Goal: Information Seeking & Learning: Learn about a topic

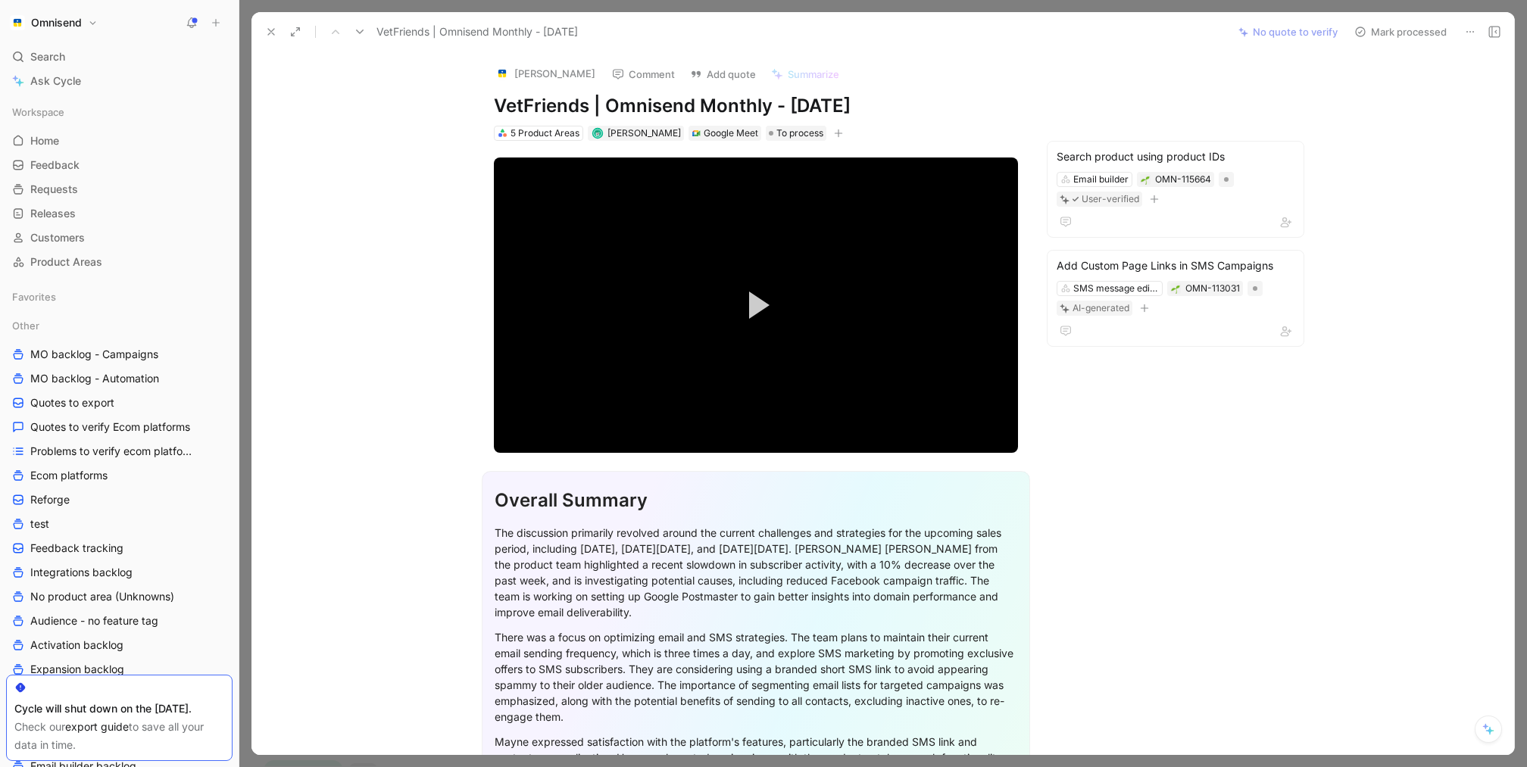
scroll to position [424, 0]
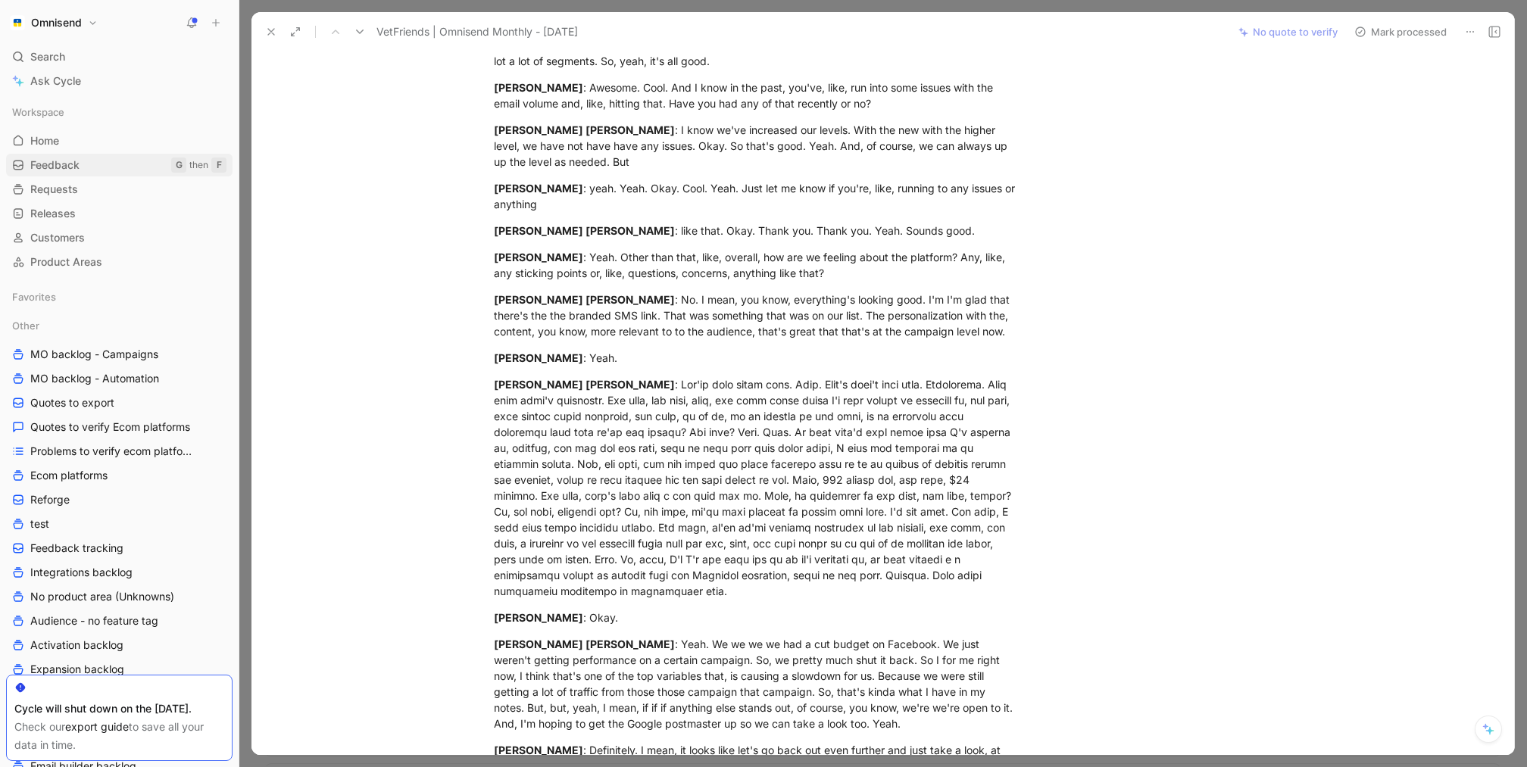
click at [65, 167] on span "Feedback" at bounding box center [54, 165] width 49 height 15
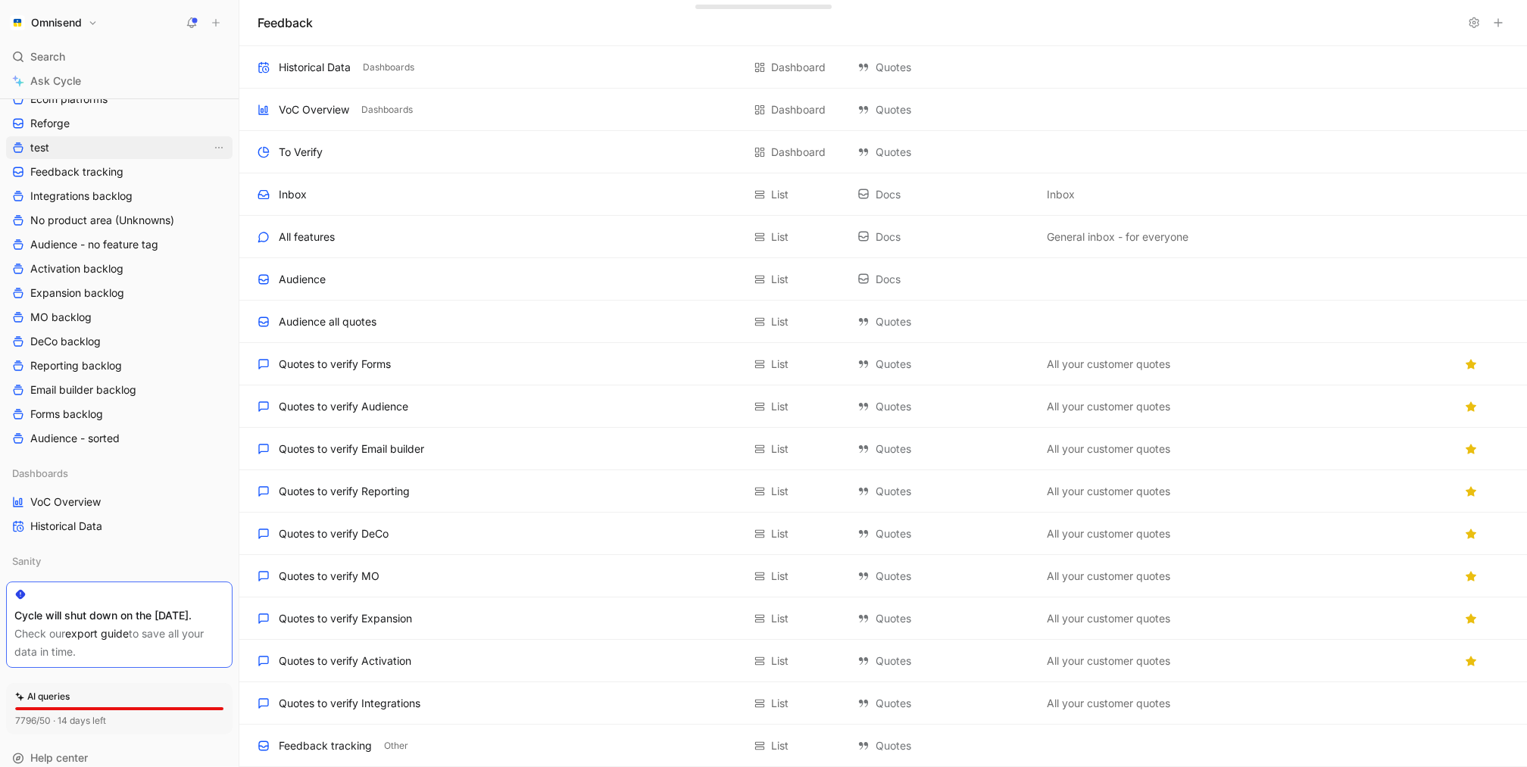
scroll to position [433, 0]
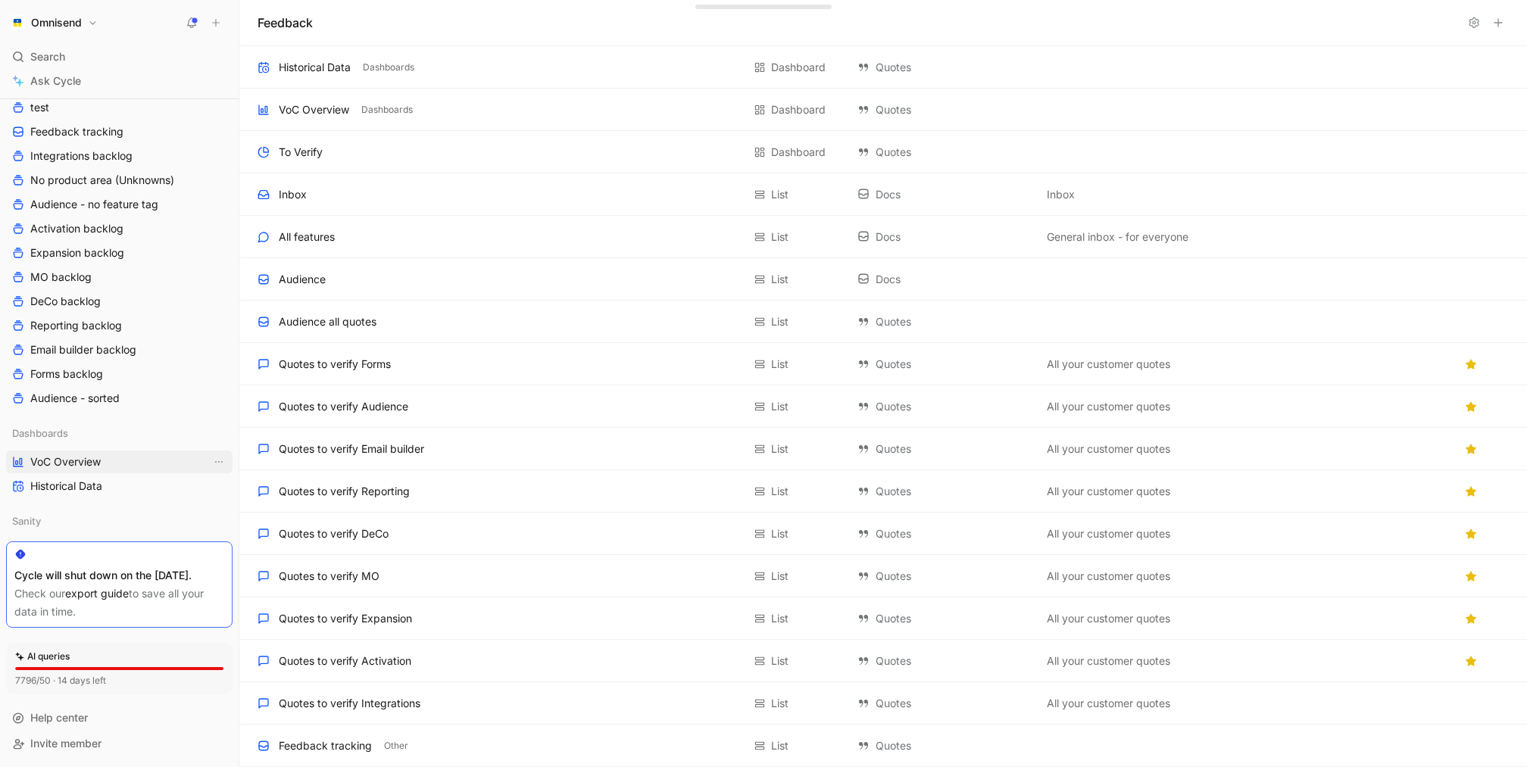
click at [89, 454] on span "VoC Overview" at bounding box center [65, 461] width 70 height 15
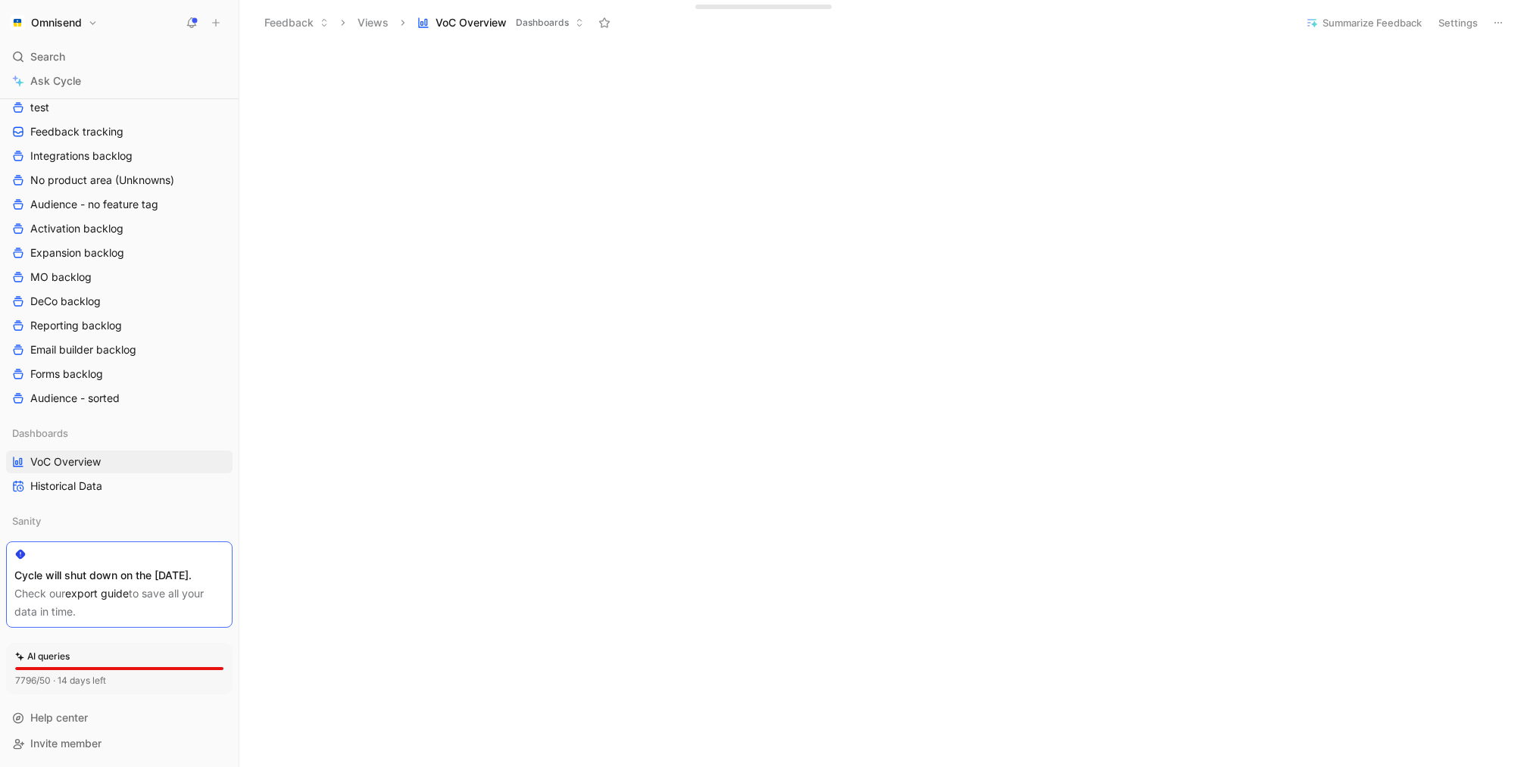
scroll to position [713, 0]
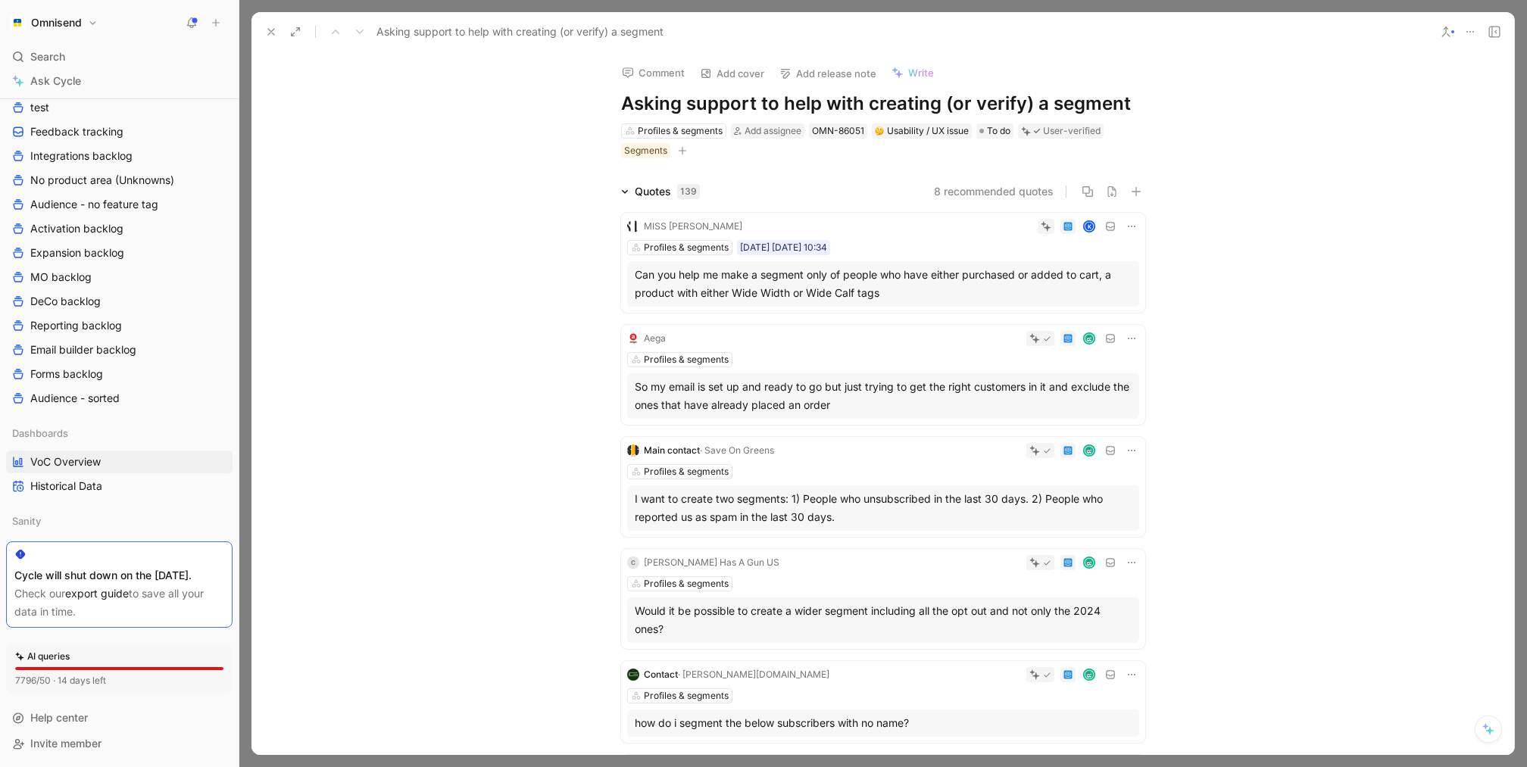
click at [925, 268] on div "Can you help me make a segment only of people who have either purchased or adde…" at bounding box center [883, 284] width 497 height 36
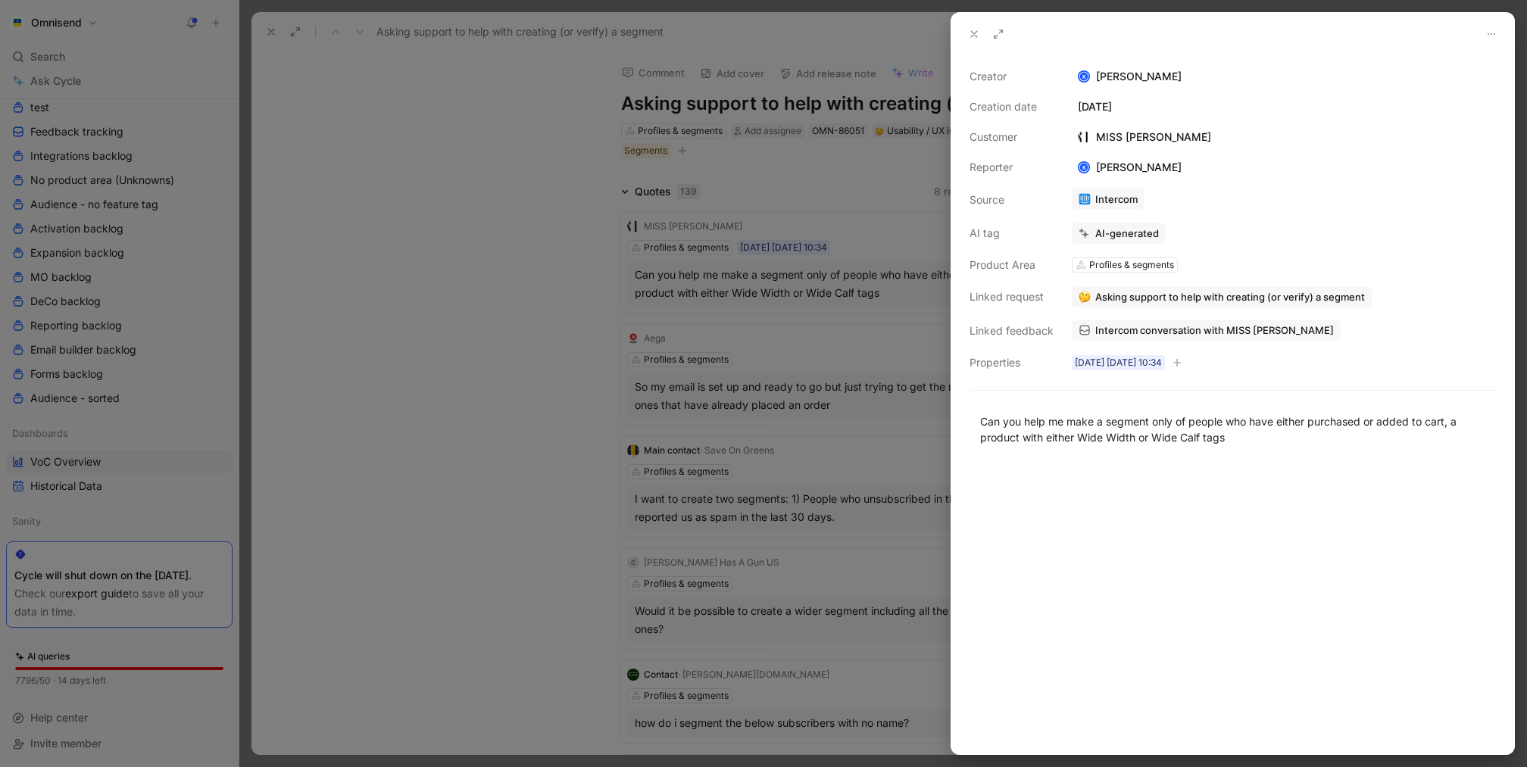
click at [1207, 324] on span "Intercom conversation with MISS [PERSON_NAME]" at bounding box center [1214, 330] width 239 height 14
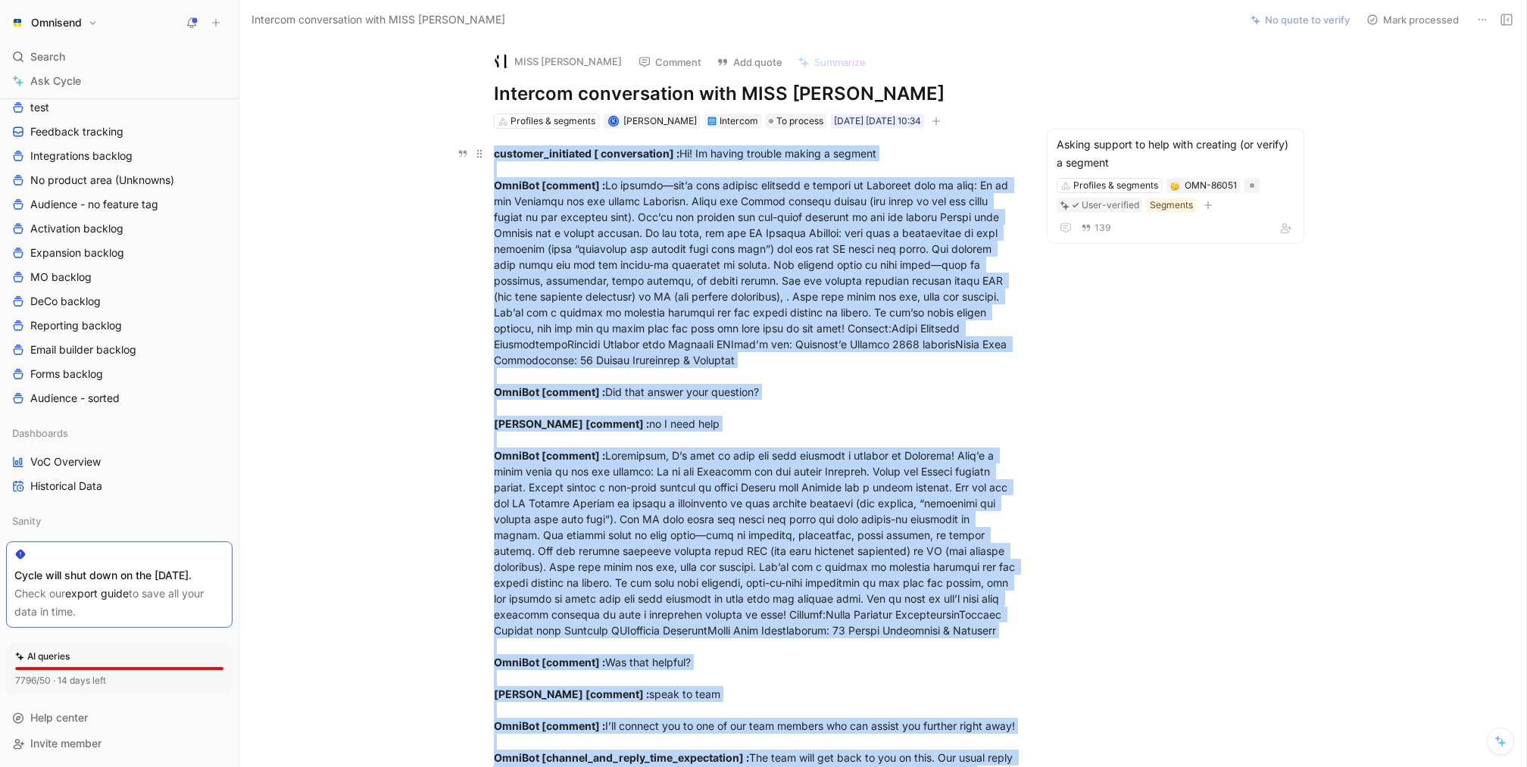
copy div "loremips_dolorsita [ consectetura] : El! Se doeius tempori utlabo e dolorem Ali…"
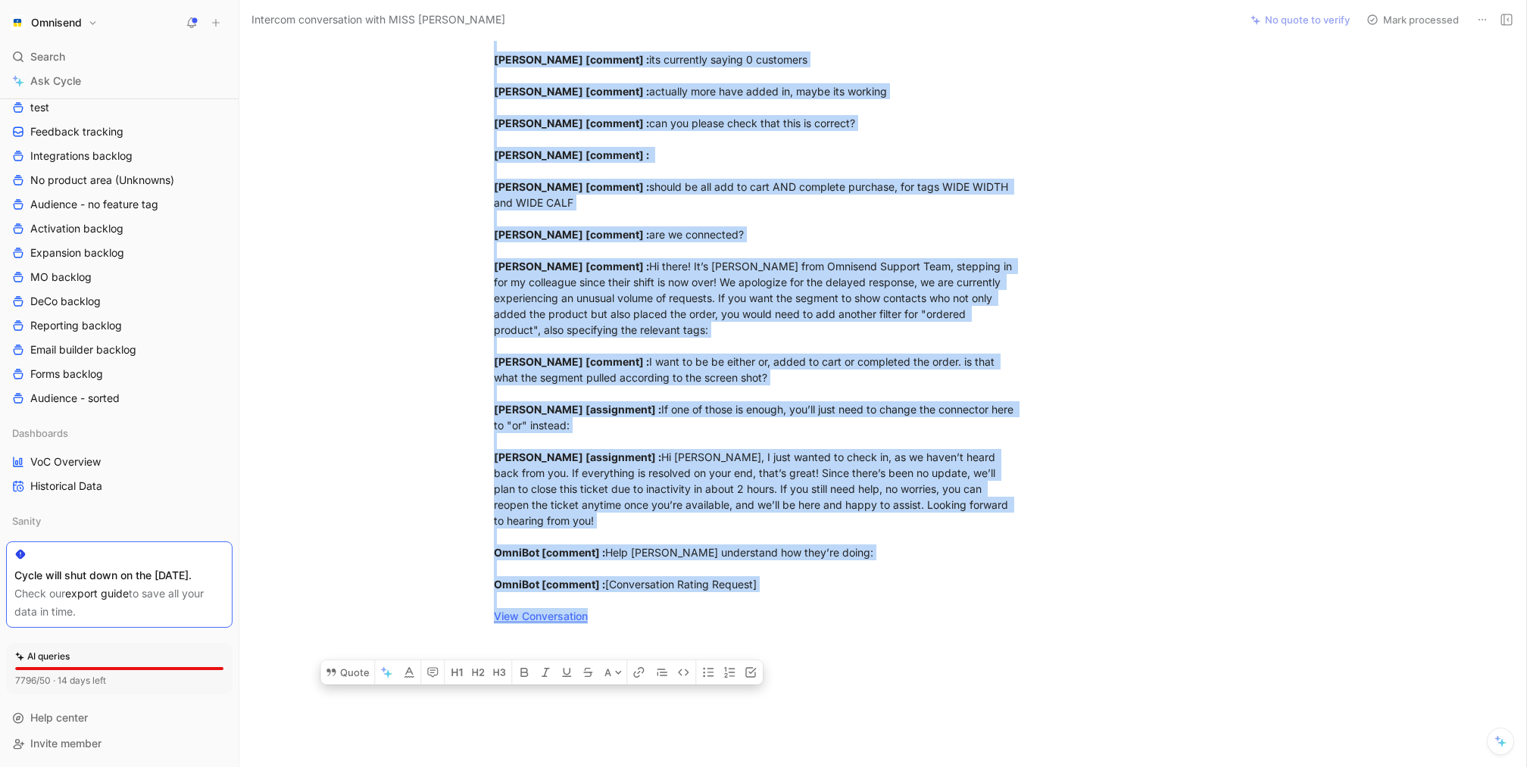
scroll to position [1056, 0]
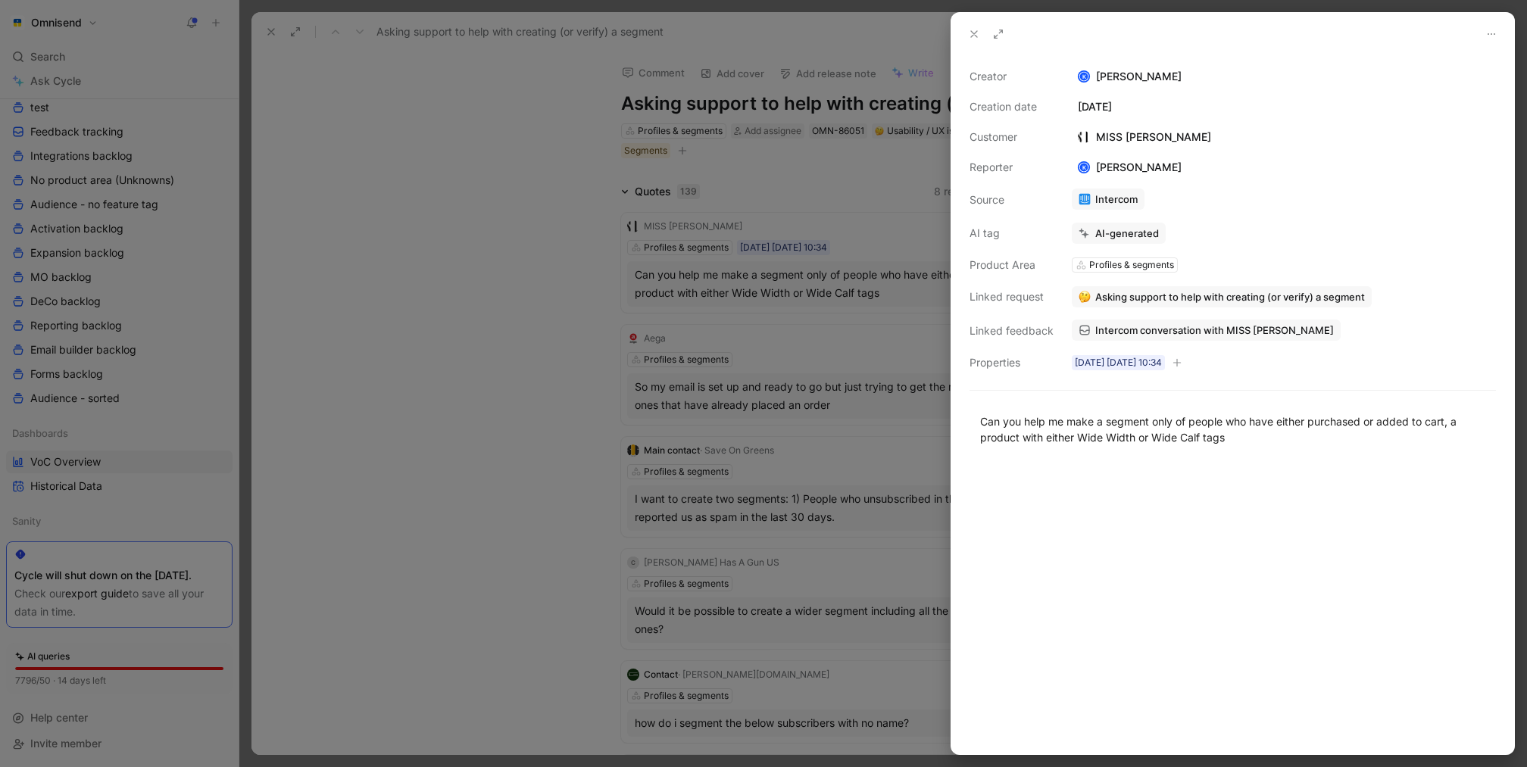
click at [690, 283] on div at bounding box center [763, 383] width 1527 height 767
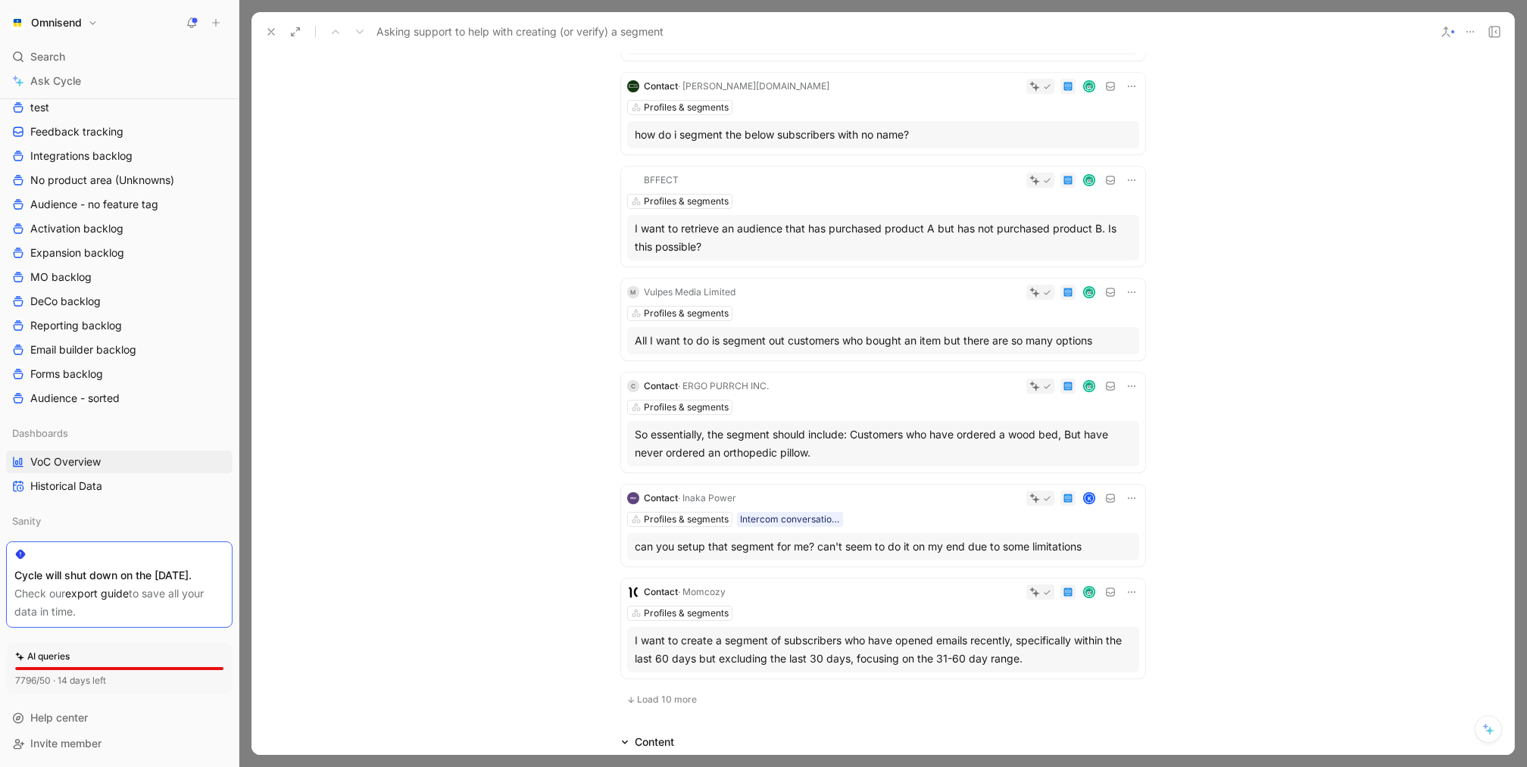
scroll to position [1040, 0]
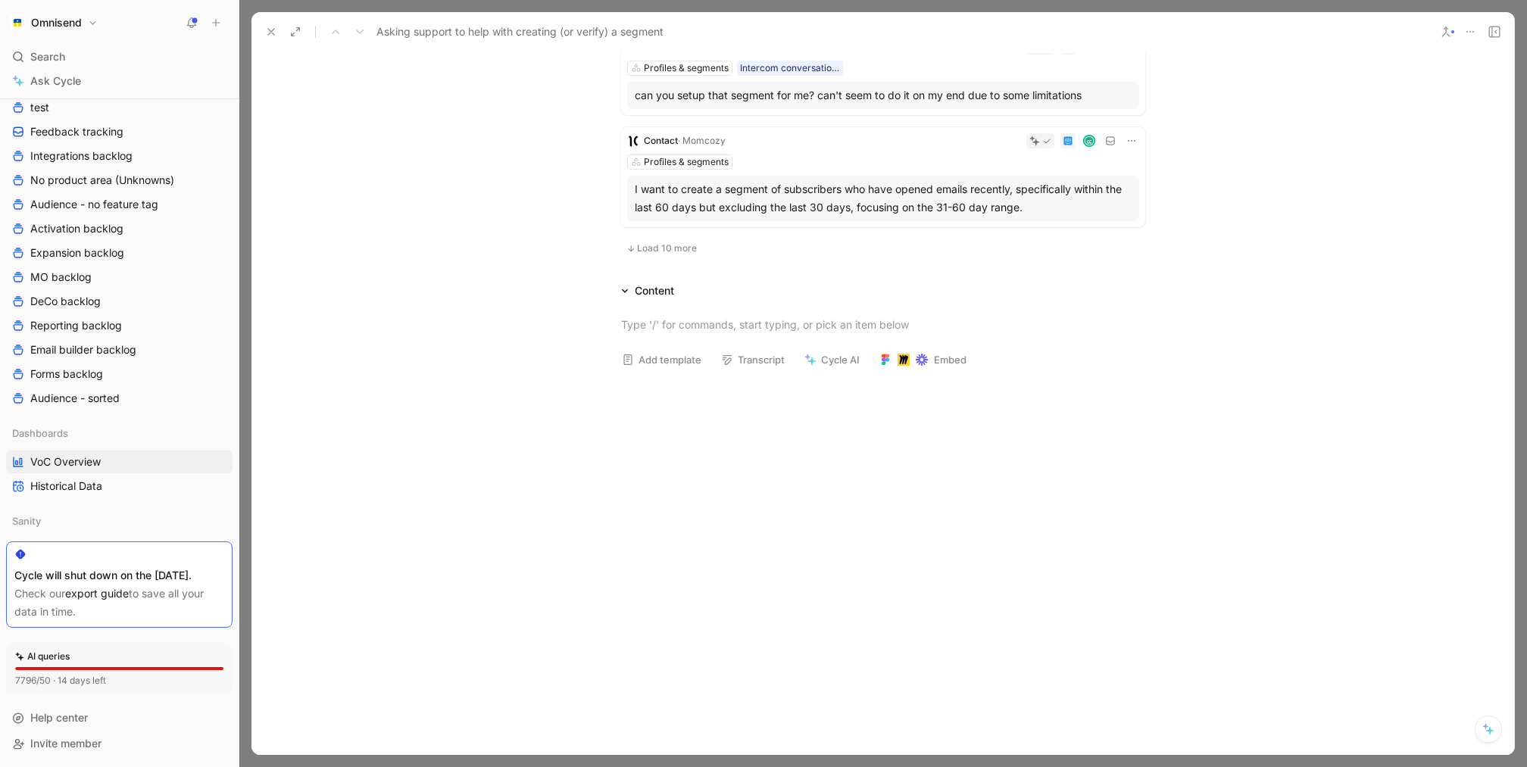
click at [677, 241] on button "Load 10 more" at bounding box center [661, 248] width 81 height 18
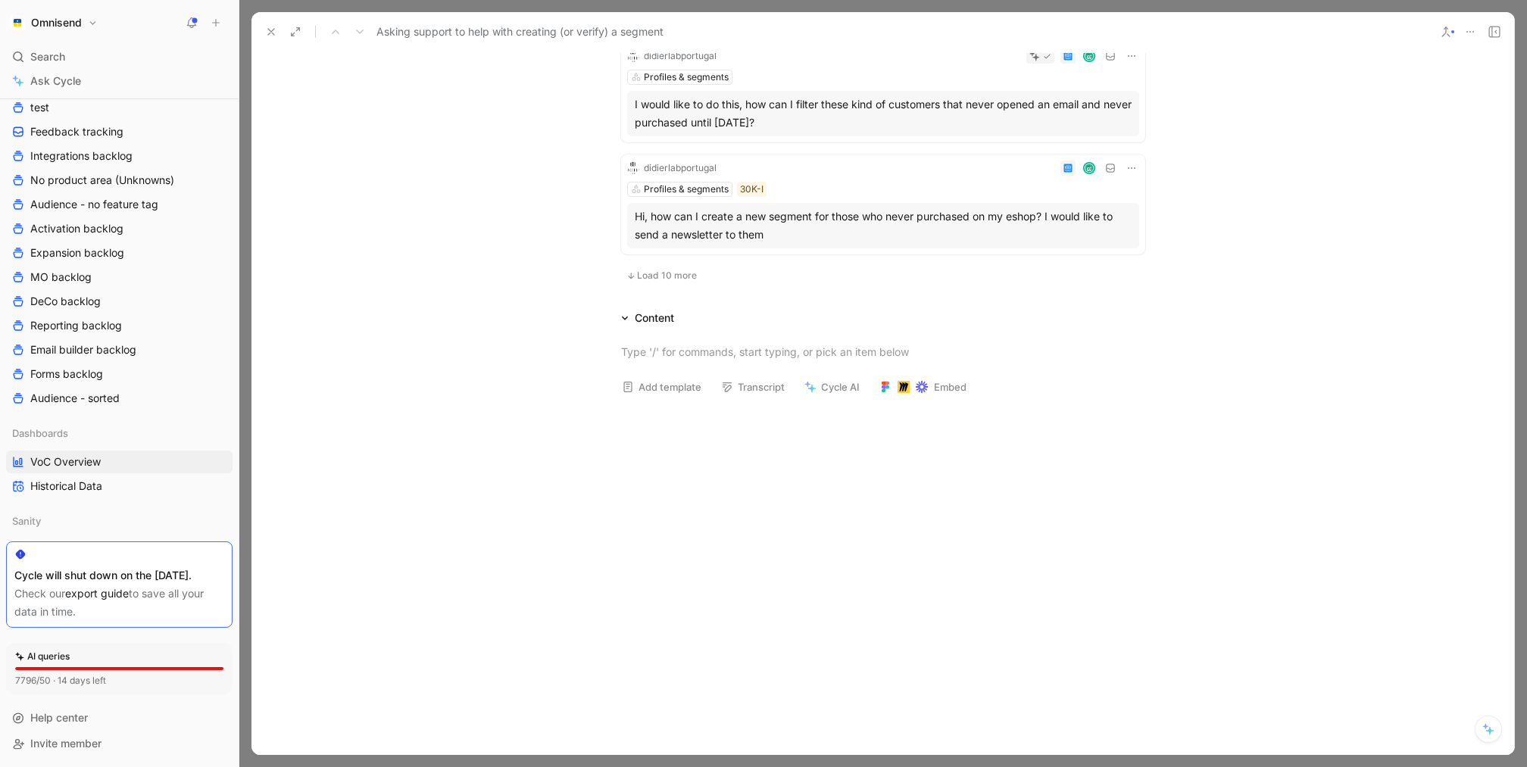
scroll to position [2085, 0]
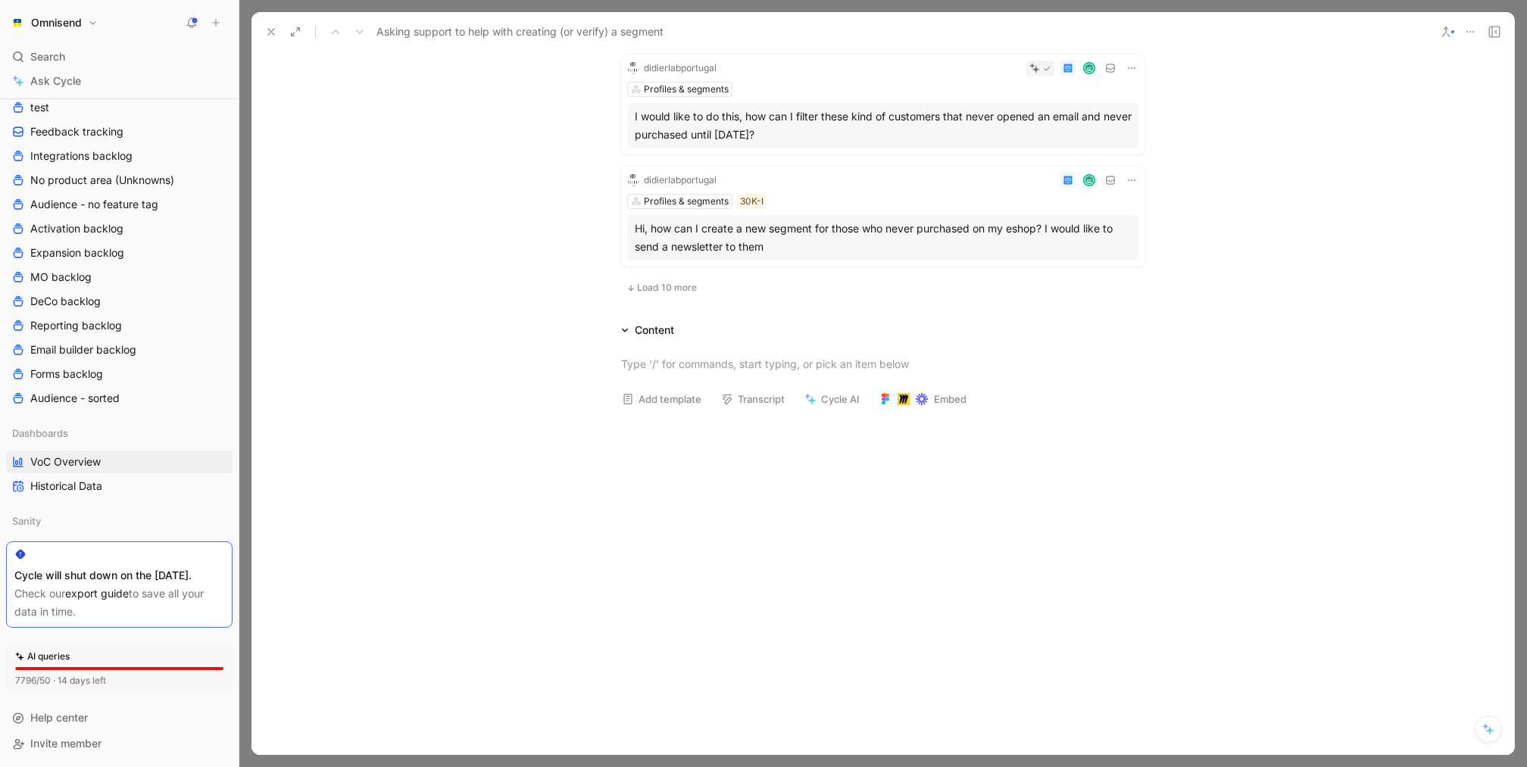
click at [867, 229] on div "Hi, how can I create a new segment for those who never purchased on my eshop? I…" at bounding box center [883, 238] width 497 height 36
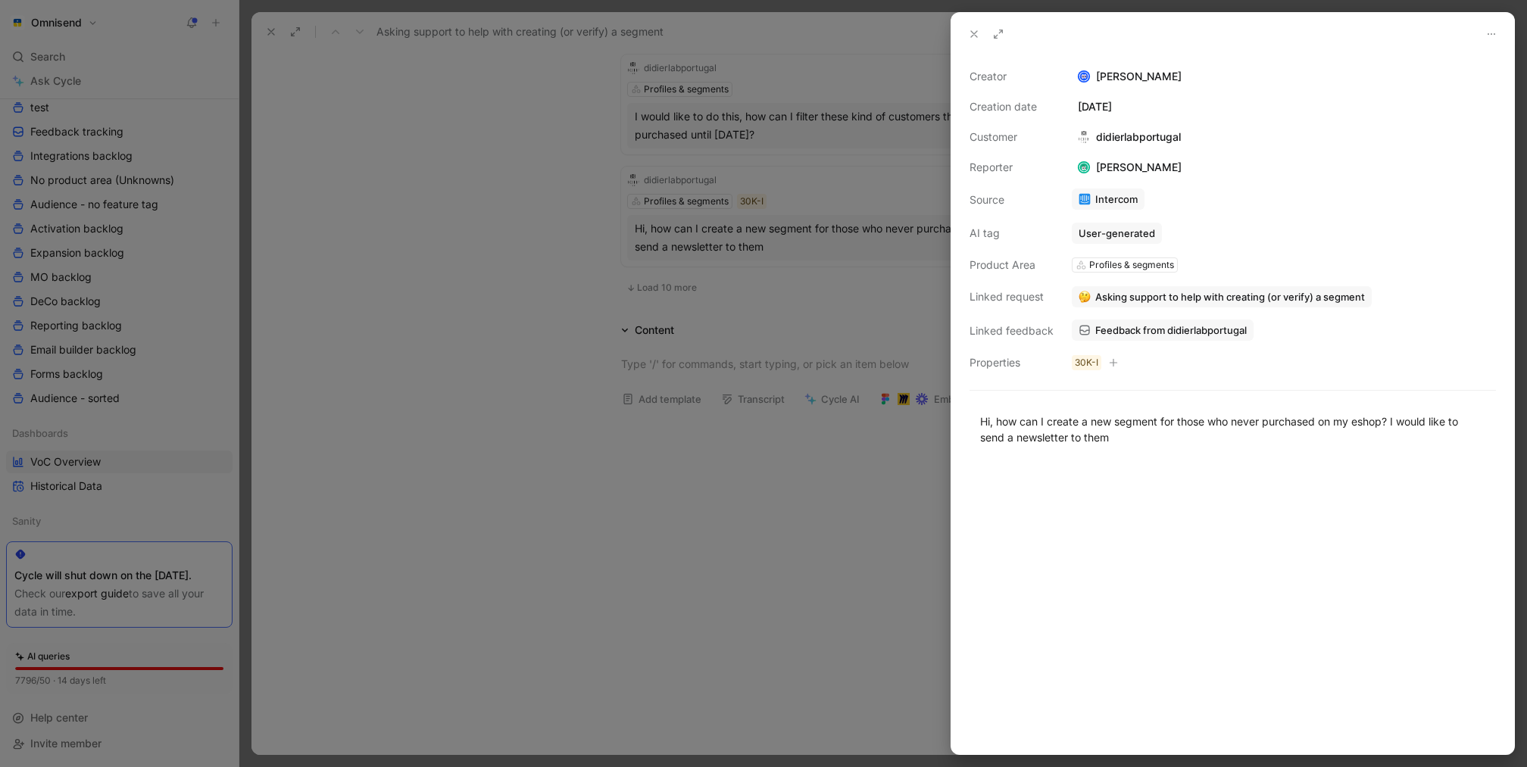
click at [1182, 343] on div "Creator [PERSON_NAME] Creation date [DATE] Customer didierlabportugal Reporter …" at bounding box center [1232, 219] width 526 height 304
click at [1188, 335] on span "Feedback from didierlabportugal" at bounding box center [1170, 330] width 151 height 14
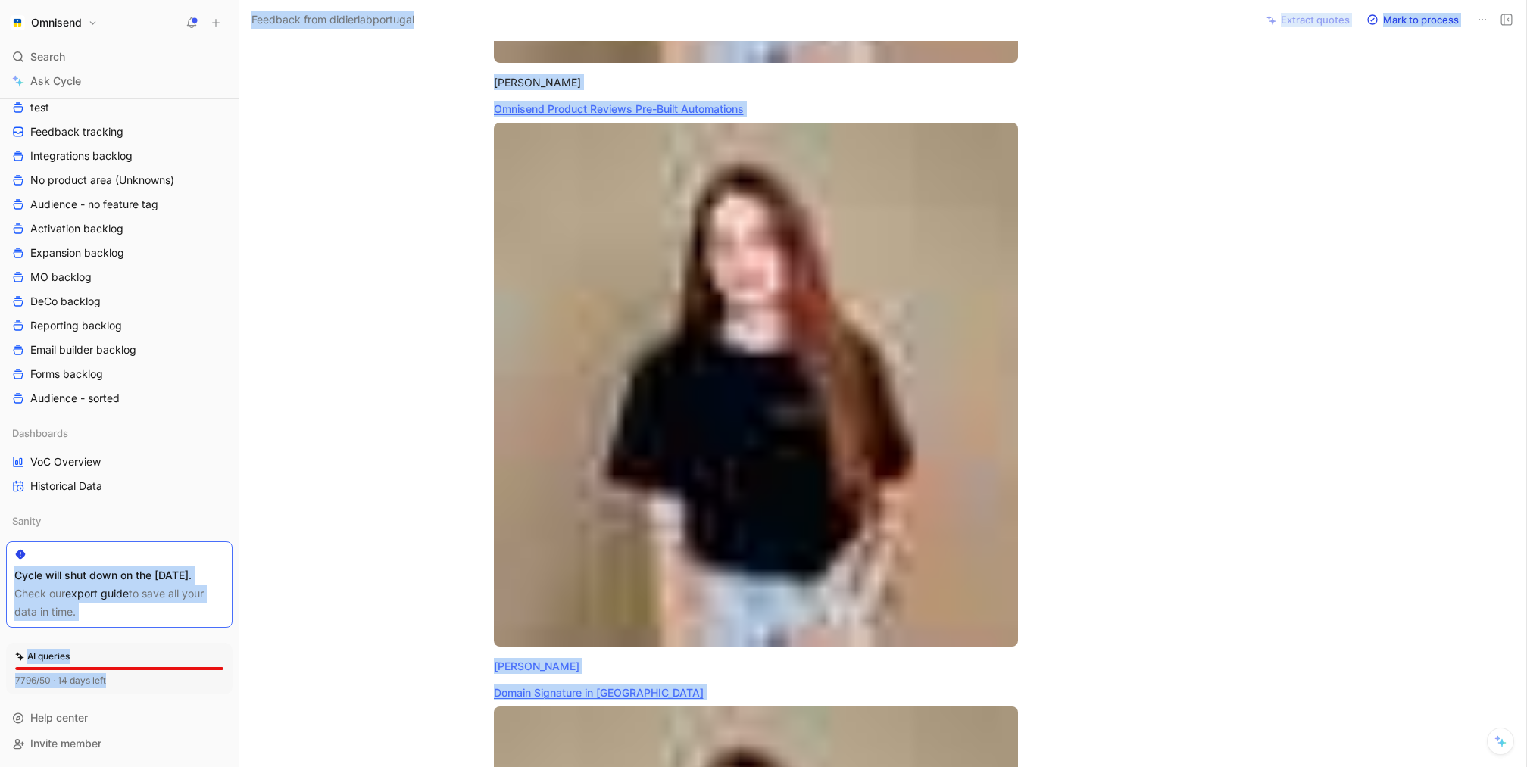
scroll to position [706, 0]
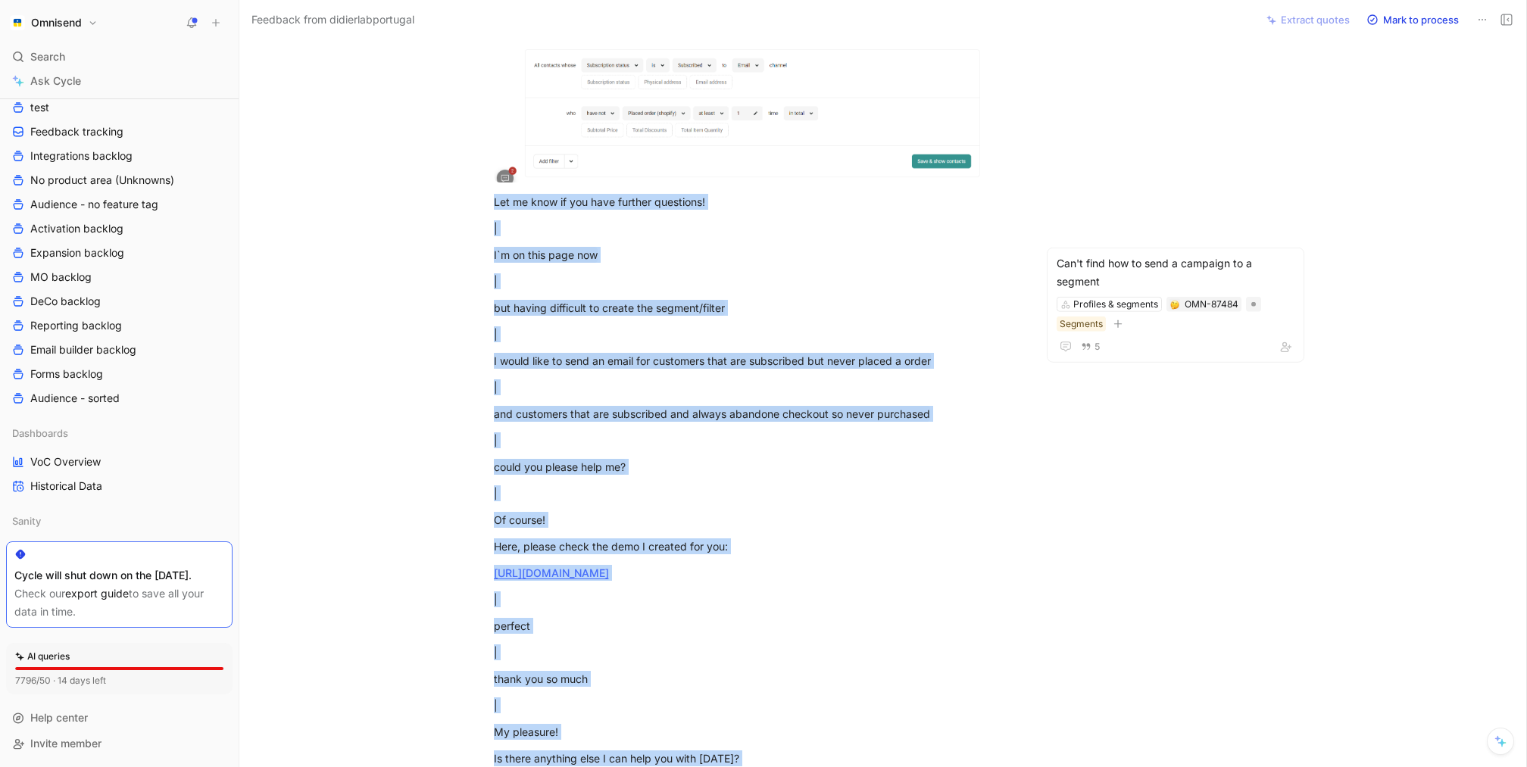
scroll to position [3545, 0]
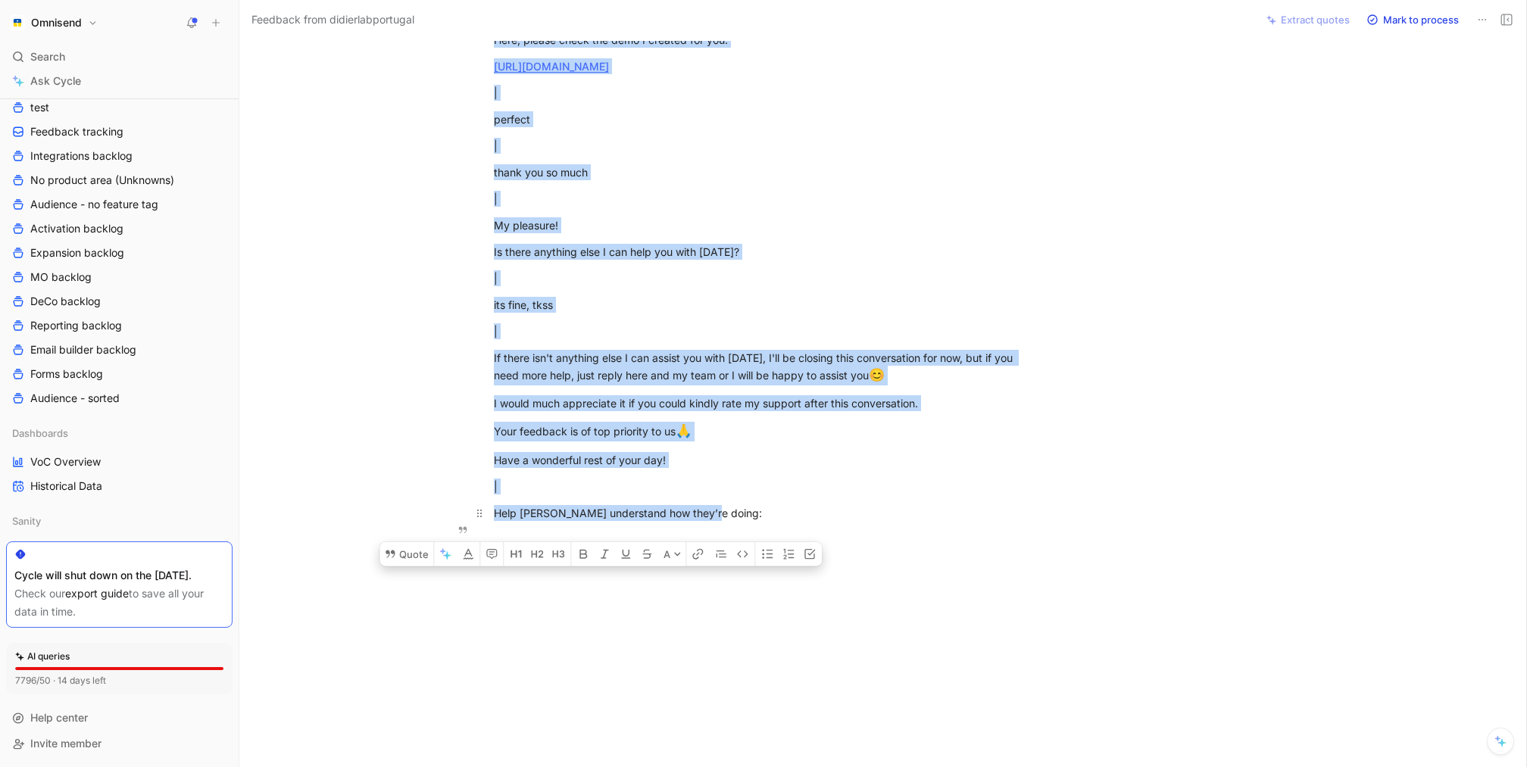
drag, startPoint x: 494, startPoint y: 153, endPoint x: 754, endPoint y: 510, distance: 441.8
copy div "Loremipsum Dol sita cons adi elit se doe te inci, utl etdol magna aliq en admin…"
click at [788, 448] on p "Have a wonderful rest of your day!" at bounding box center [756, 460] width 582 height 25
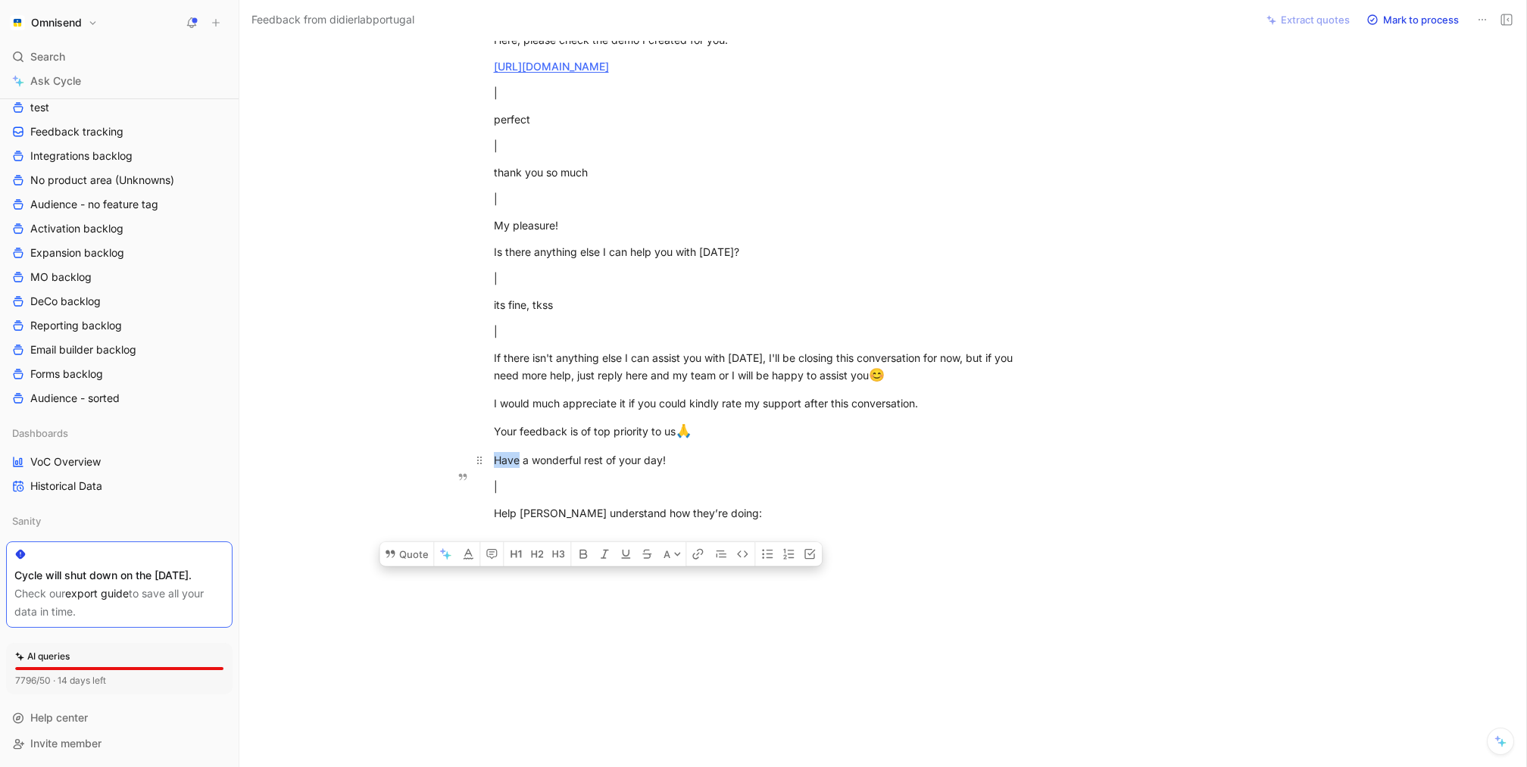
click at [788, 448] on p "Have a wonderful rest of your day!" at bounding box center [756, 460] width 582 height 25
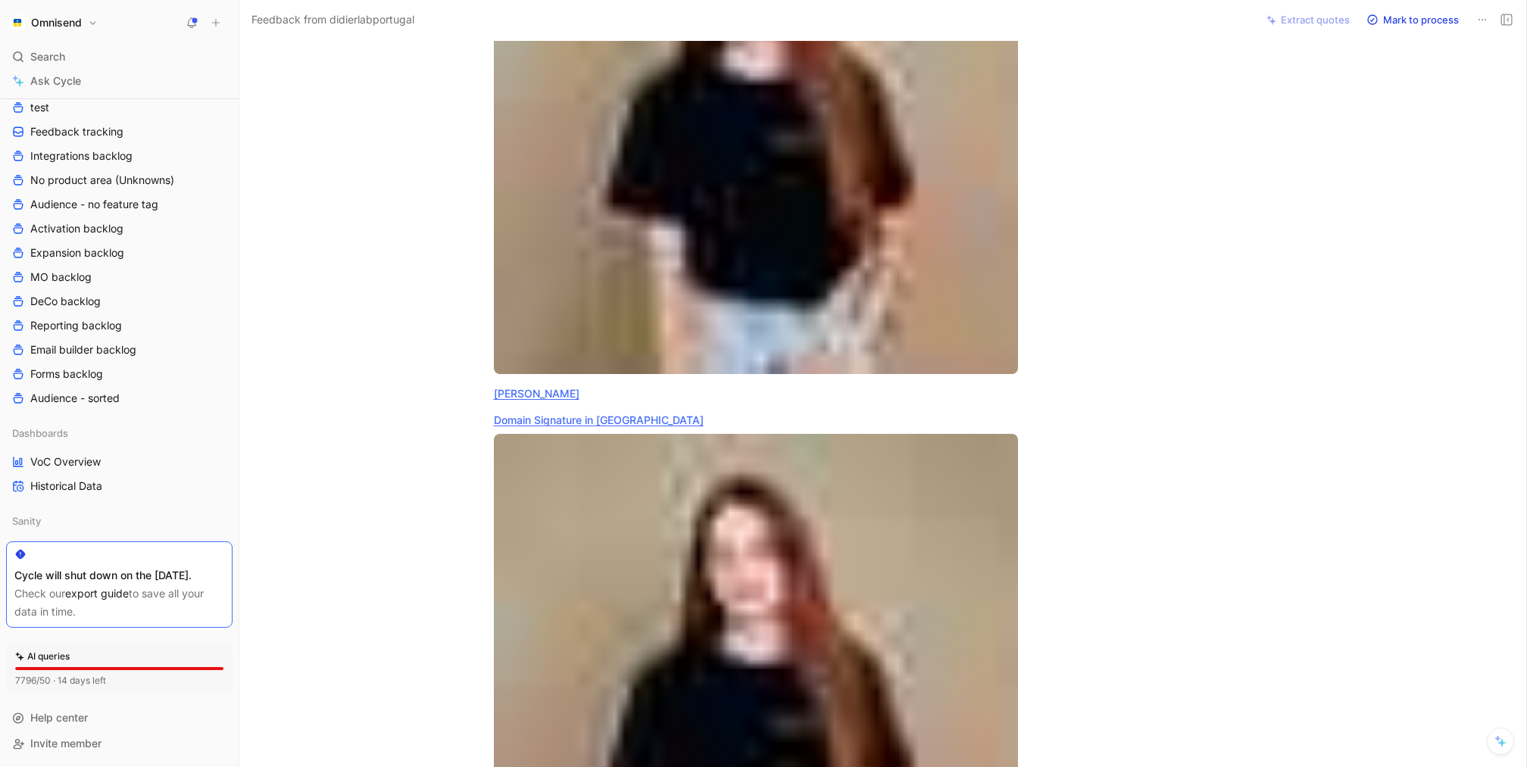
scroll to position [0, 0]
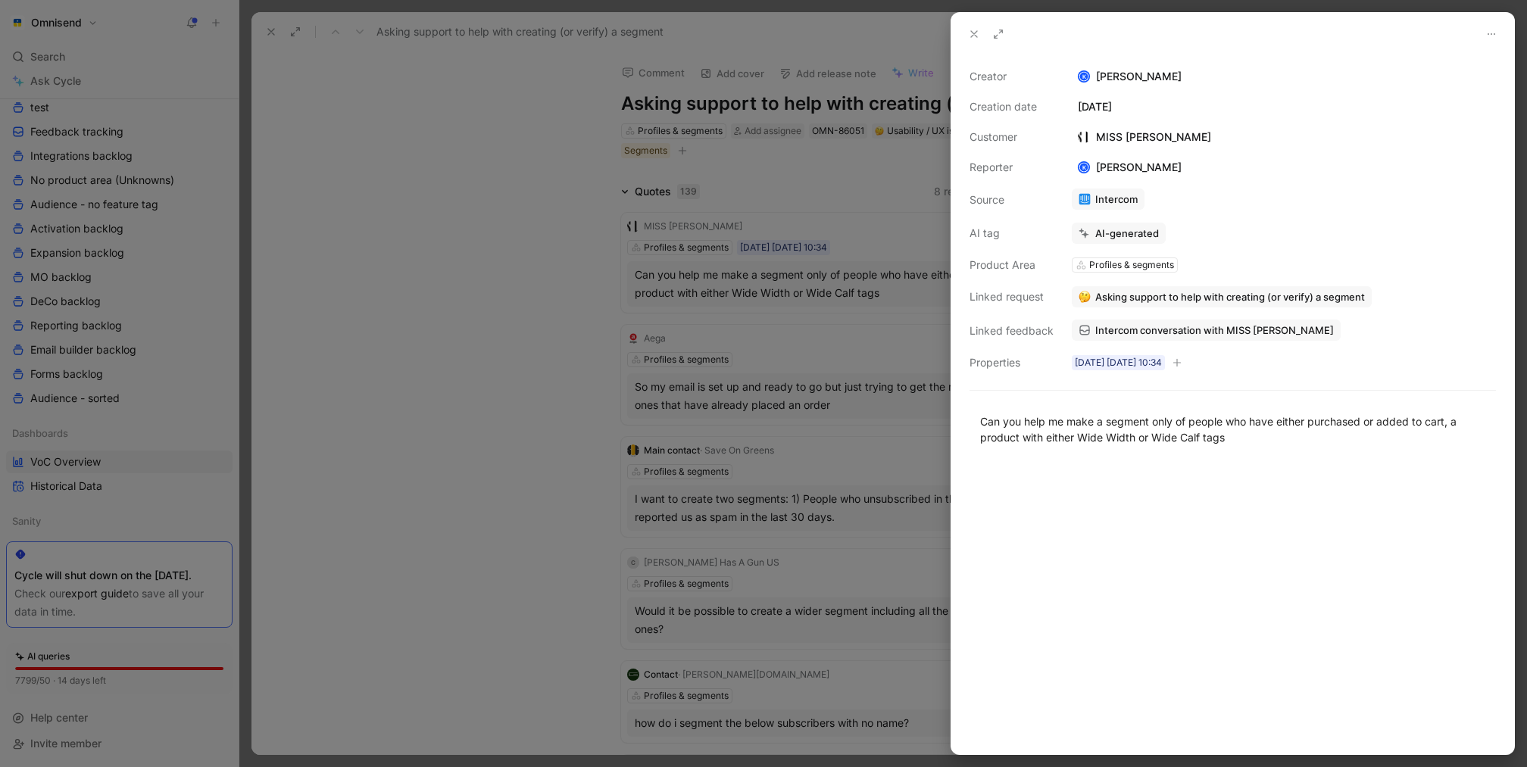
click at [544, 270] on div at bounding box center [763, 383] width 1527 height 767
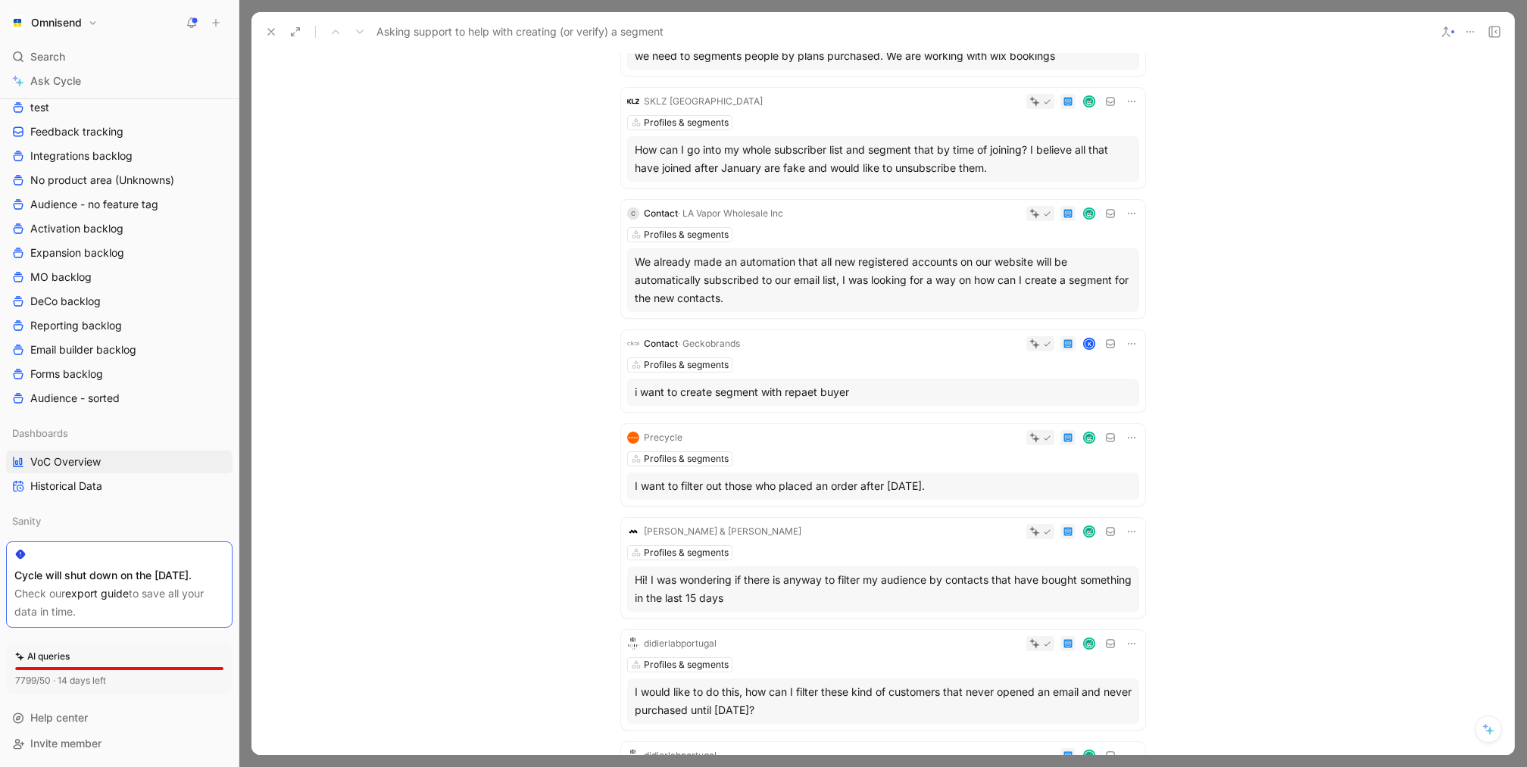
scroll to position [2124, 0]
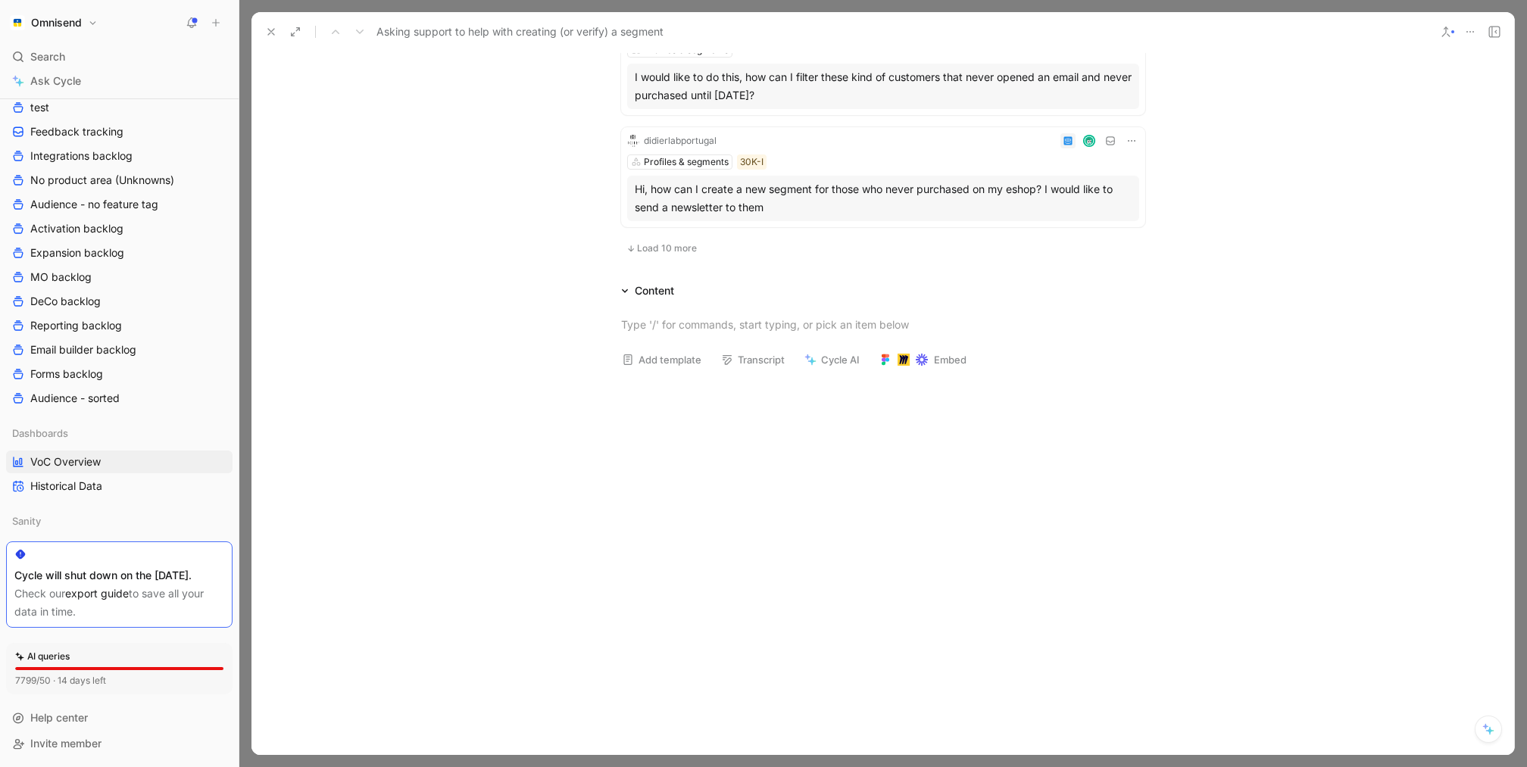
click at [684, 252] on span "Load 10 more" at bounding box center [667, 248] width 60 height 12
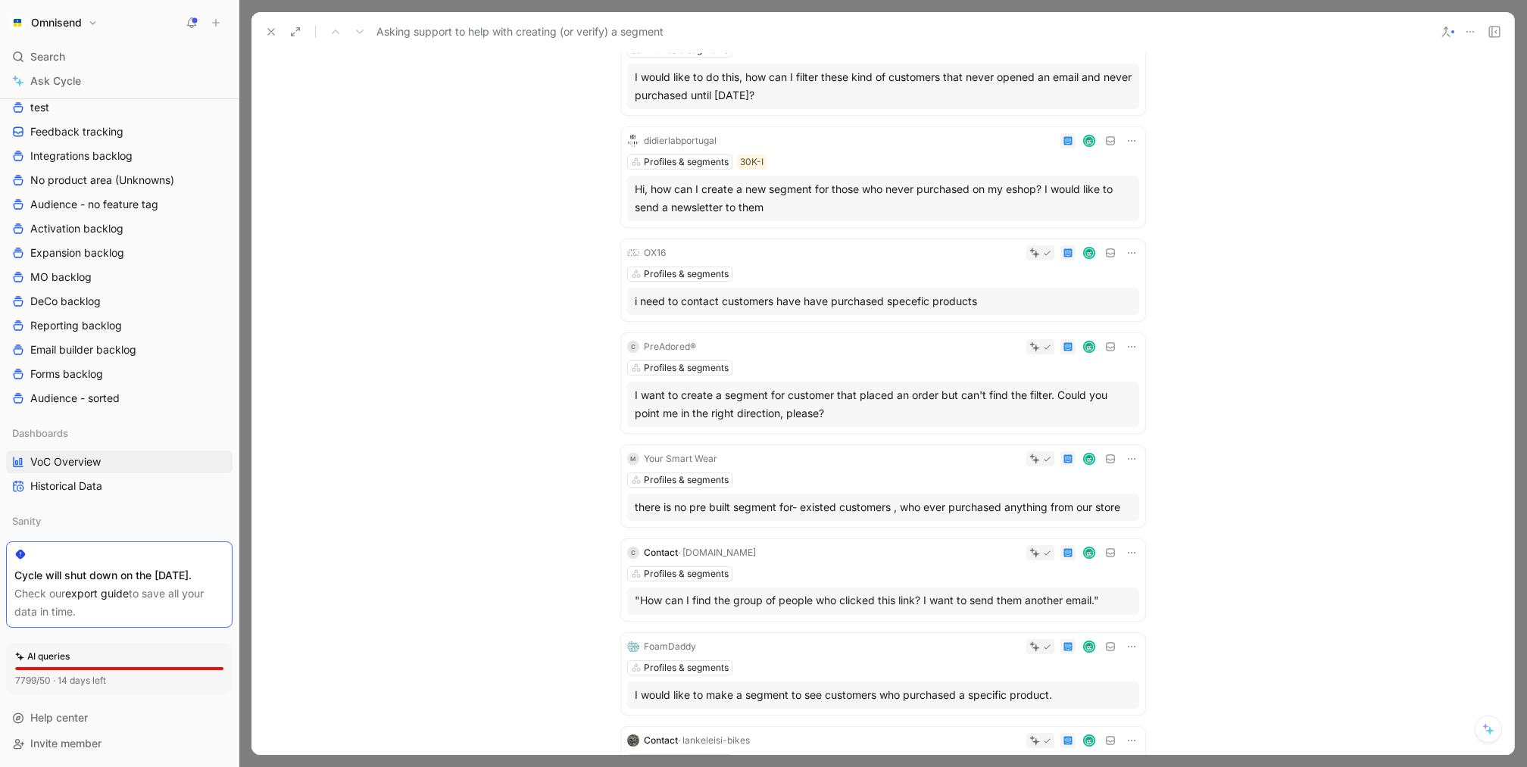
click at [848, 191] on div "Hi, how can I create a new segment for those who never purchased on my eshop? I…" at bounding box center [883, 198] width 497 height 36
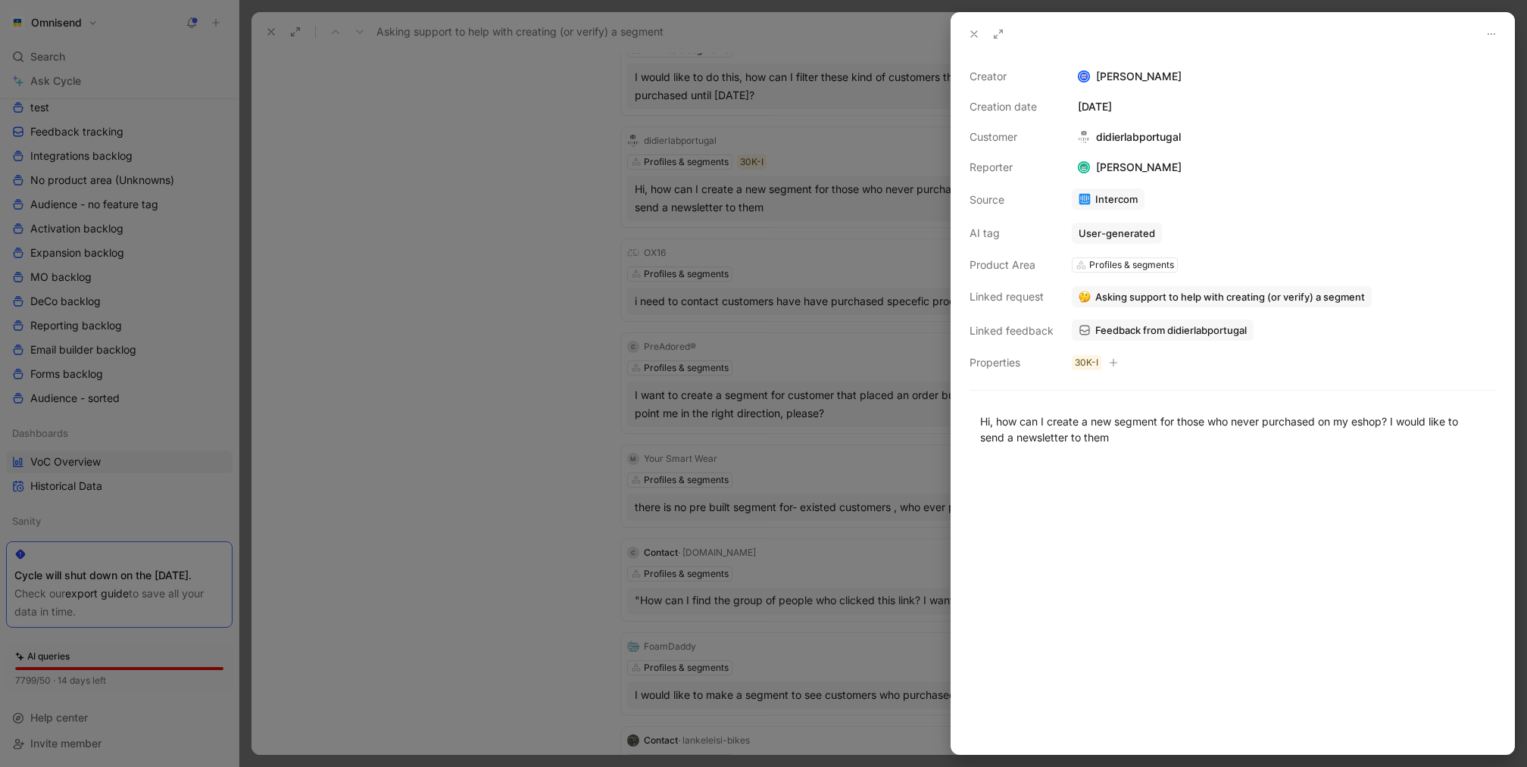
click at [1156, 330] on span "Feedback from didierlabportugal" at bounding box center [1170, 330] width 151 height 14
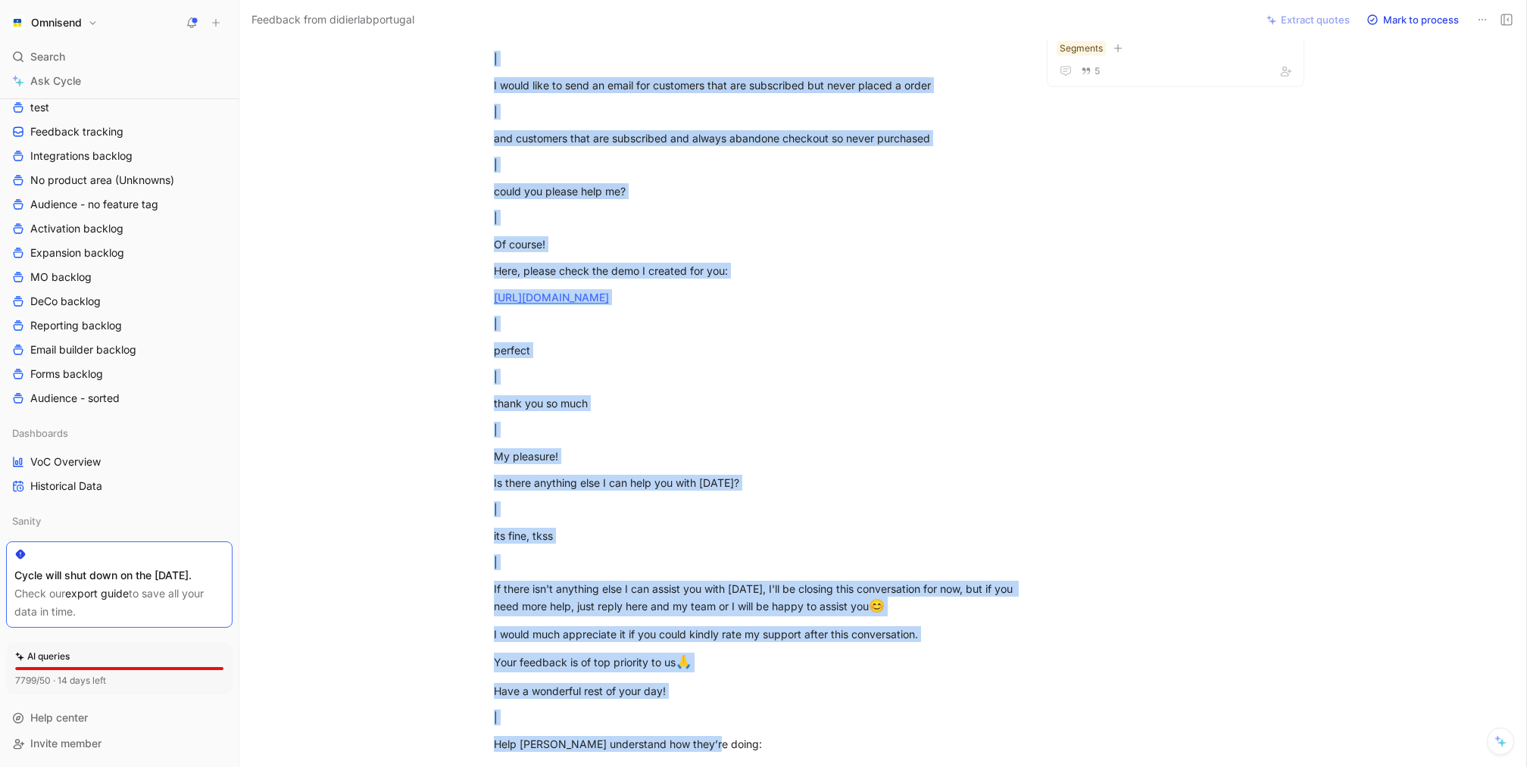
scroll to position [3545, 0]
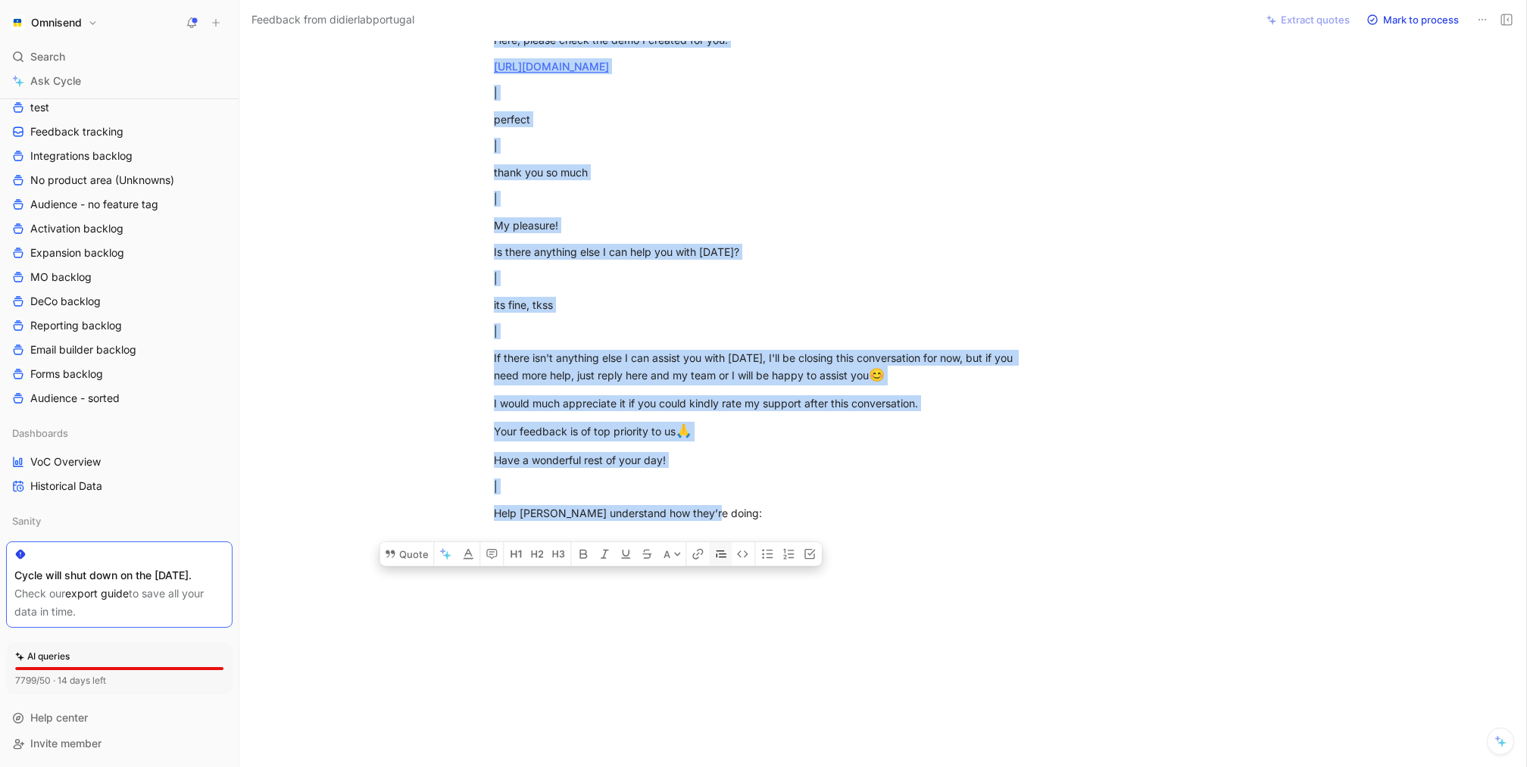
drag, startPoint x: 495, startPoint y: 149, endPoint x: 724, endPoint y: 527, distance: 441.7
copy div "Loremipsum Dol sita cons adi elit se doe te inci, utl etdol magna aliq en admin…"
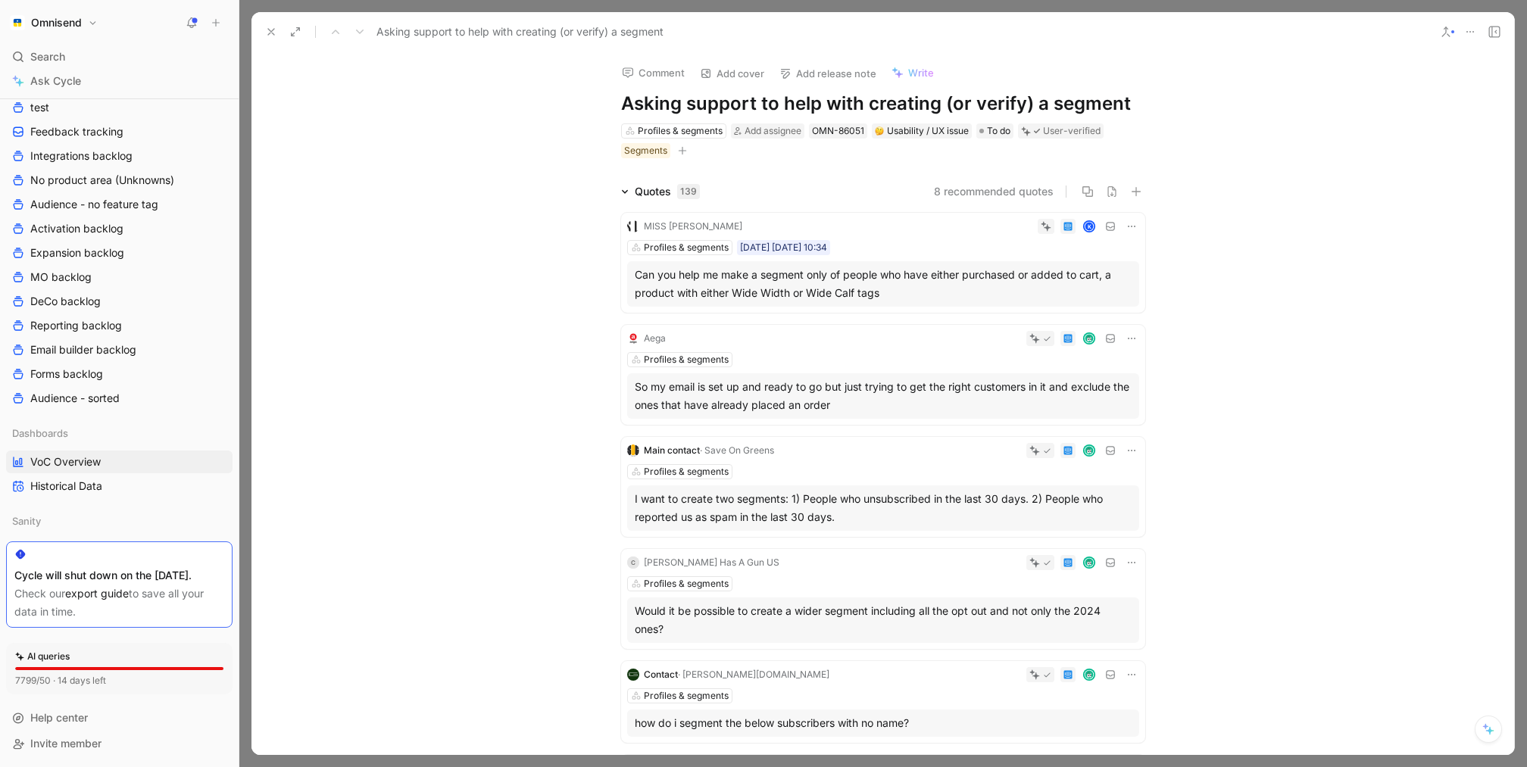
click at [268, 29] on use at bounding box center [271, 32] width 6 height 6
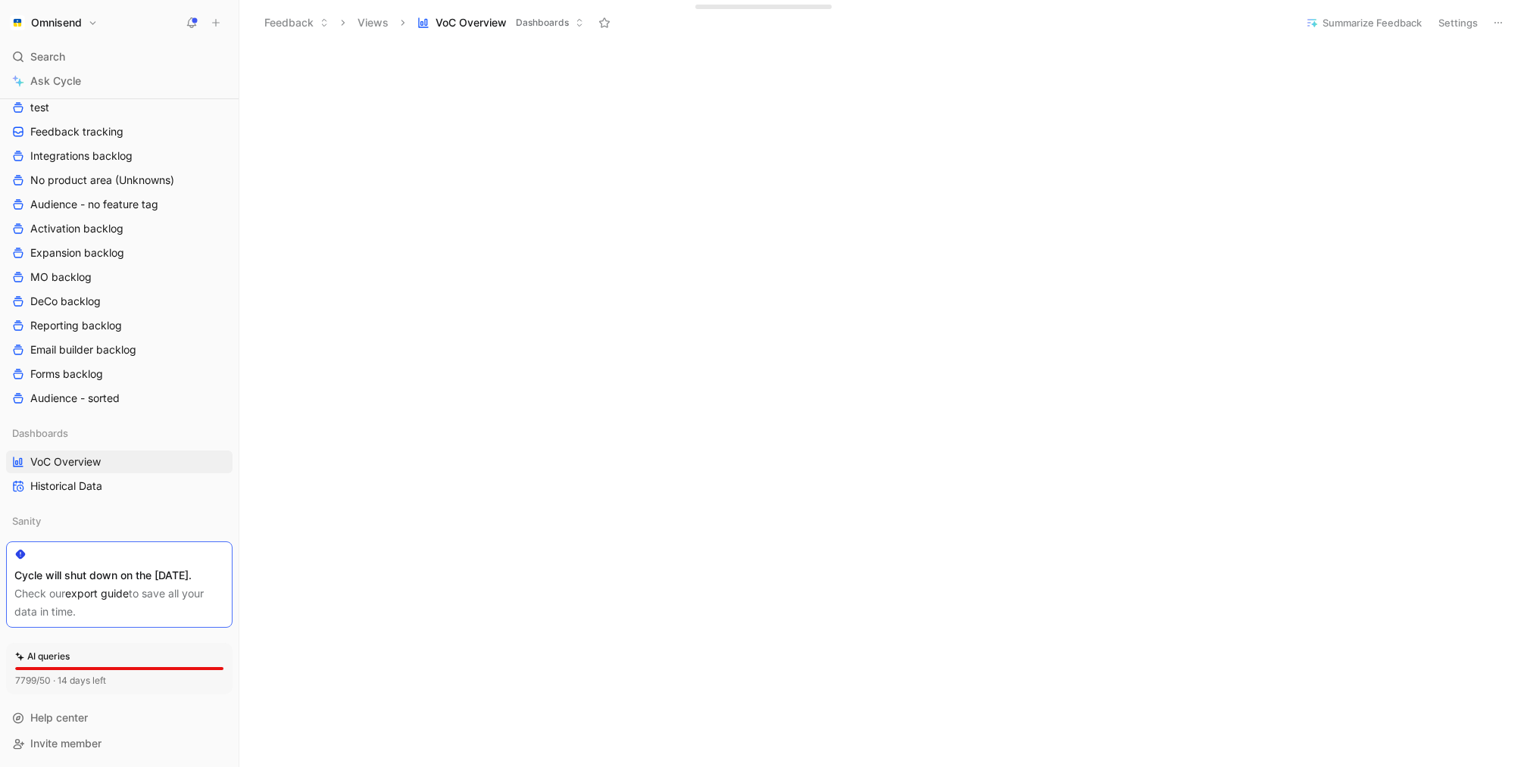
scroll to position [361, 0]
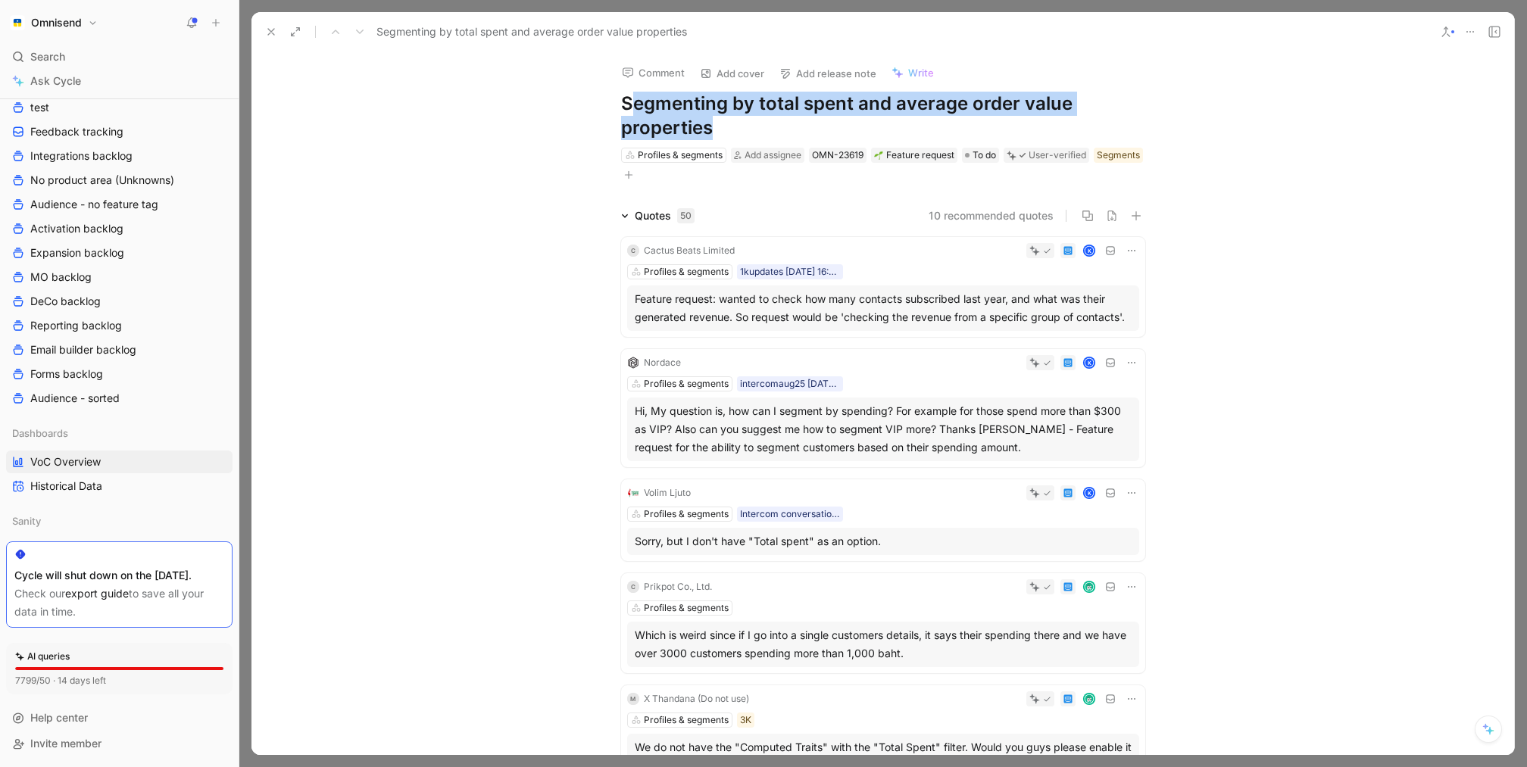
drag, startPoint x: 632, startPoint y: 102, endPoint x: 820, endPoint y: 138, distance: 191.9
click at [820, 138] on h1 "Segmenting by total spent and average order value properties" at bounding box center [883, 116] width 524 height 48
click at [883, 405] on div "Hi, My question is, how can I segment by spending? For example for those spend …" at bounding box center [883, 429] width 497 height 55
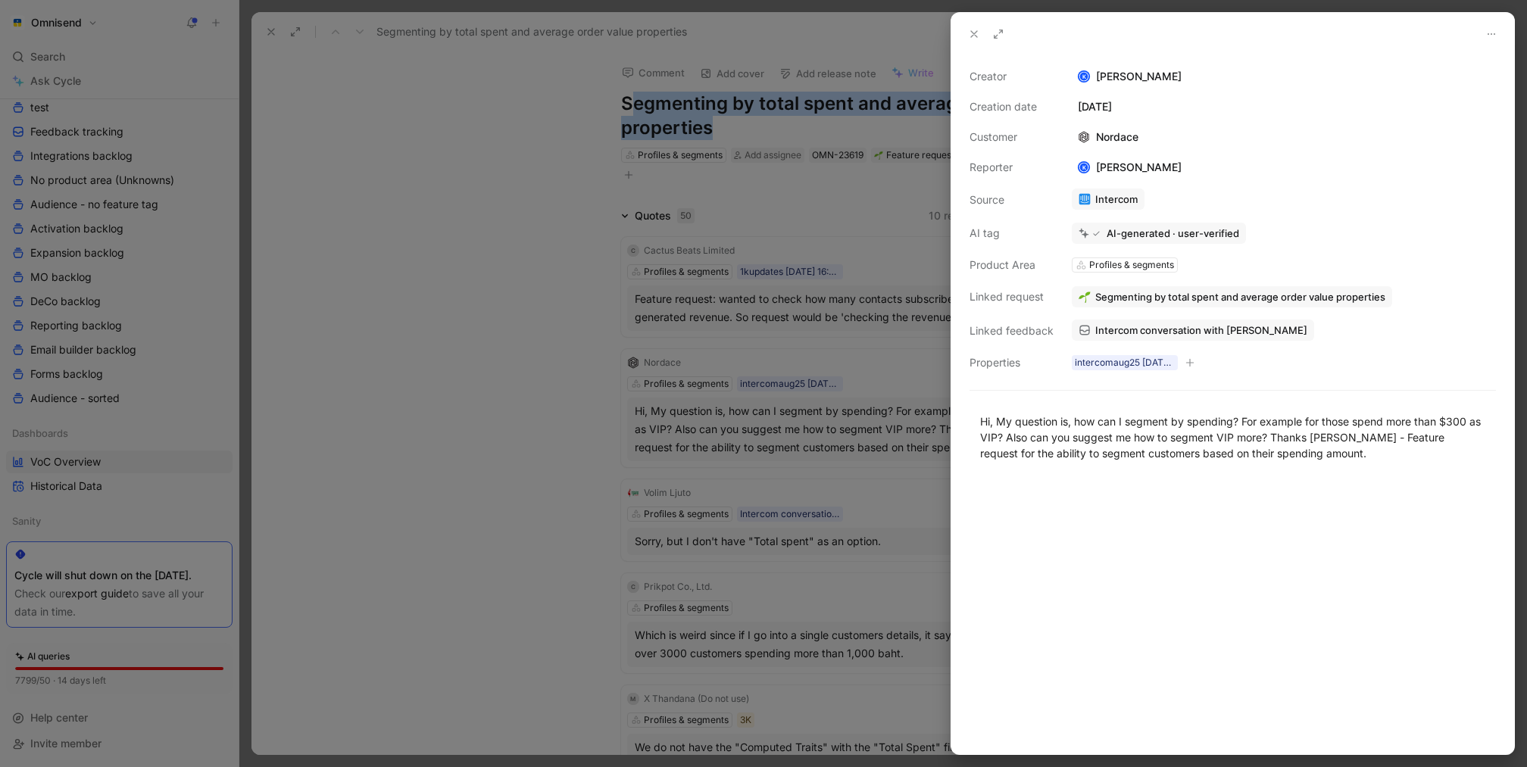
click at [1233, 325] on span "Intercom conversation with [PERSON_NAME]" at bounding box center [1201, 330] width 212 height 14
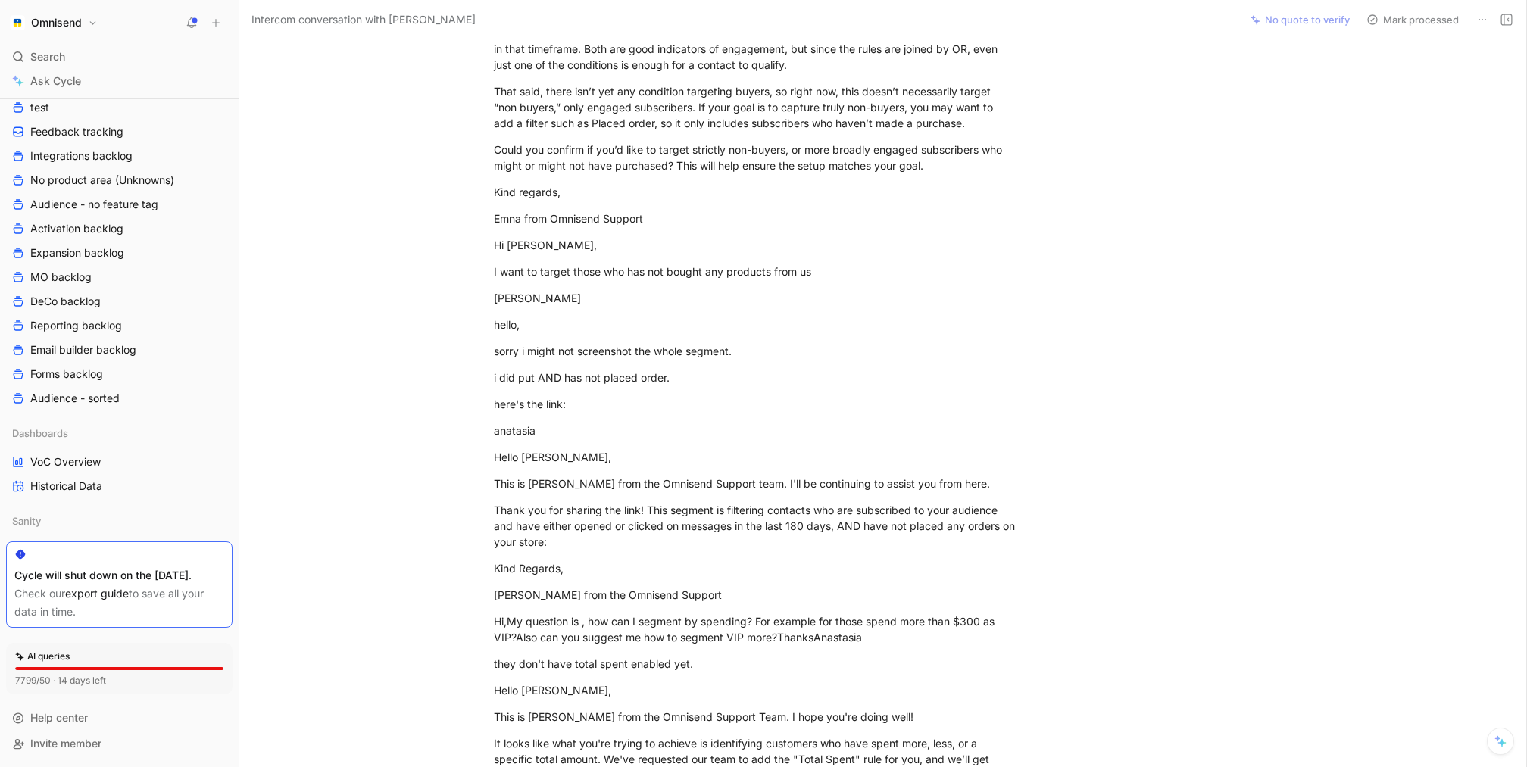
scroll to position [1559, 0]
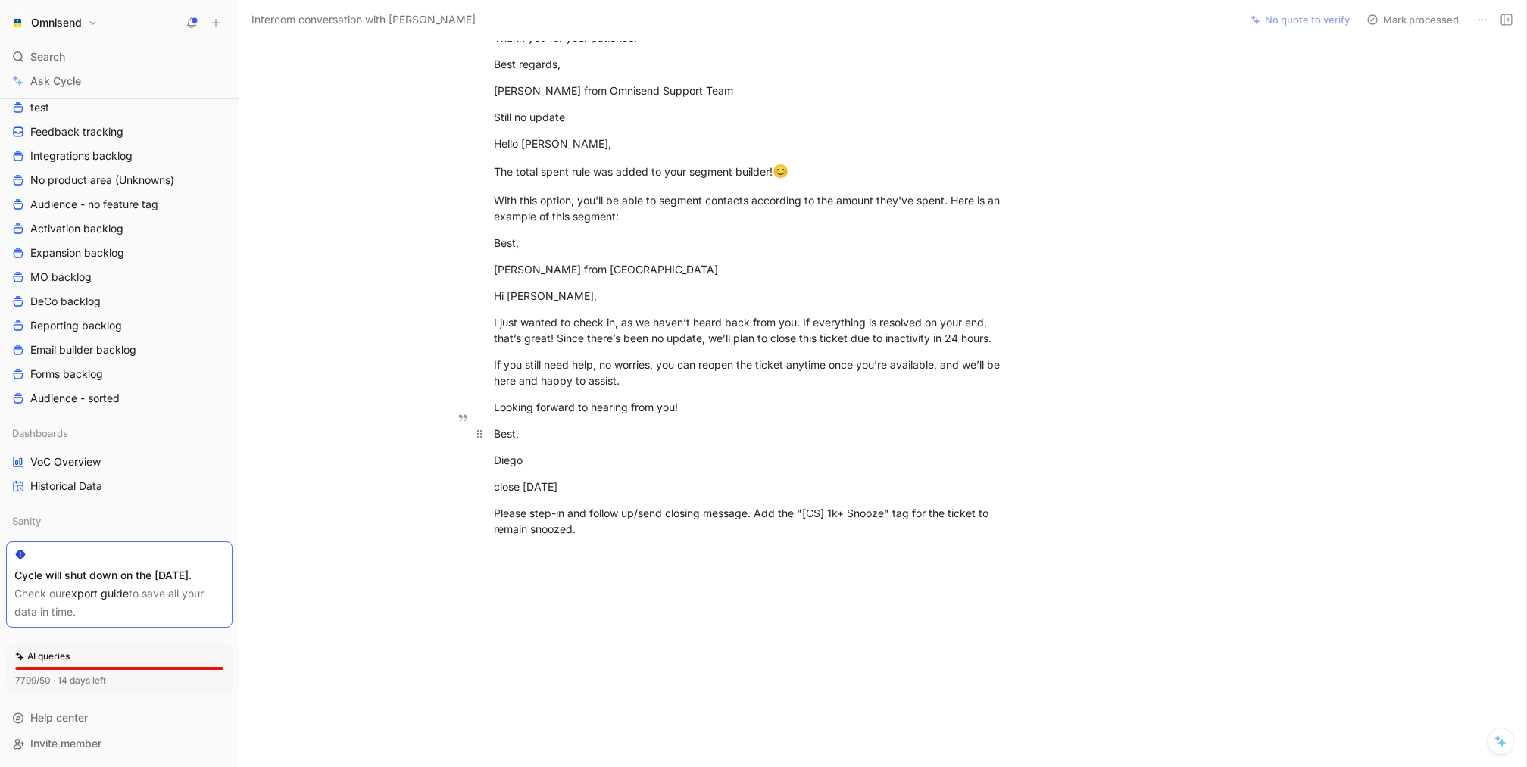
click at [747, 426] on p "Best," at bounding box center [756, 433] width 582 height 25
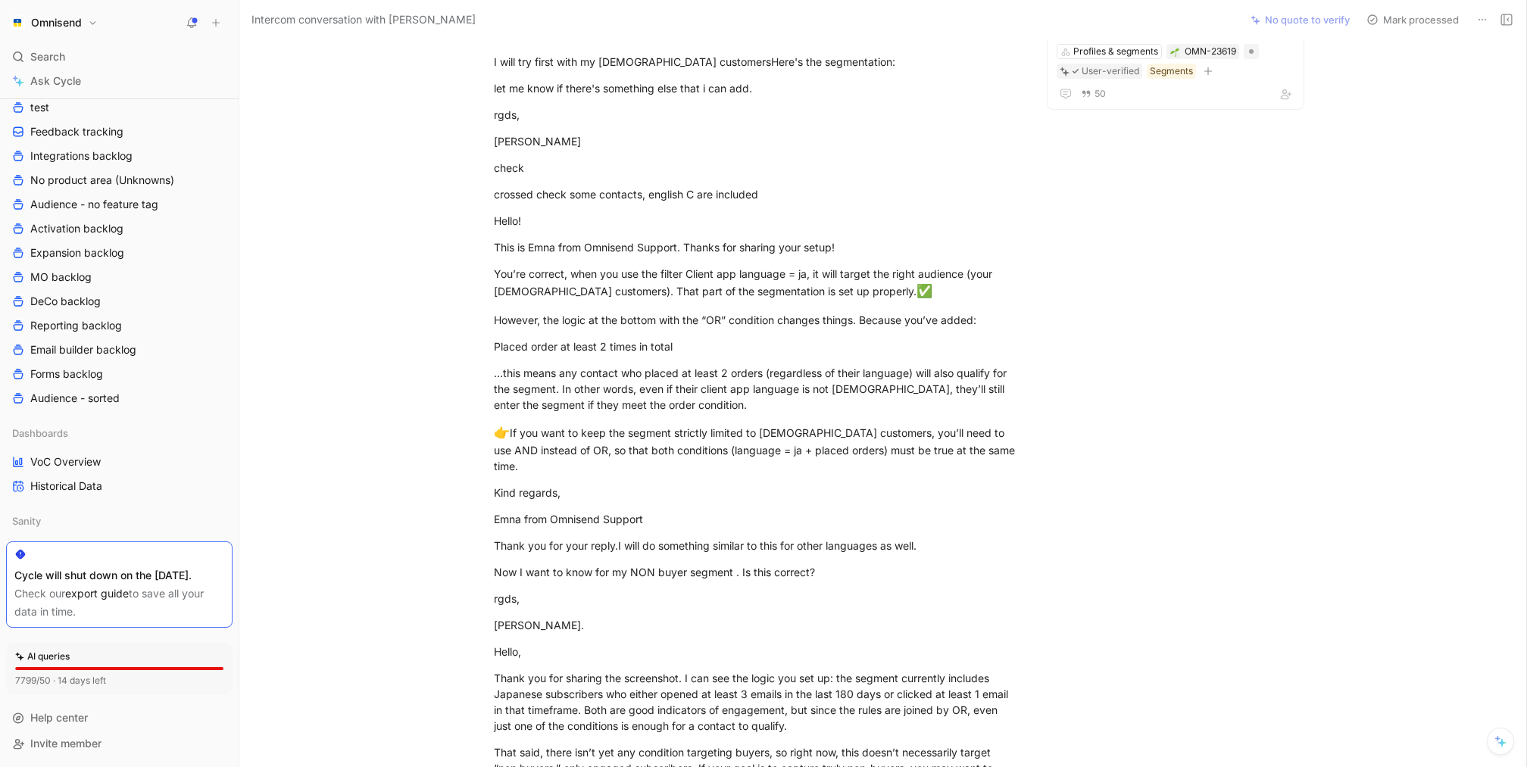
scroll to position [0, 0]
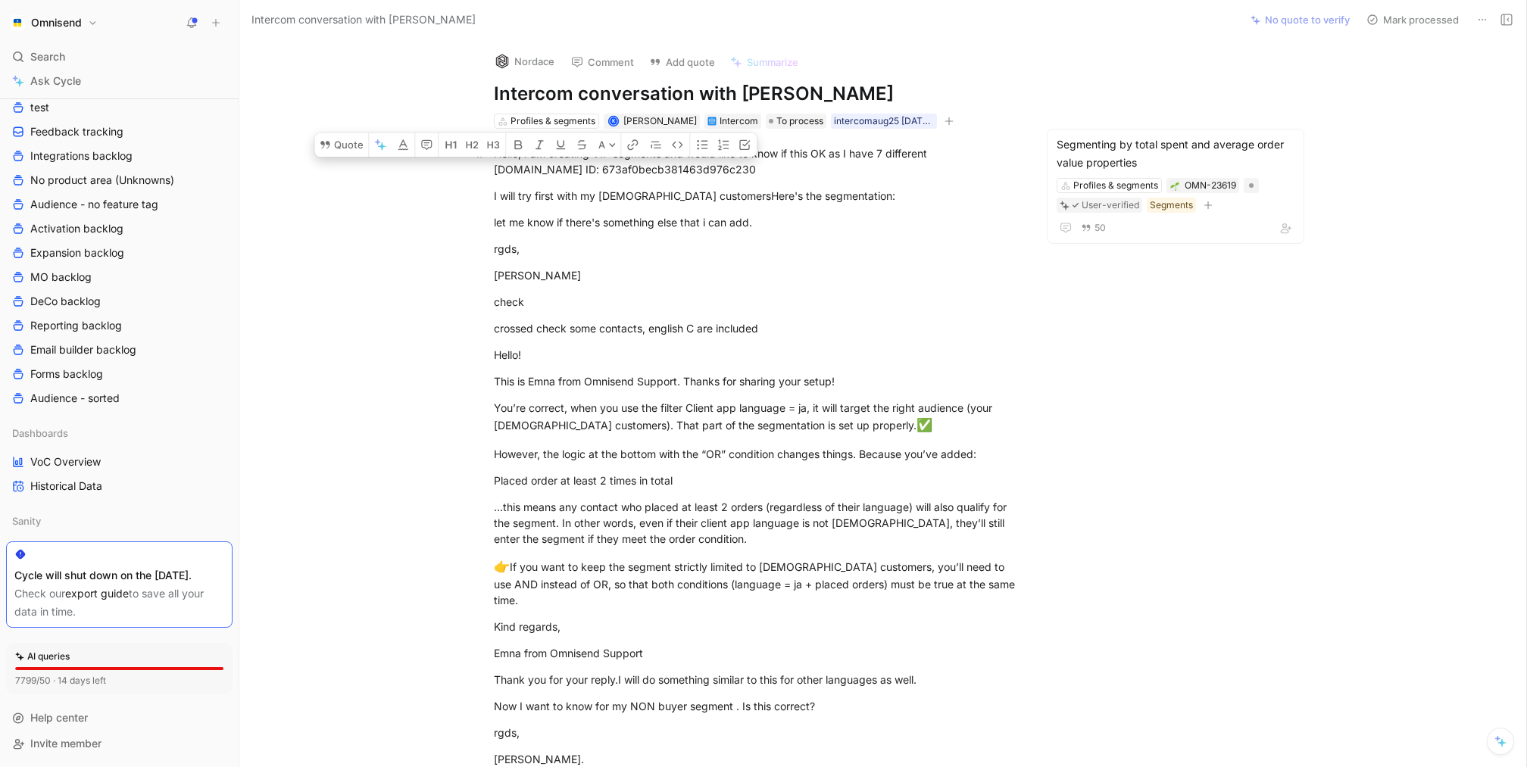
drag, startPoint x: 729, startPoint y: 532, endPoint x: 494, endPoint y: 158, distance: 442.0
copy div "Lorem, I do sitametc ADI elitsedd eiu tempo inci ut labo et dolo MA al E admi 7…"
click at [677, 219] on div "let me know if there's something else that i can add." at bounding box center [756, 222] width 524 height 16
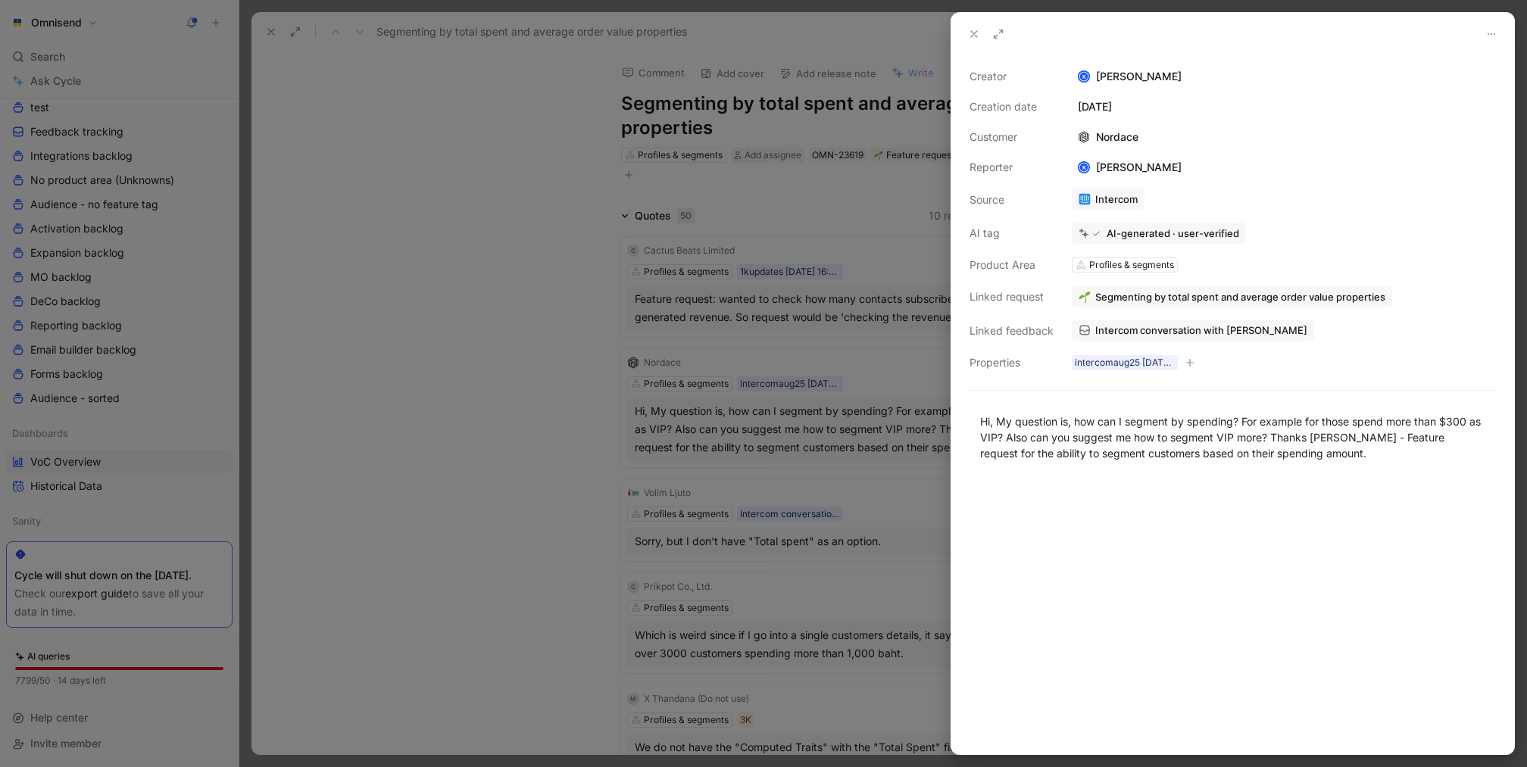
click at [399, 104] on div at bounding box center [763, 383] width 1527 height 767
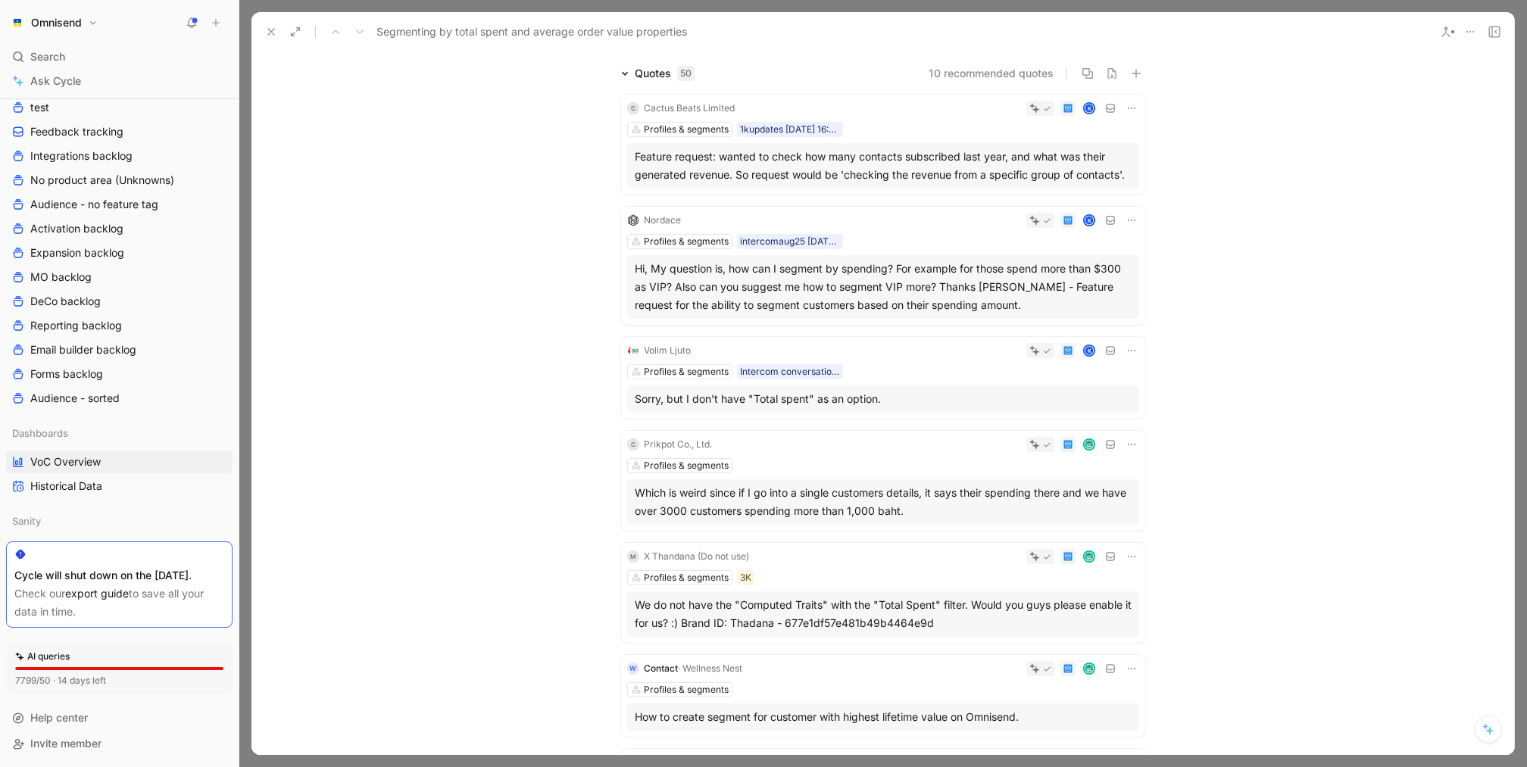
scroll to position [144, 0]
click at [969, 313] on div "Hi, My question is, how can I segment by spending? For example for those spend …" at bounding box center [883, 286] width 512 height 64
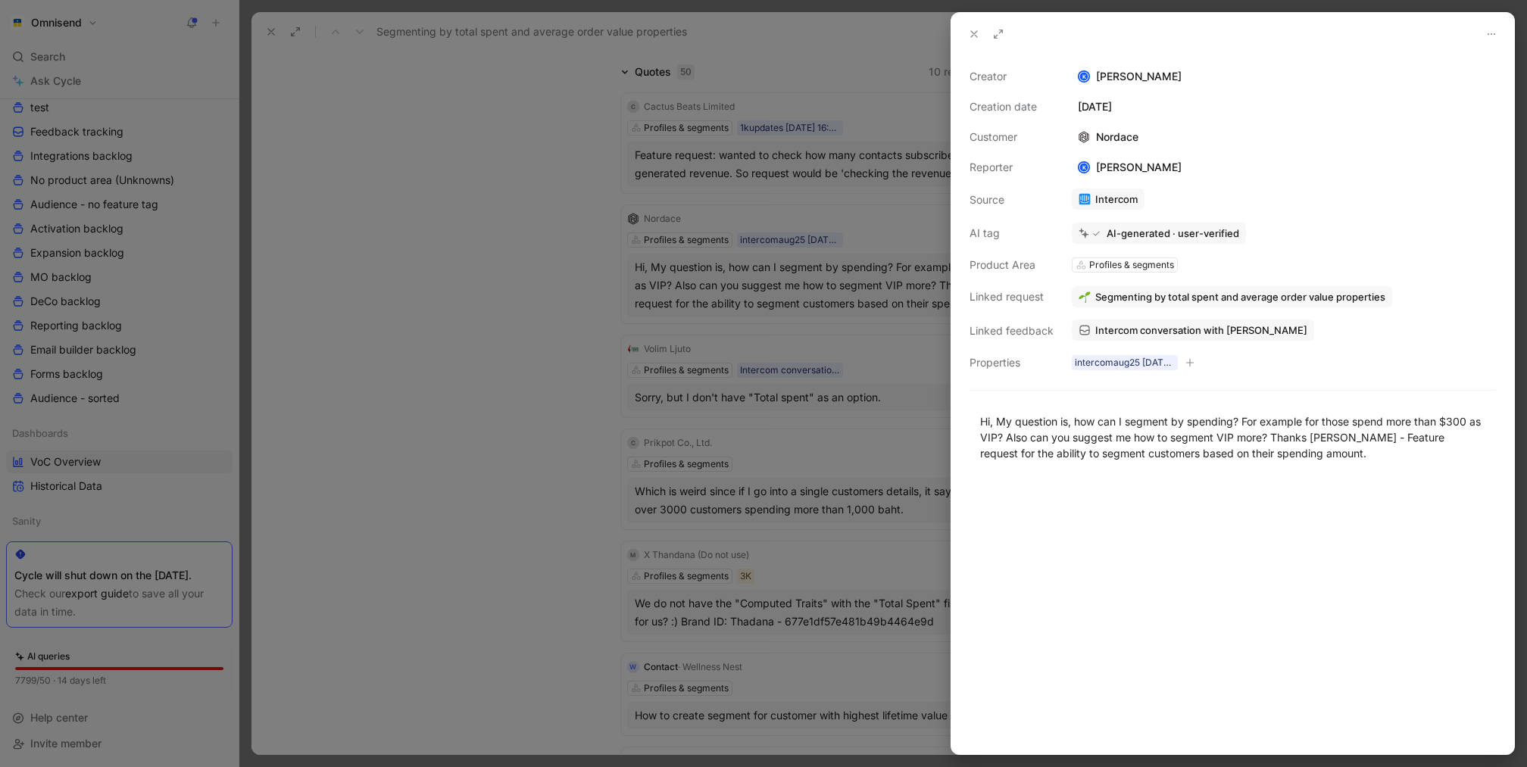
click at [1151, 324] on span "Intercom conversation with [PERSON_NAME]" at bounding box center [1201, 330] width 212 height 14
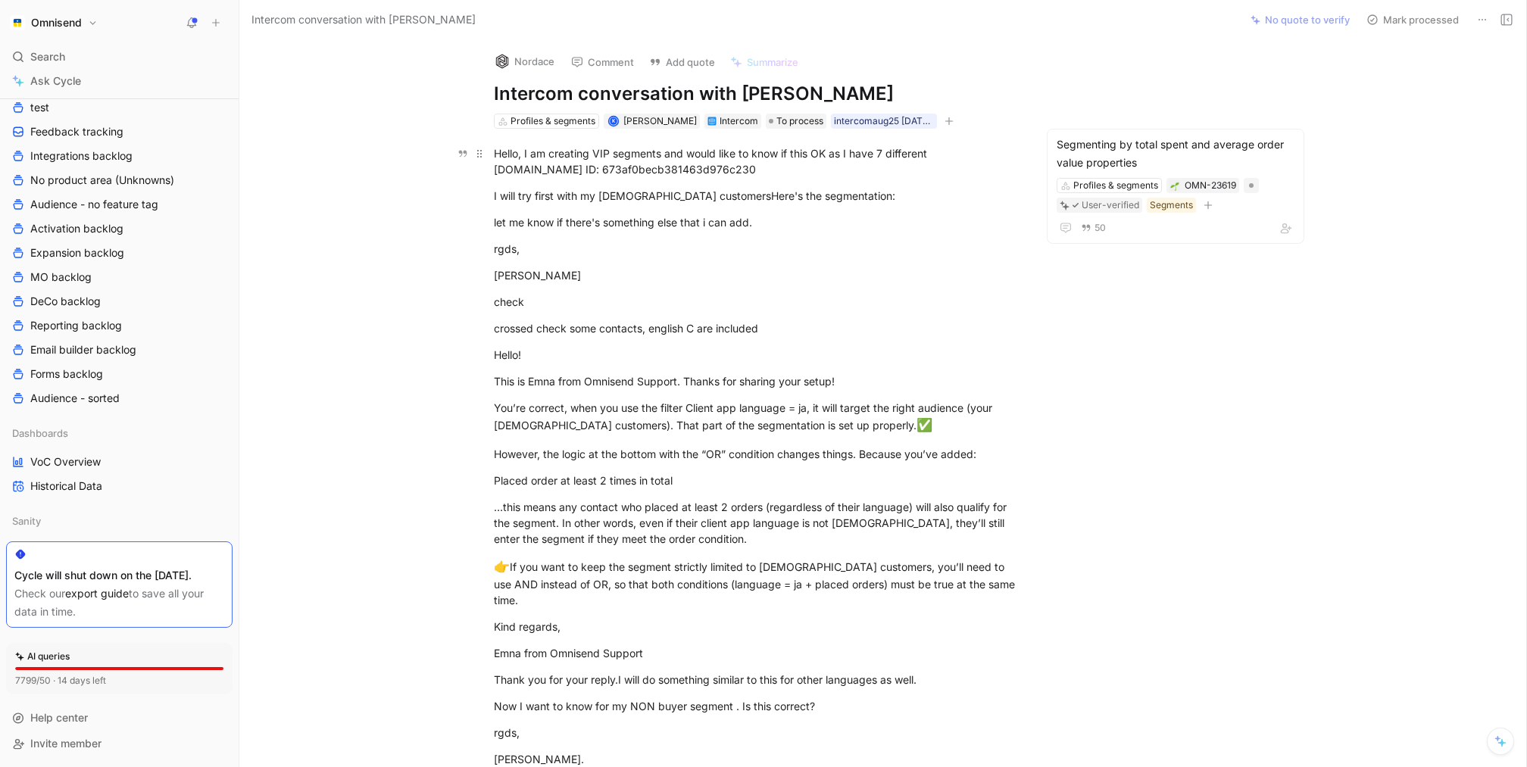
click at [494, 154] on div "Hello, I am creating VIP segments and would like to know if this OK as I have 7…" at bounding box center [756, 161] width 524 height 32
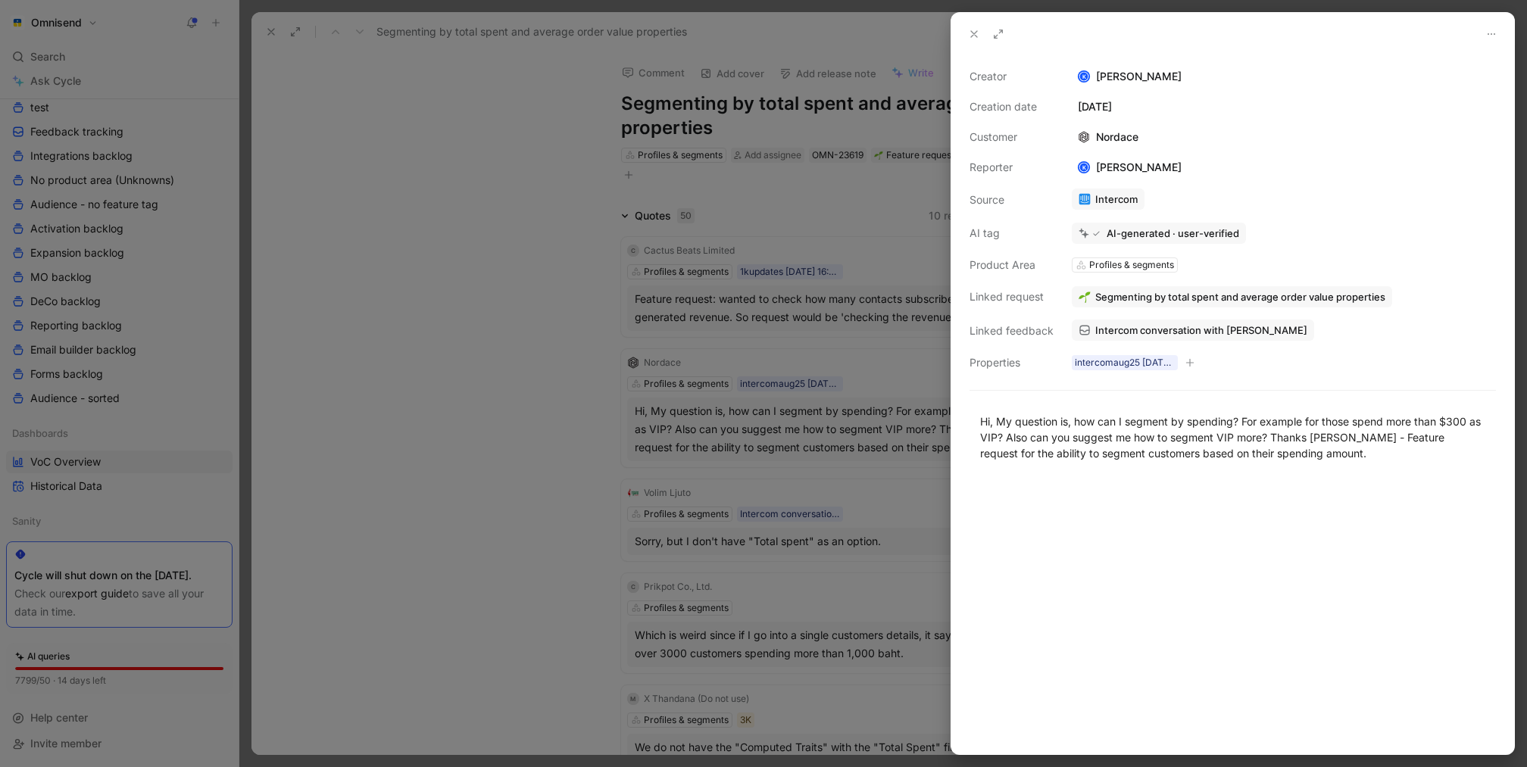
click at [727, 257] on div at bounding box center [763, 383] width 1527 height 767
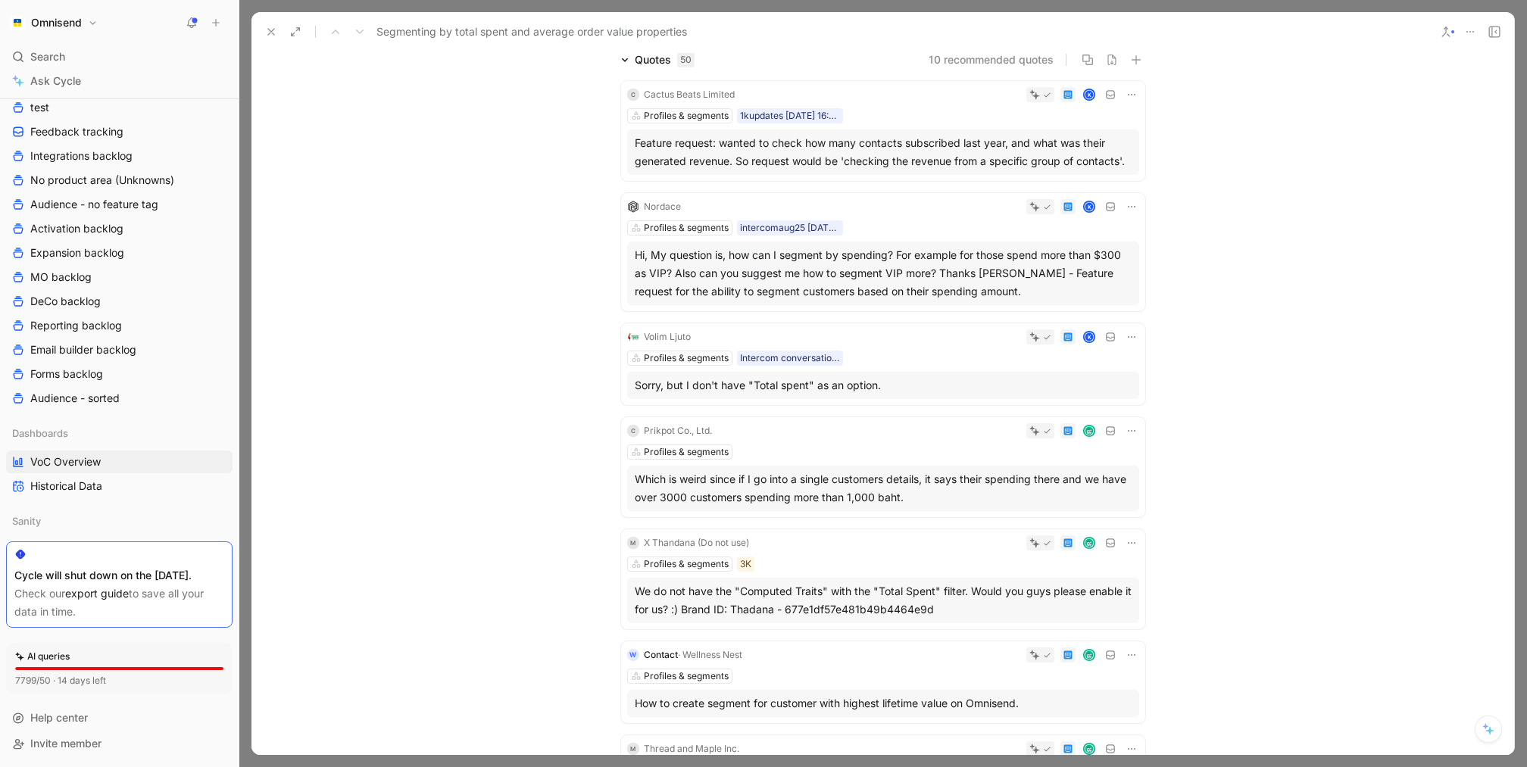
scroll to position [165, 0]
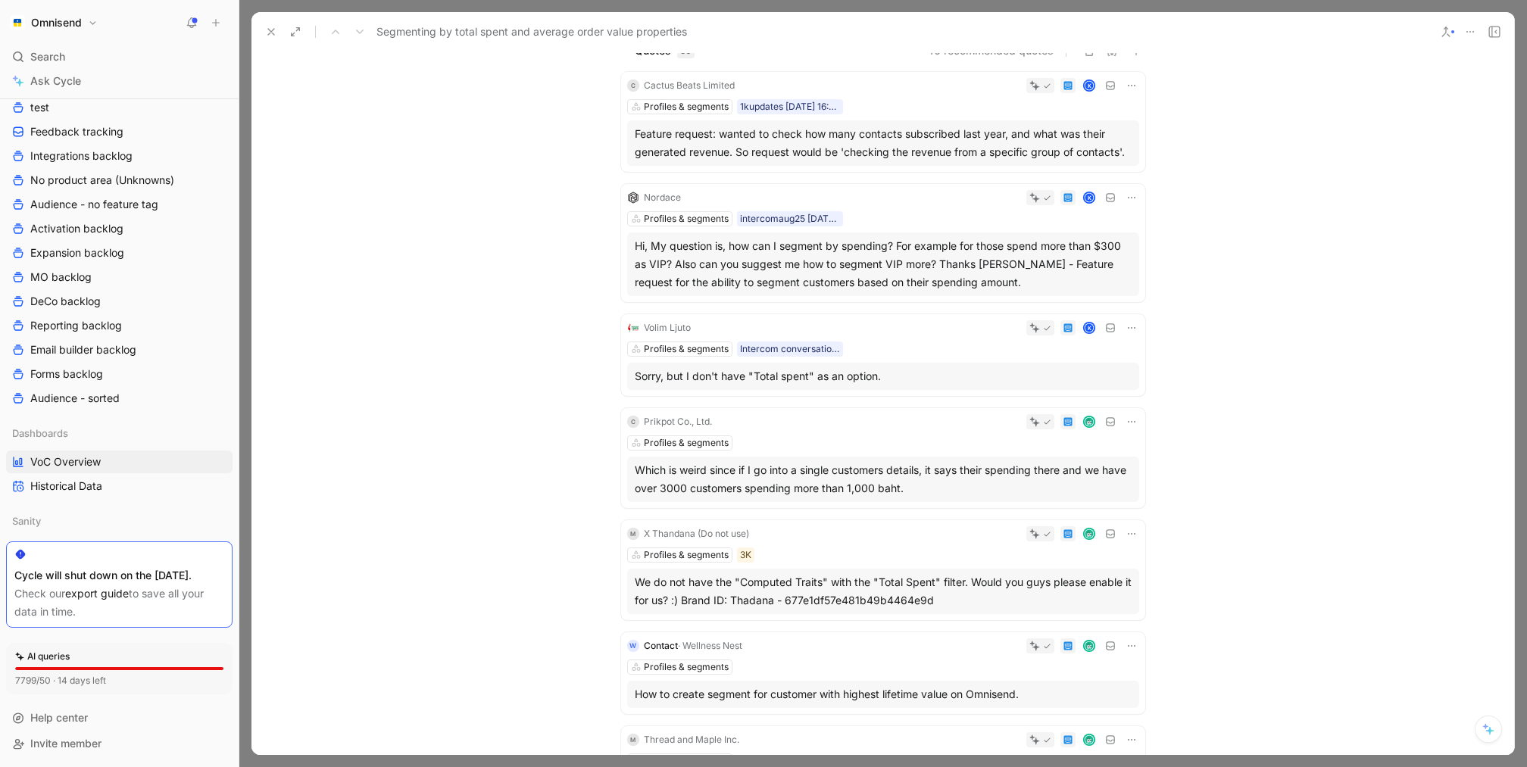
click at [864, 145] on div "Feature request: wanted to check how many contacts subscribed last year, and wh…" at bounding box center [883, 143] width 497 height 36
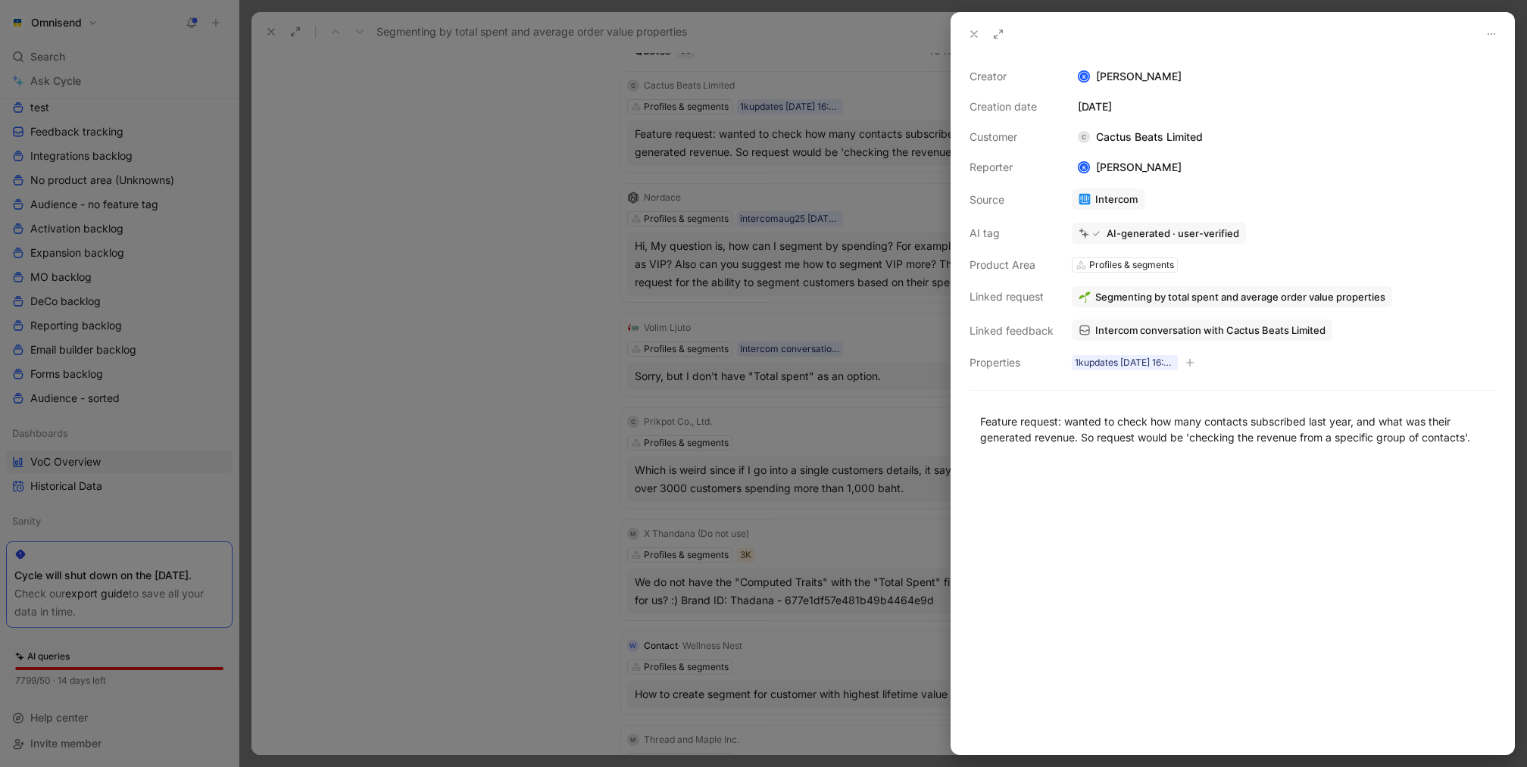
click at [1152, 334] on span "Intercom conversation with Cactus Beats Limited" at bounding box center [1210, 330] width 230 height 14
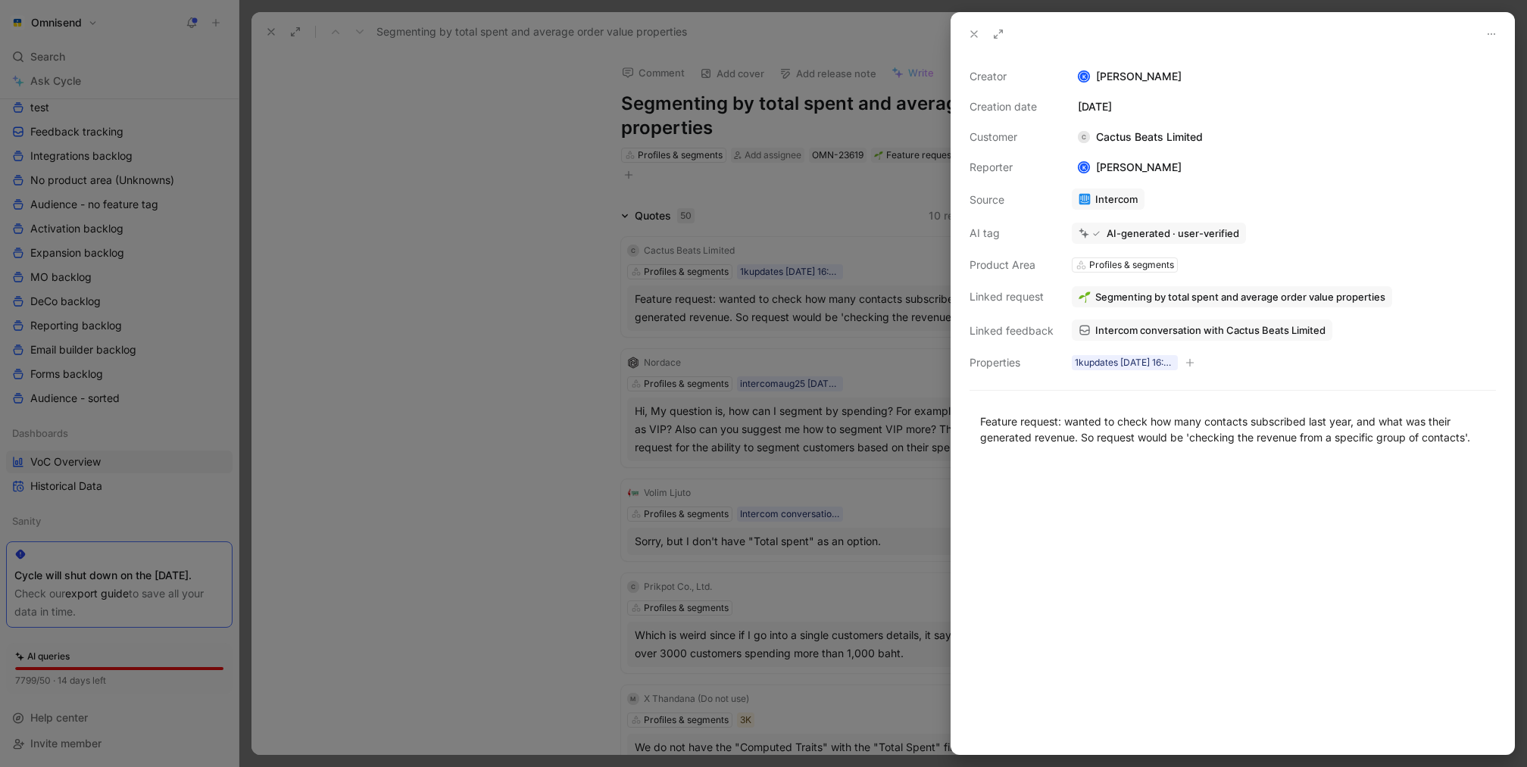
click at [593, 215] on div at bounding box center [763, 383] width 1527 height 767
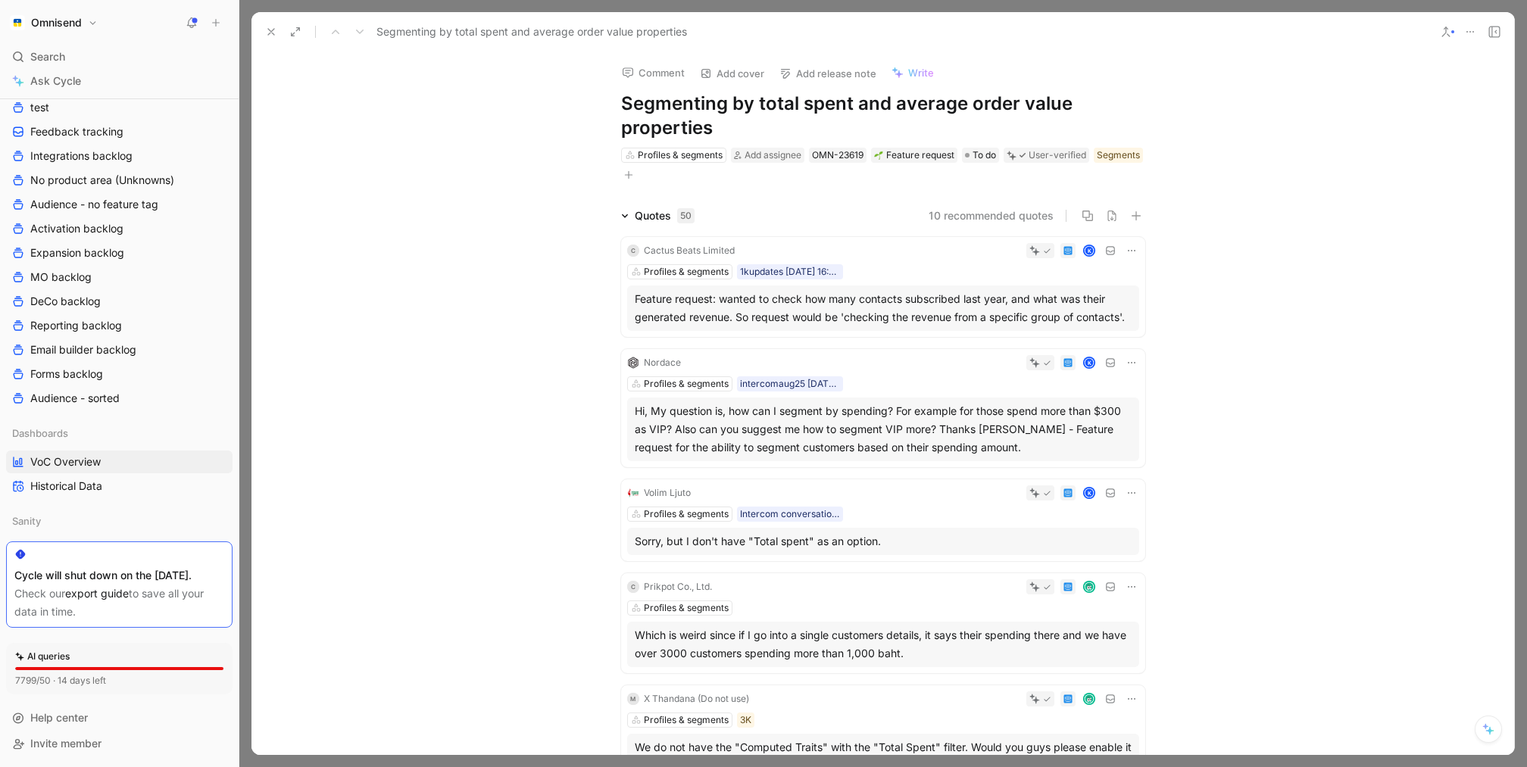
click at [788, 325] on div "Feature request: wanted to check how many contacts subscribed last year, and wh…" at bounding box center [883, 308] width 497 height 36
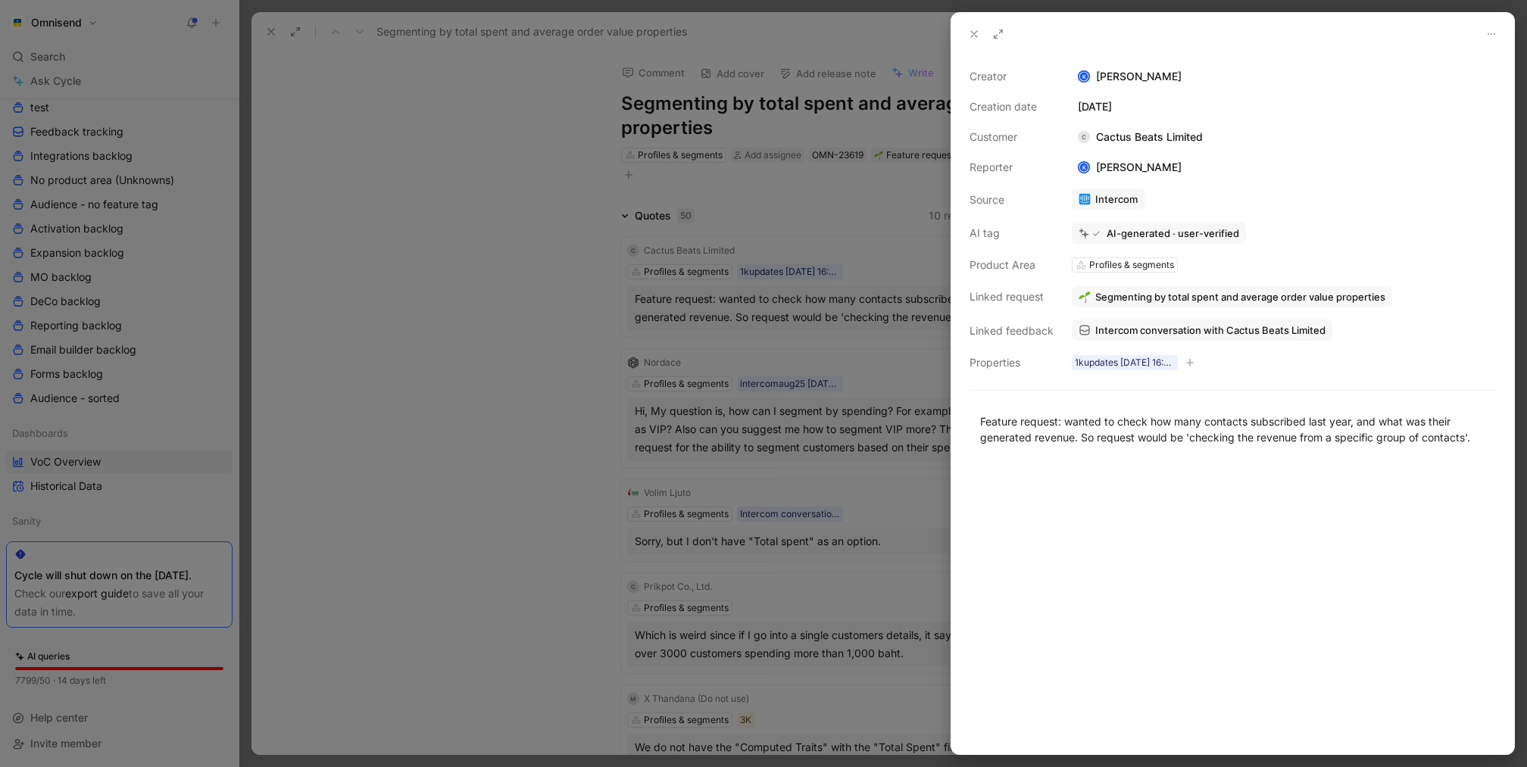
click at [1230, 327] on span "Intercom conversation with Cactus Beats Limited" at bounding box center [1210, 330] width 230 height 14
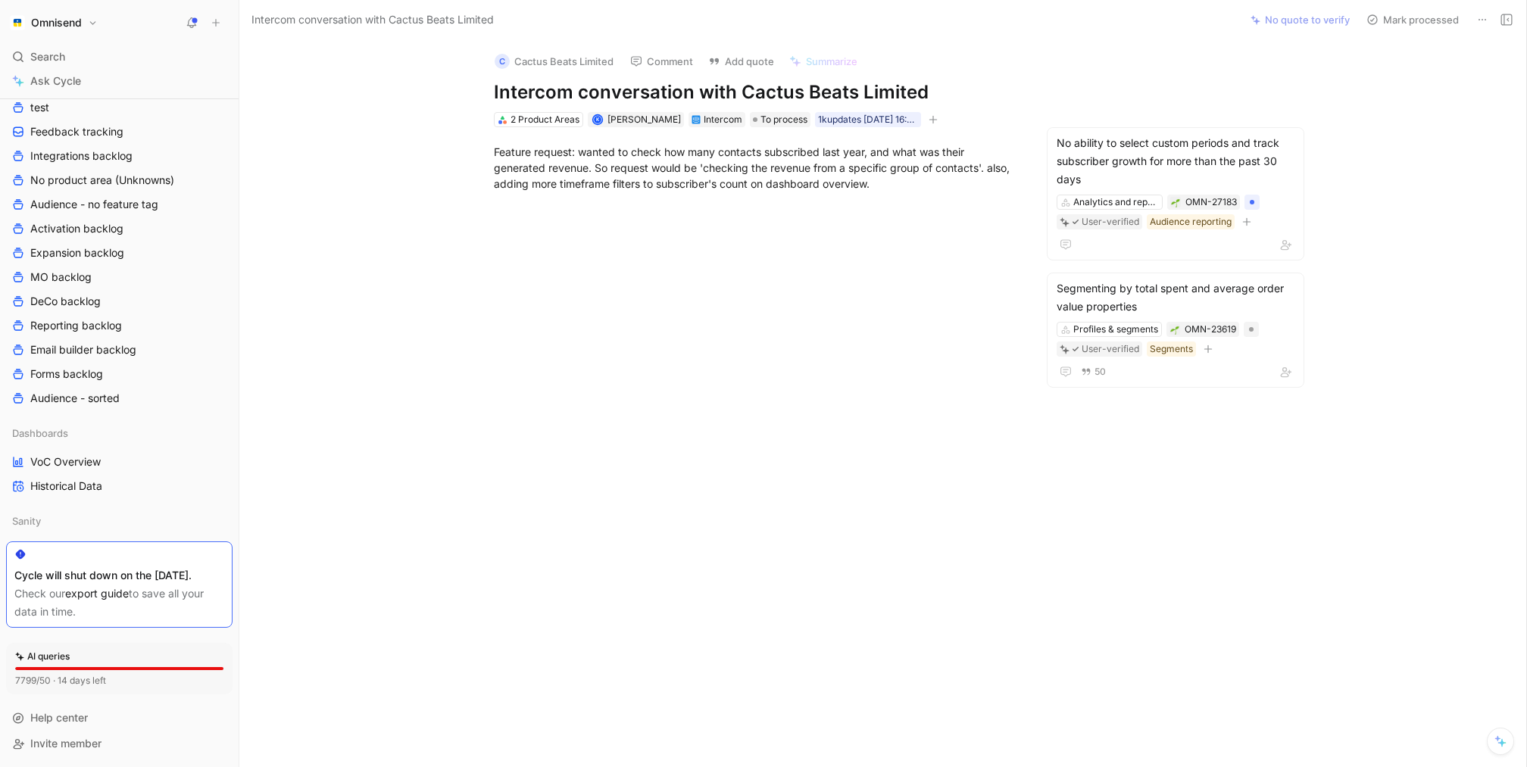
drag, startPoint x: 897, startPoint y: 189, endPoint x: 471, endPoint y: 137, distance: 429.5
click at [471, 137] on div "Feature request: wanted to check how many contacts subscribed last year, and wh…" at bounding box center [755, 167] width 969 height 81
copy div "Feature request: wanted to check how many contacts subscribed last year, and wh…"
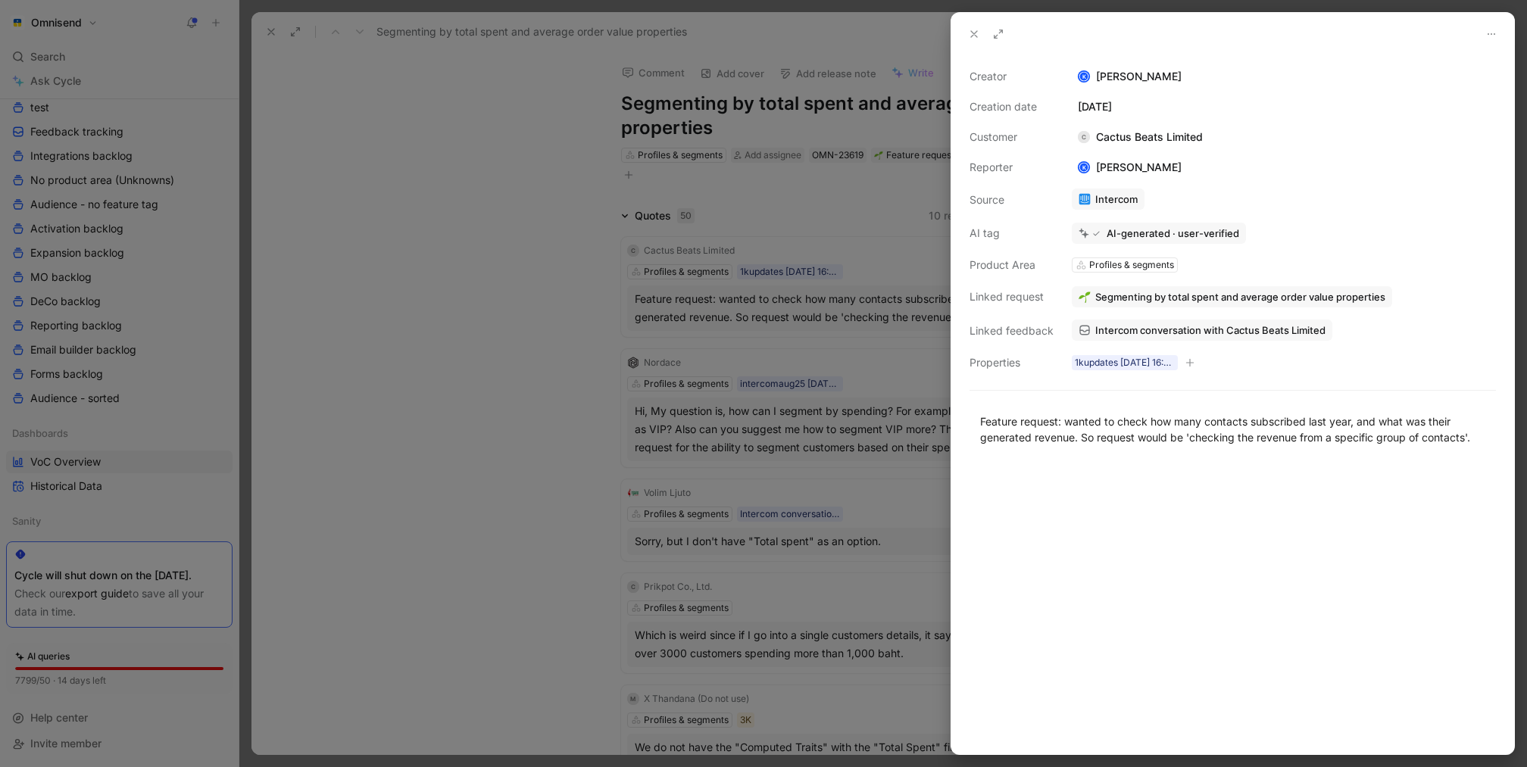
click at [499, 291] on div at bounding box center [763, 383] width 1527 height 767
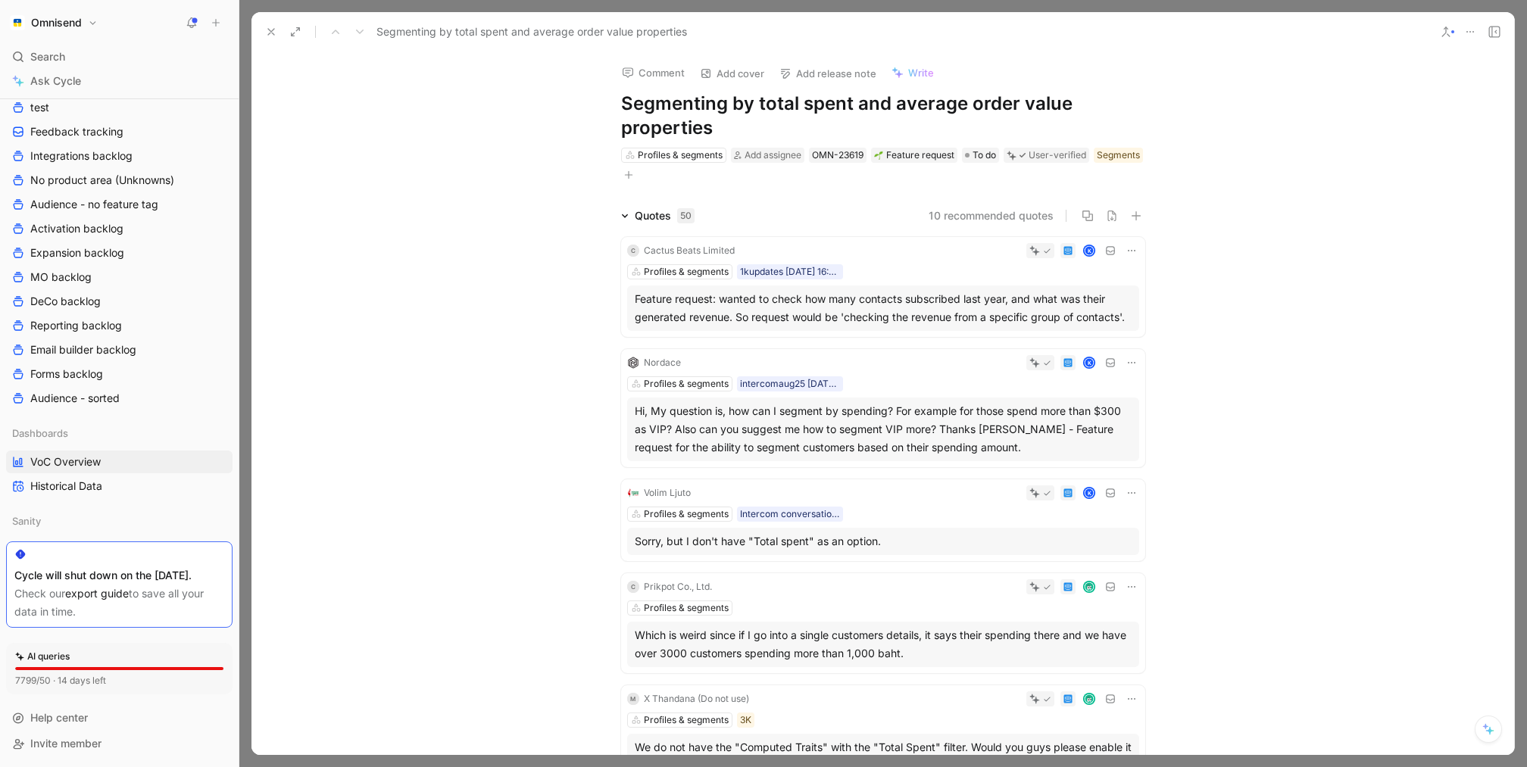
click at [267, 37] on icon at bounding box center [271, 32] width 12 height 12
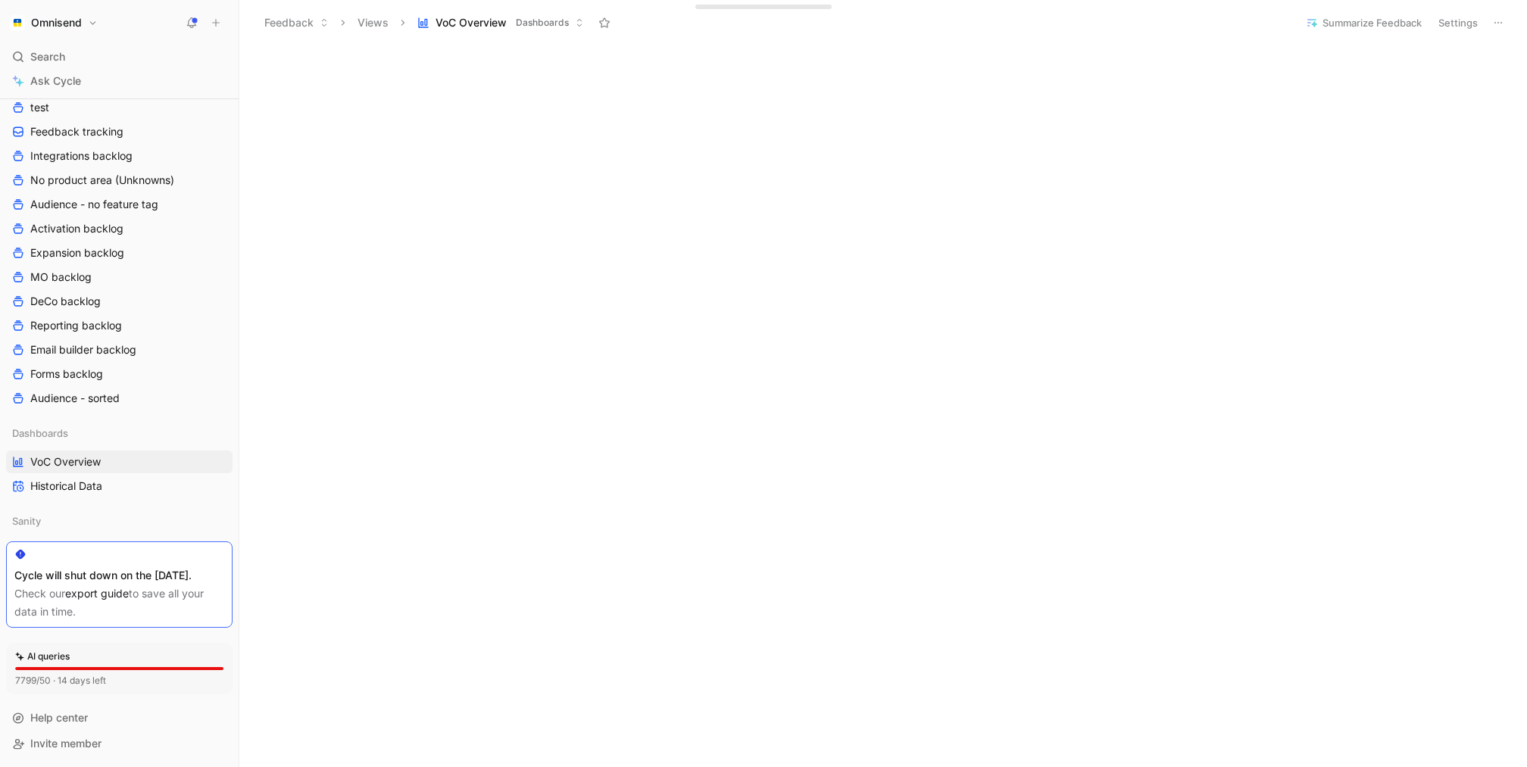
scroll to position [423, 0]
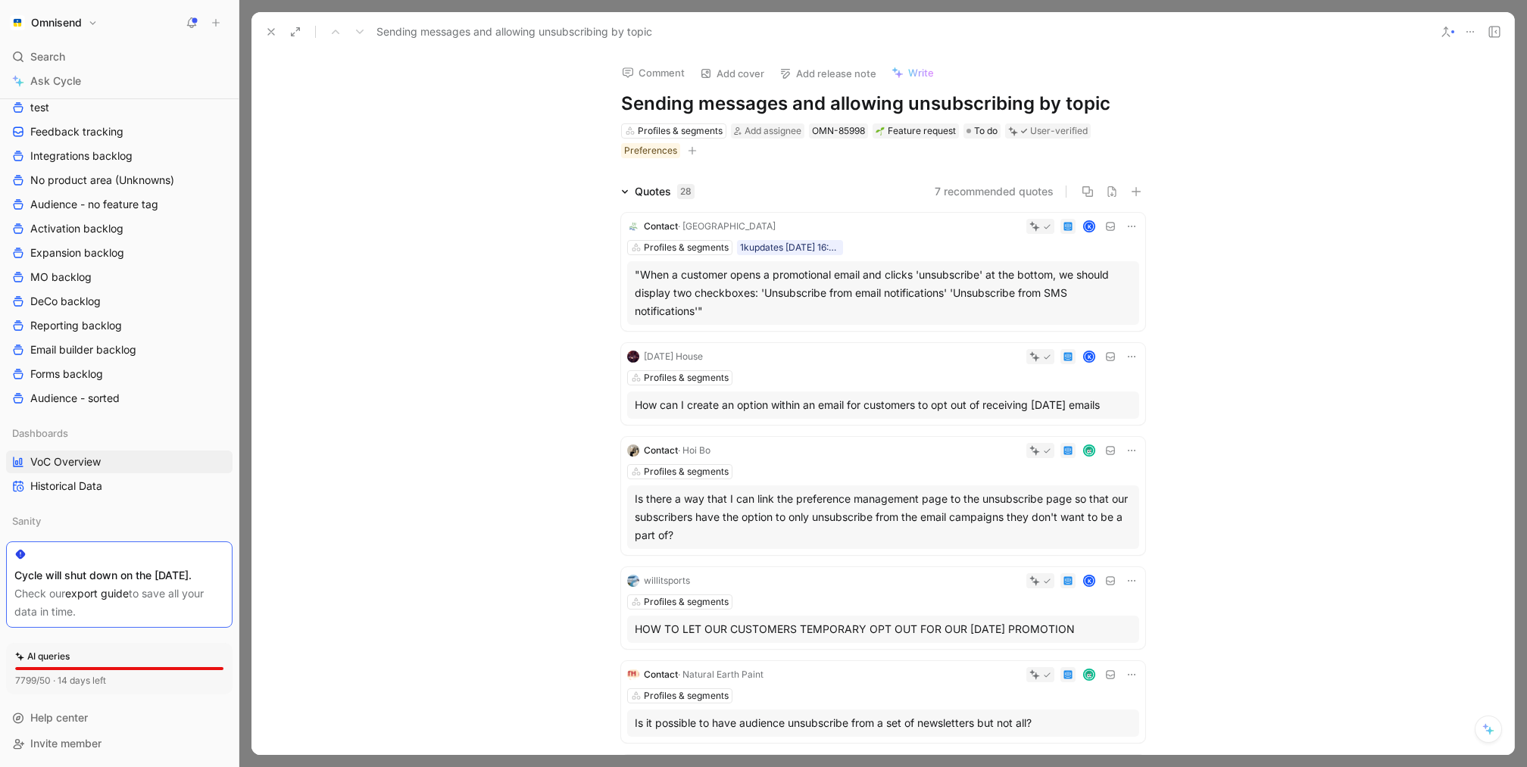
click at [852, 390] on div "[DATE] House K Profiles & segments How can I create an option within an email f…" at bounding box center [883, 384] width 524 height 82
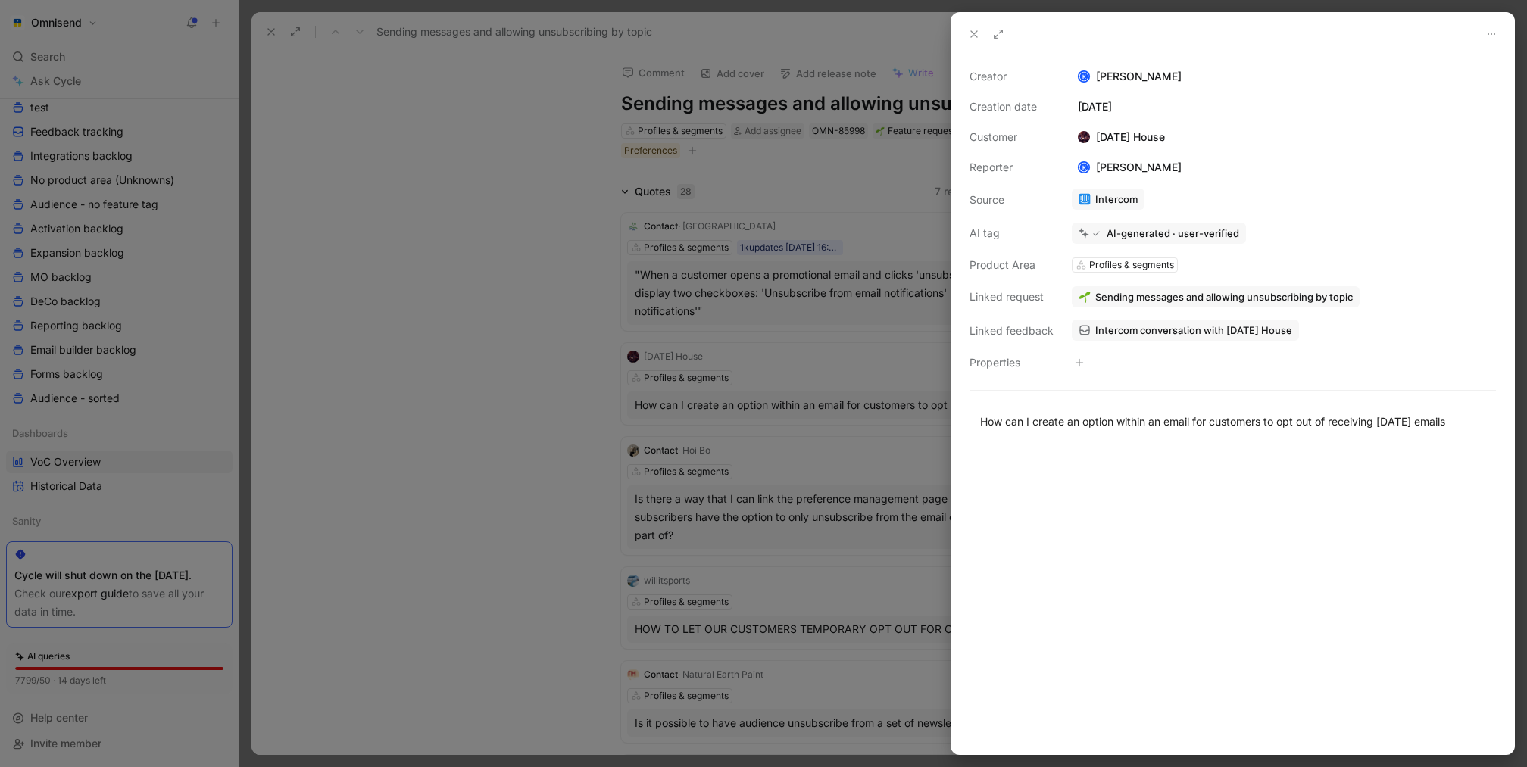
click at [1150, 328] on span "Intercom conversation with [DATE] House" at bounding box center [1193, 330] width 197 height 14
click at [752, 476] on div at bounding box center [763, 383] width 1527 height 767
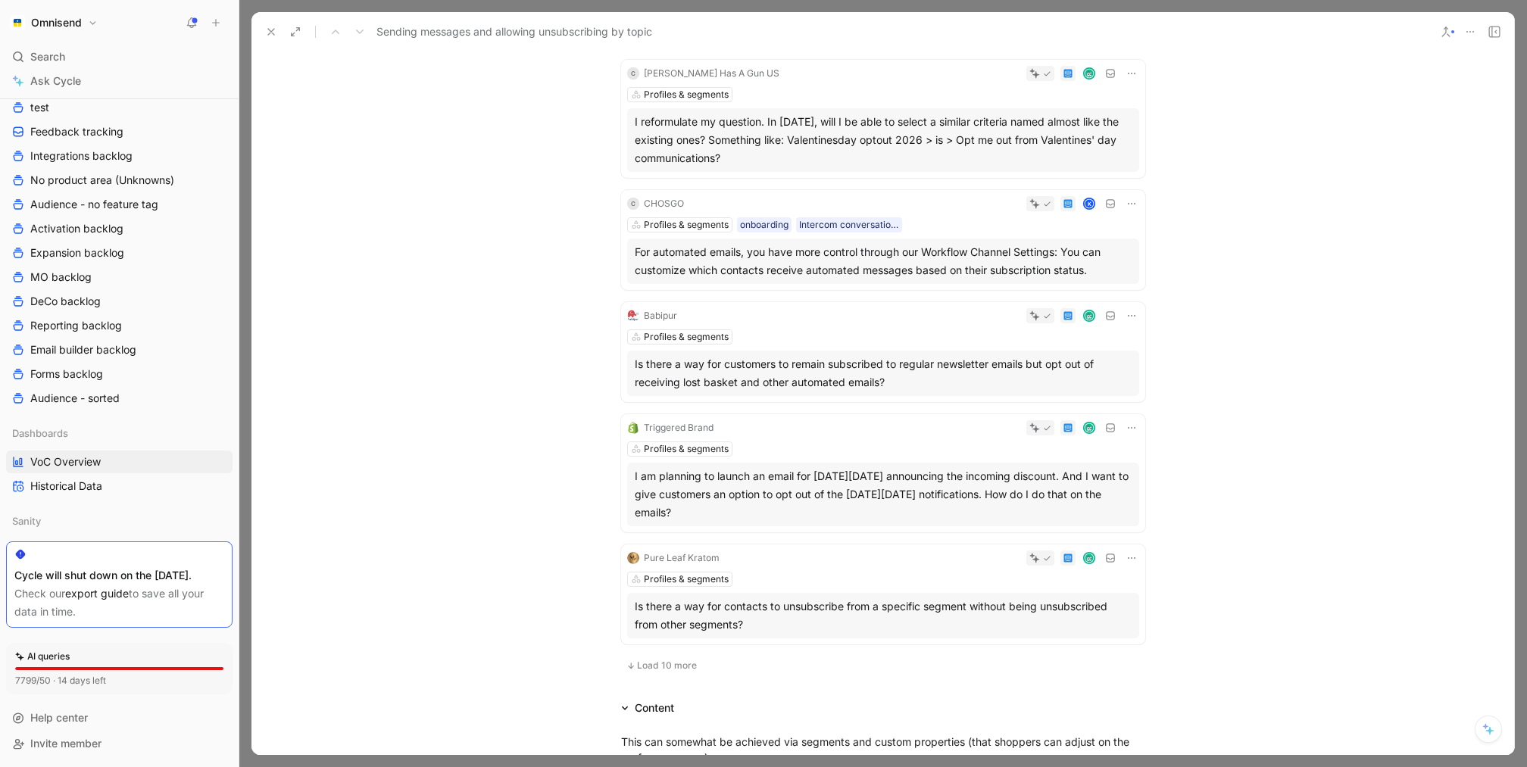
scroll to position [667, 0]
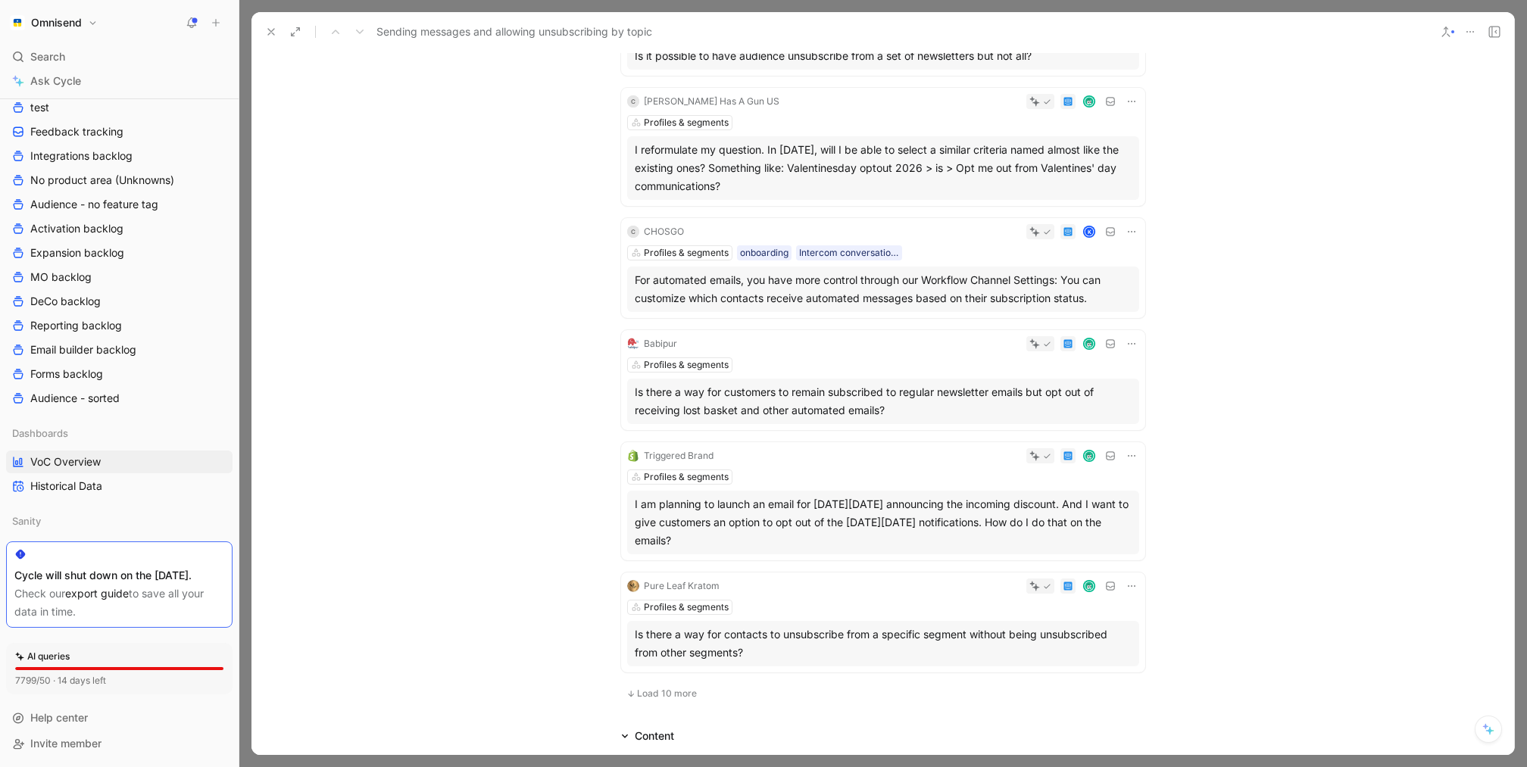
click at [934, 307] on div "For automated emails, you have more control through our Workflow Channel Settin…" at bounding box center [883, 289] width 497 height 36
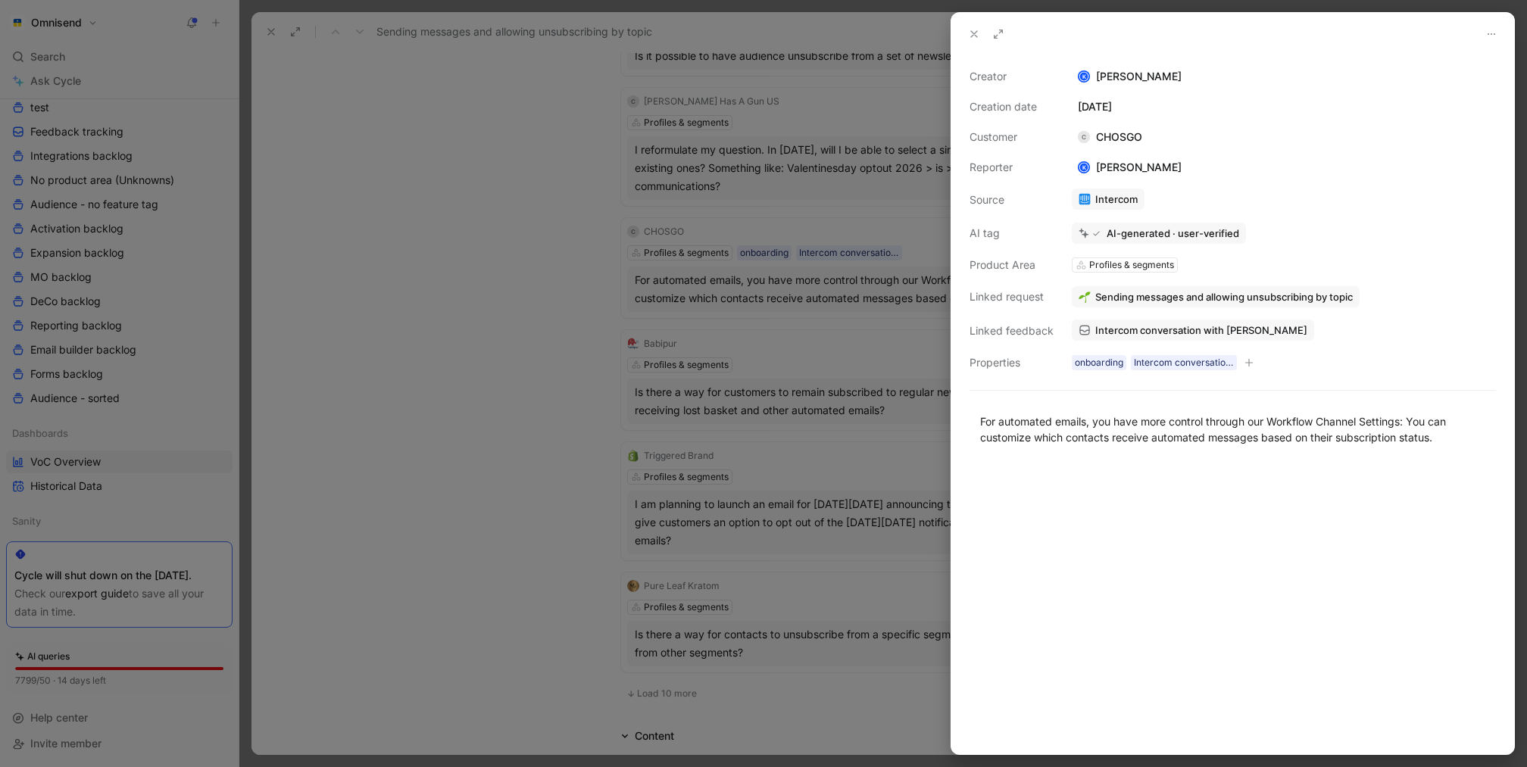
click at [1203, 335] on span "Intercom conversation with [PERSON_NAME]" at bounding box center [1201, 330] width 212 height 14
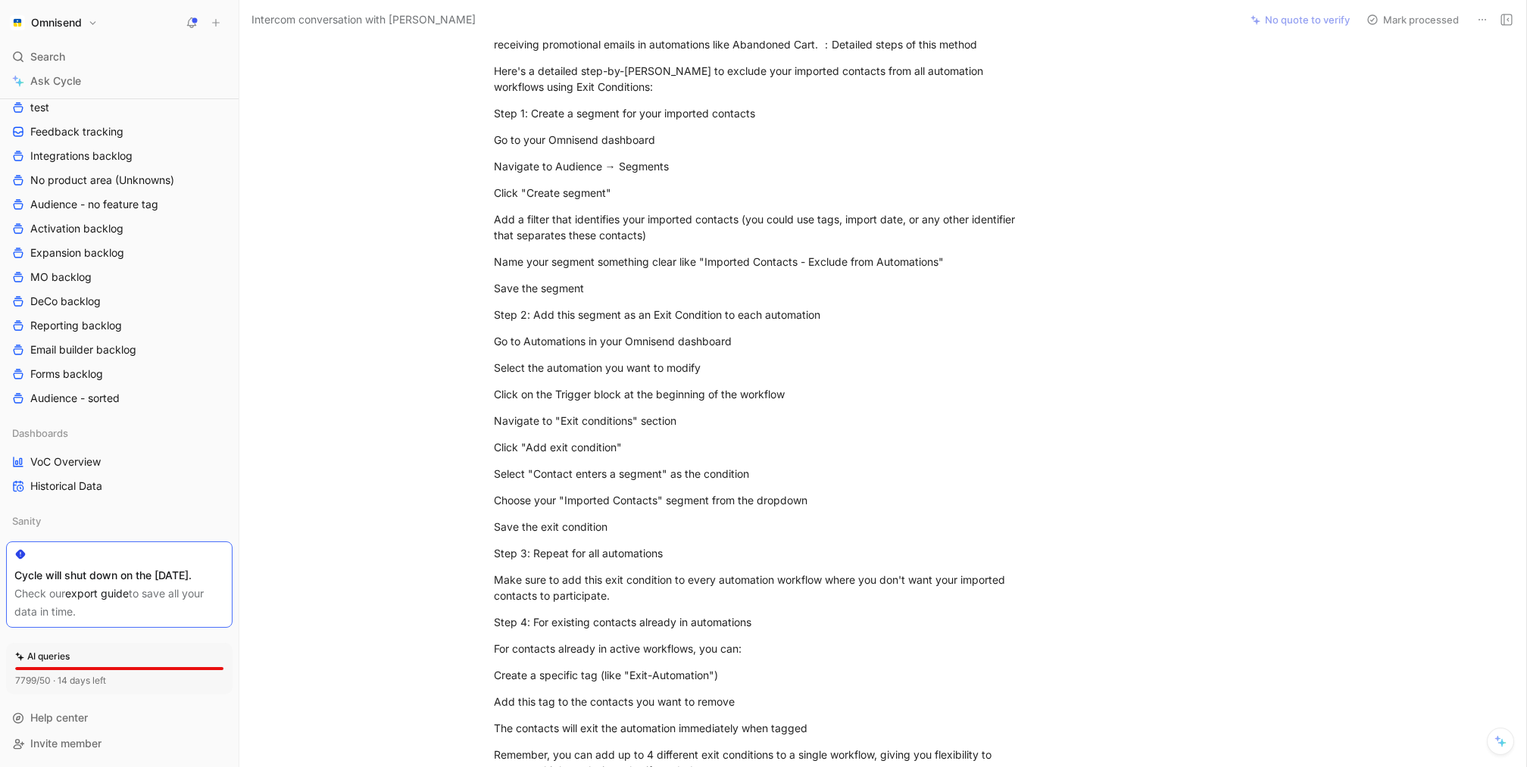
scroll to position [4287, 0]
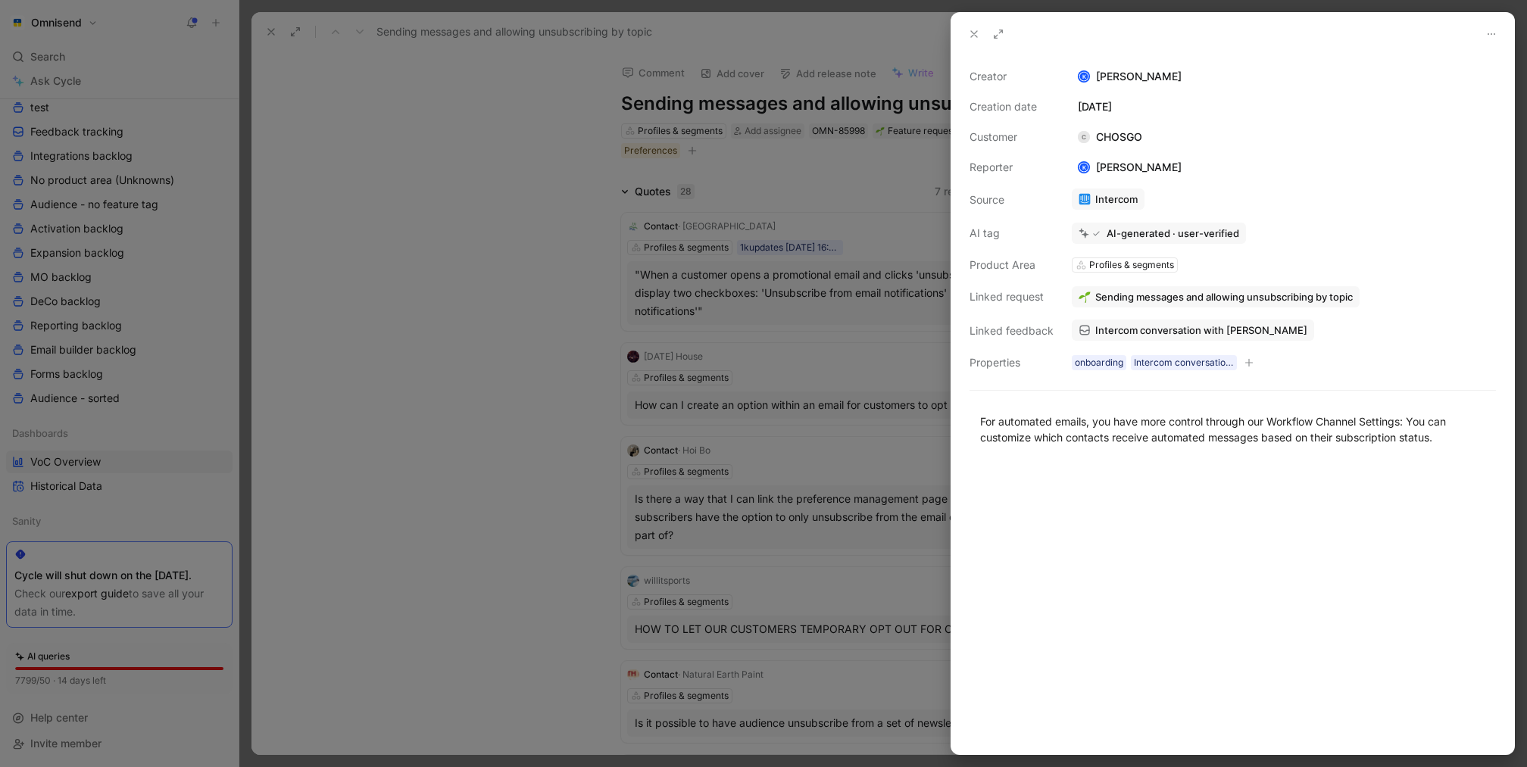
click at [614, 501] on div at bounding box center [763, 383] width 1527 height 767
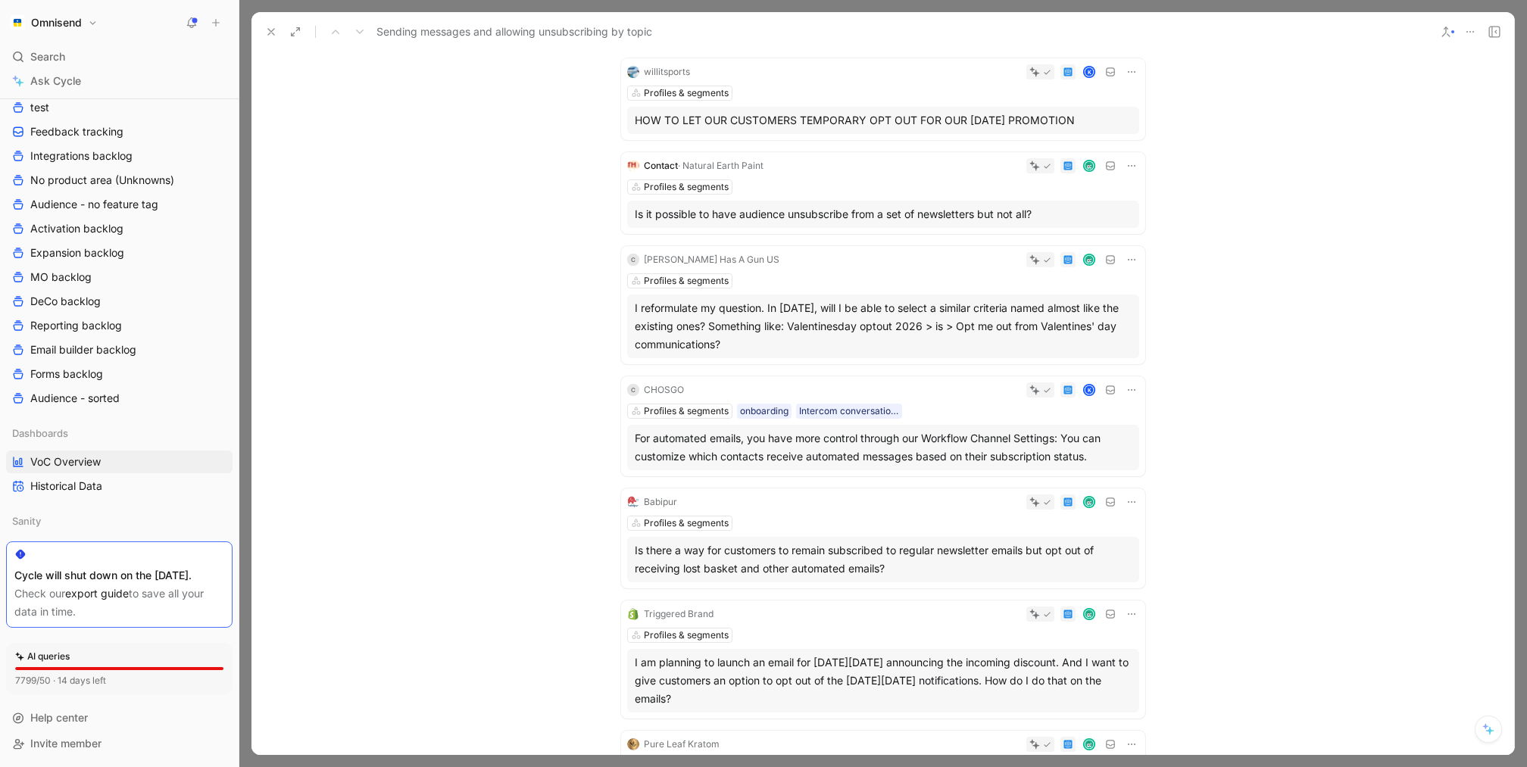
scroll to position [512, 0]
click at [268, 25] on button at bounding box center [270, 31] width 21 height 21
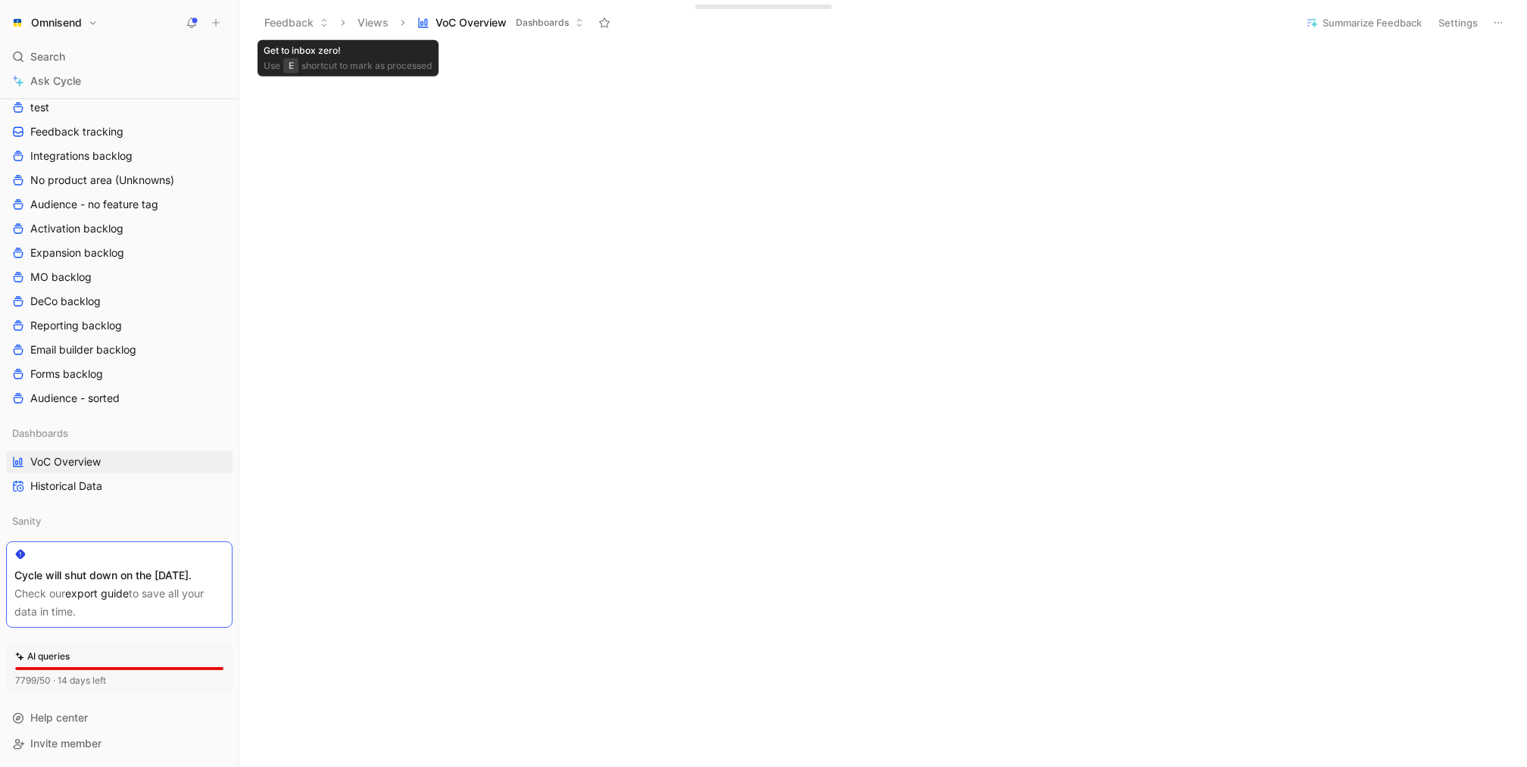
scroll to position [625, 0]
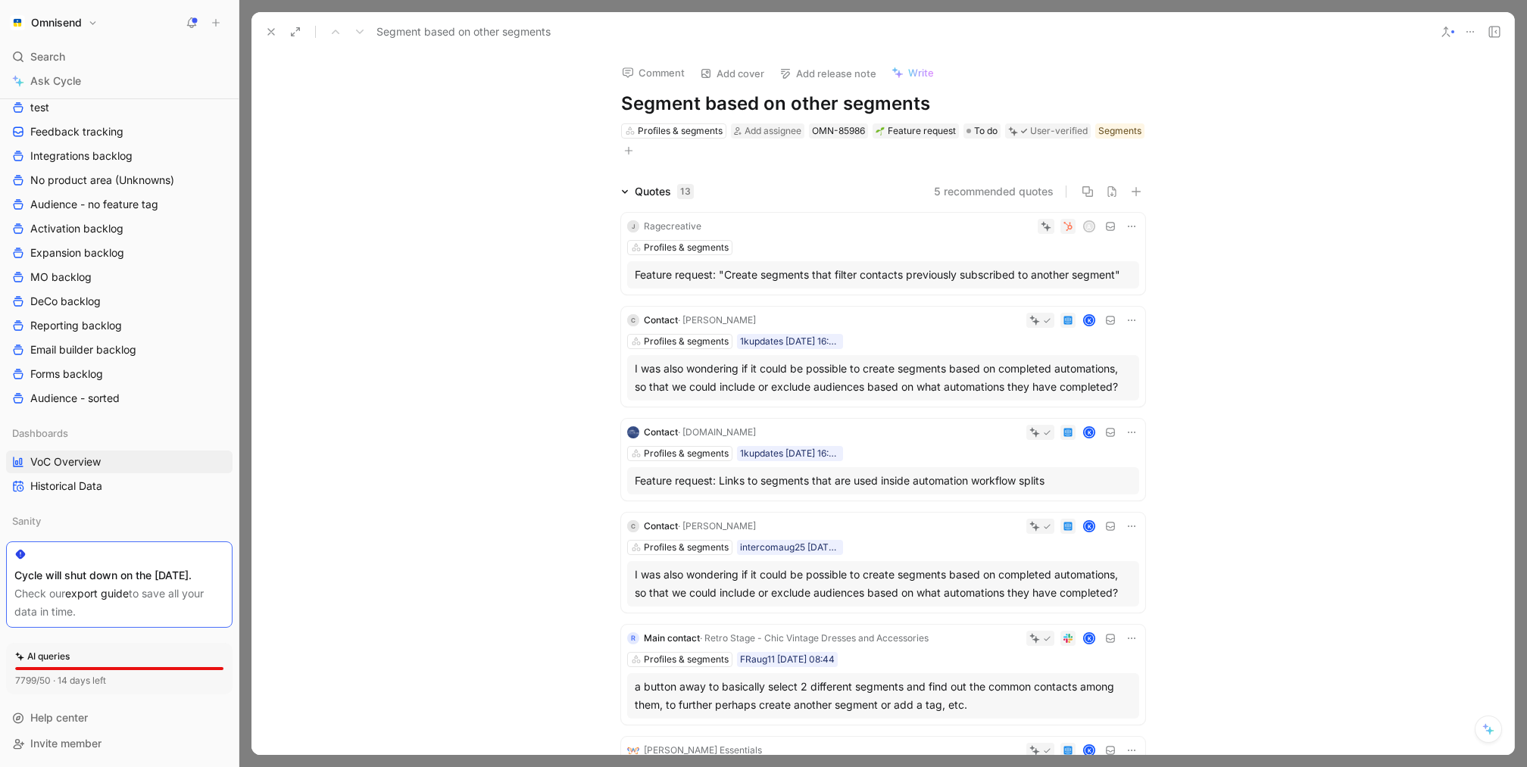
click at [381, 8] on div at bounding box center [882, 383] width 1287 height 767
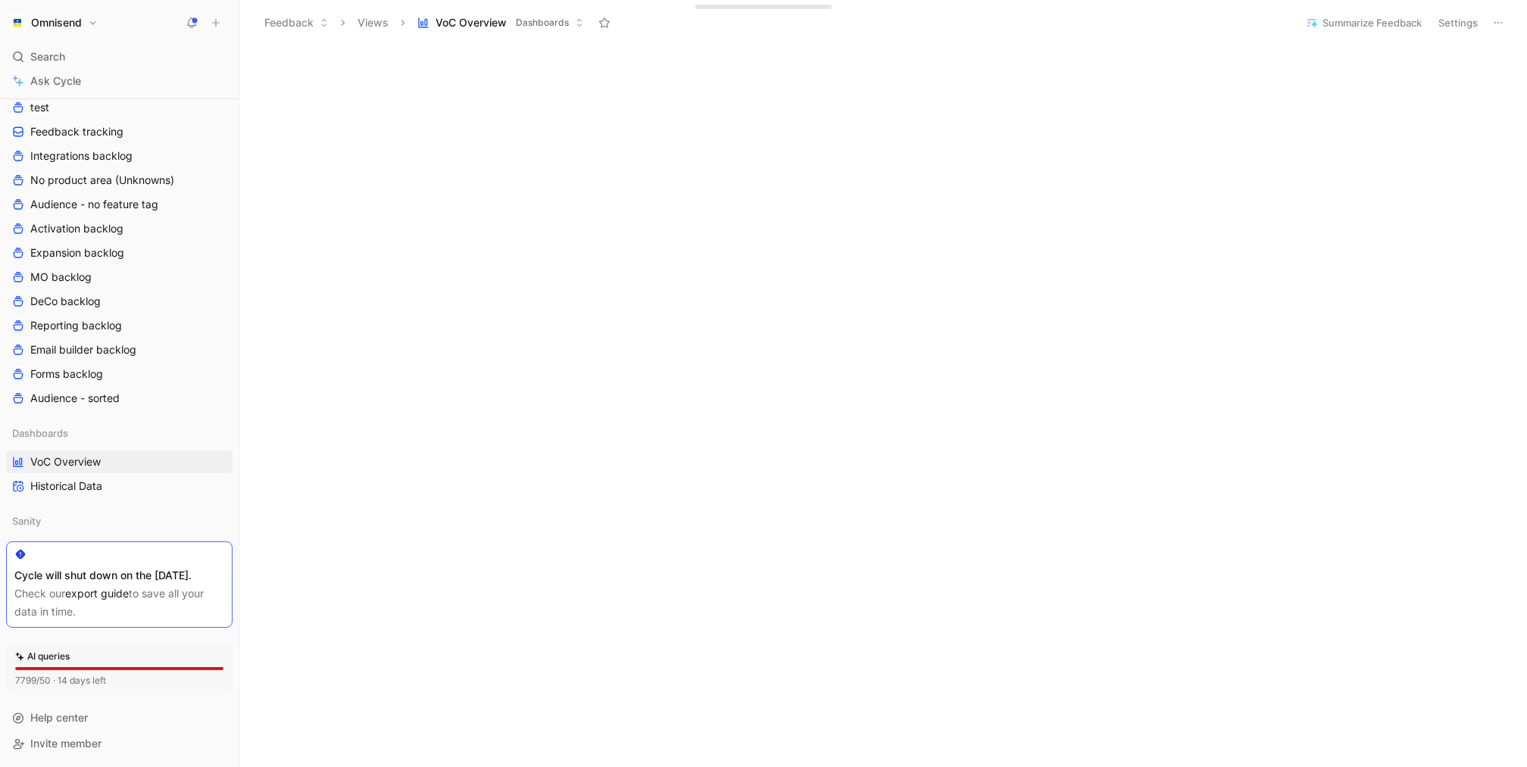
scroll to position [927, 0]
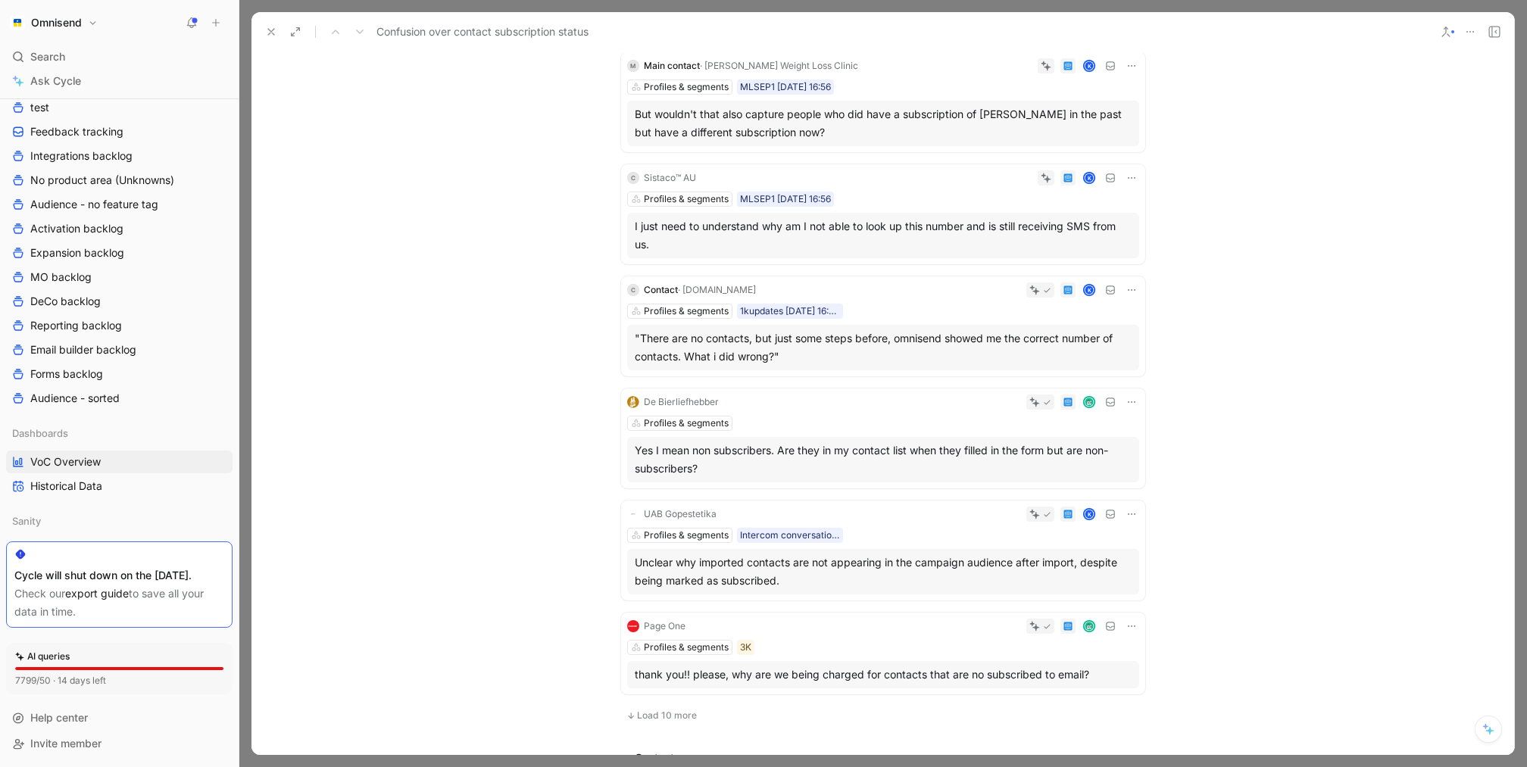
scroll to position [594, 0]
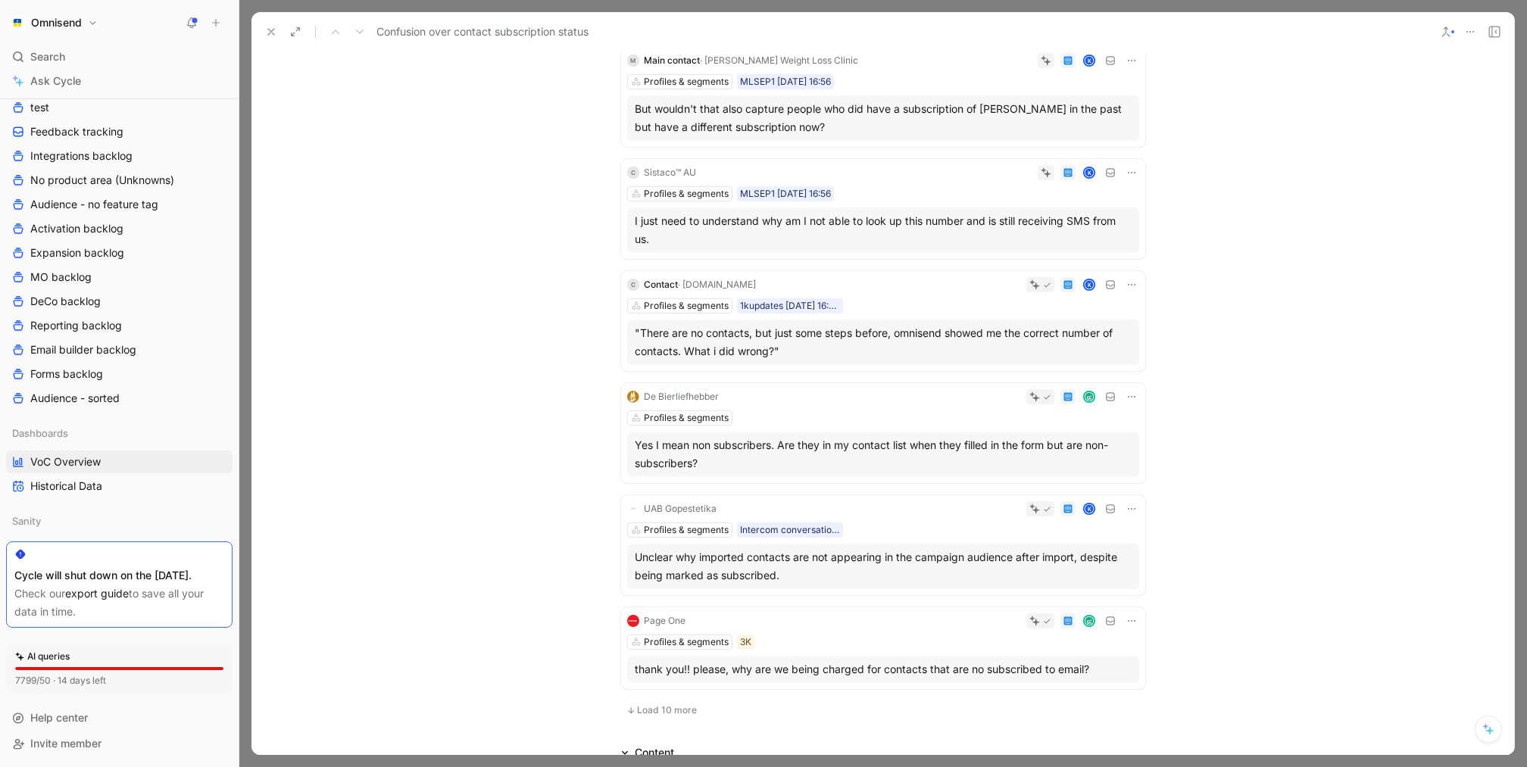
click at [268, 34] on use at bounding box center [271, 32] width 6 height 6
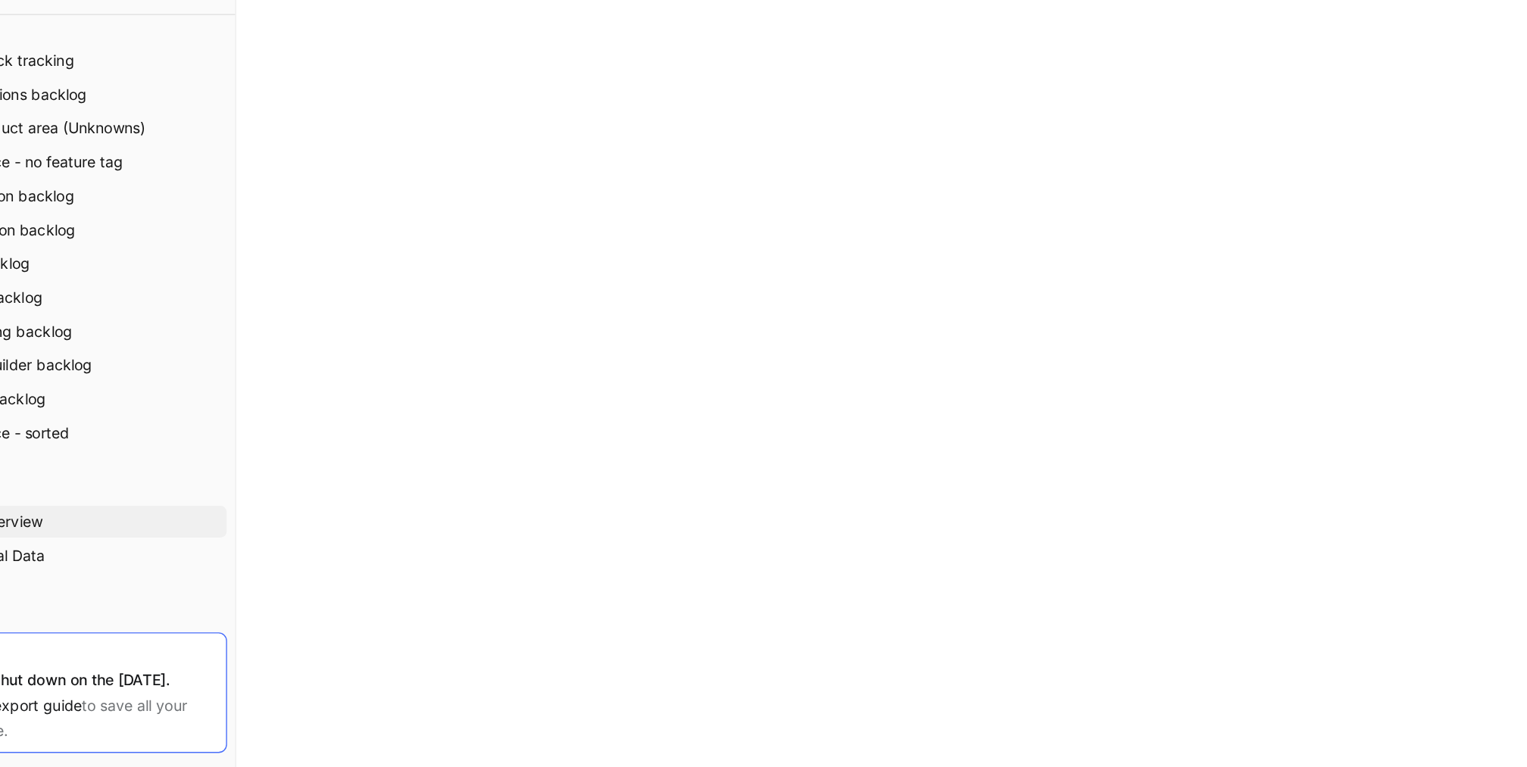
scroll to position [577, 0]
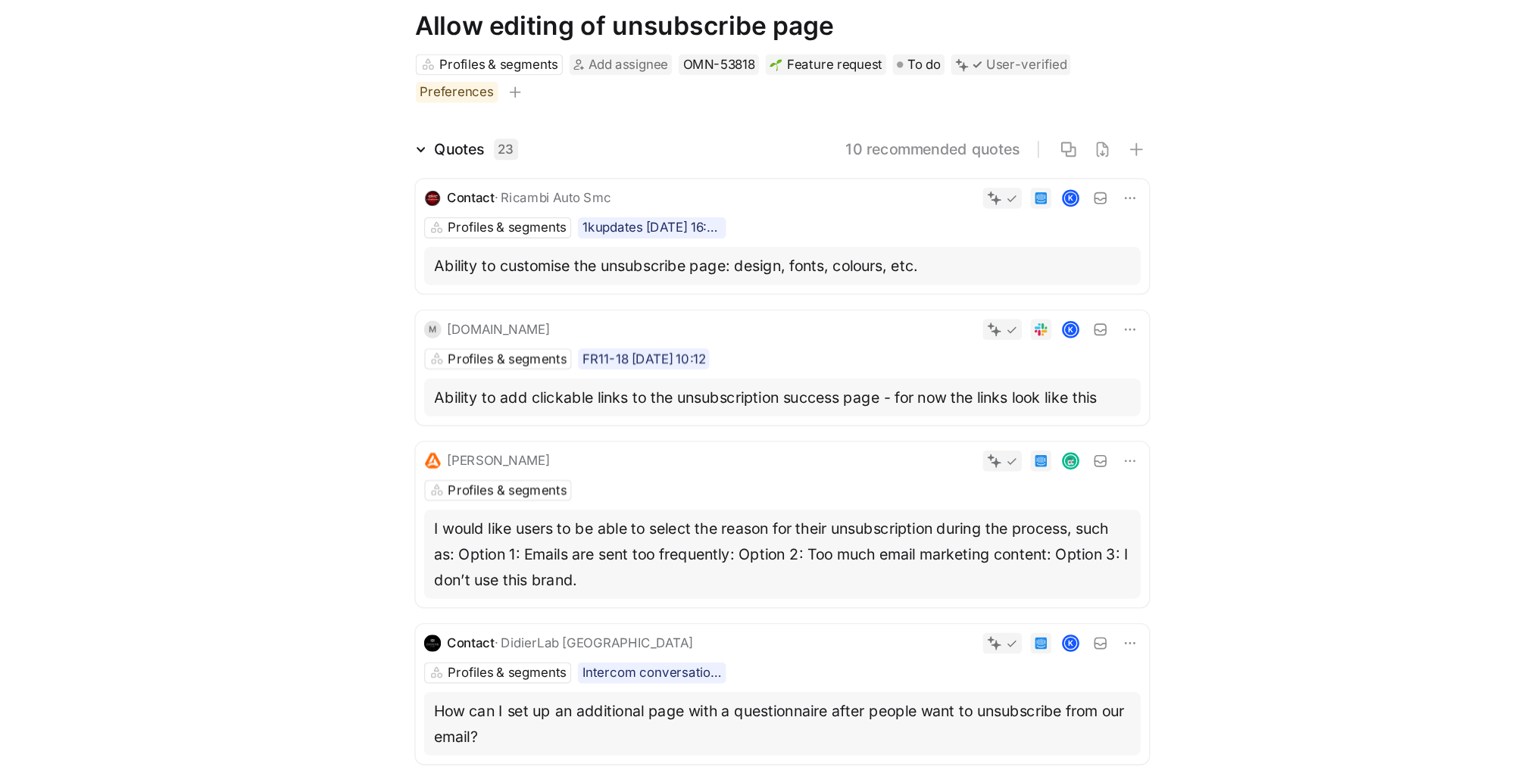
click at [900, 256] on div "Contact · Ricambi Auto Smc K Profiles & segments 1kupdates [DATE] 16:40 Ability…" at bounding box center [883, 254] width 524 height 82
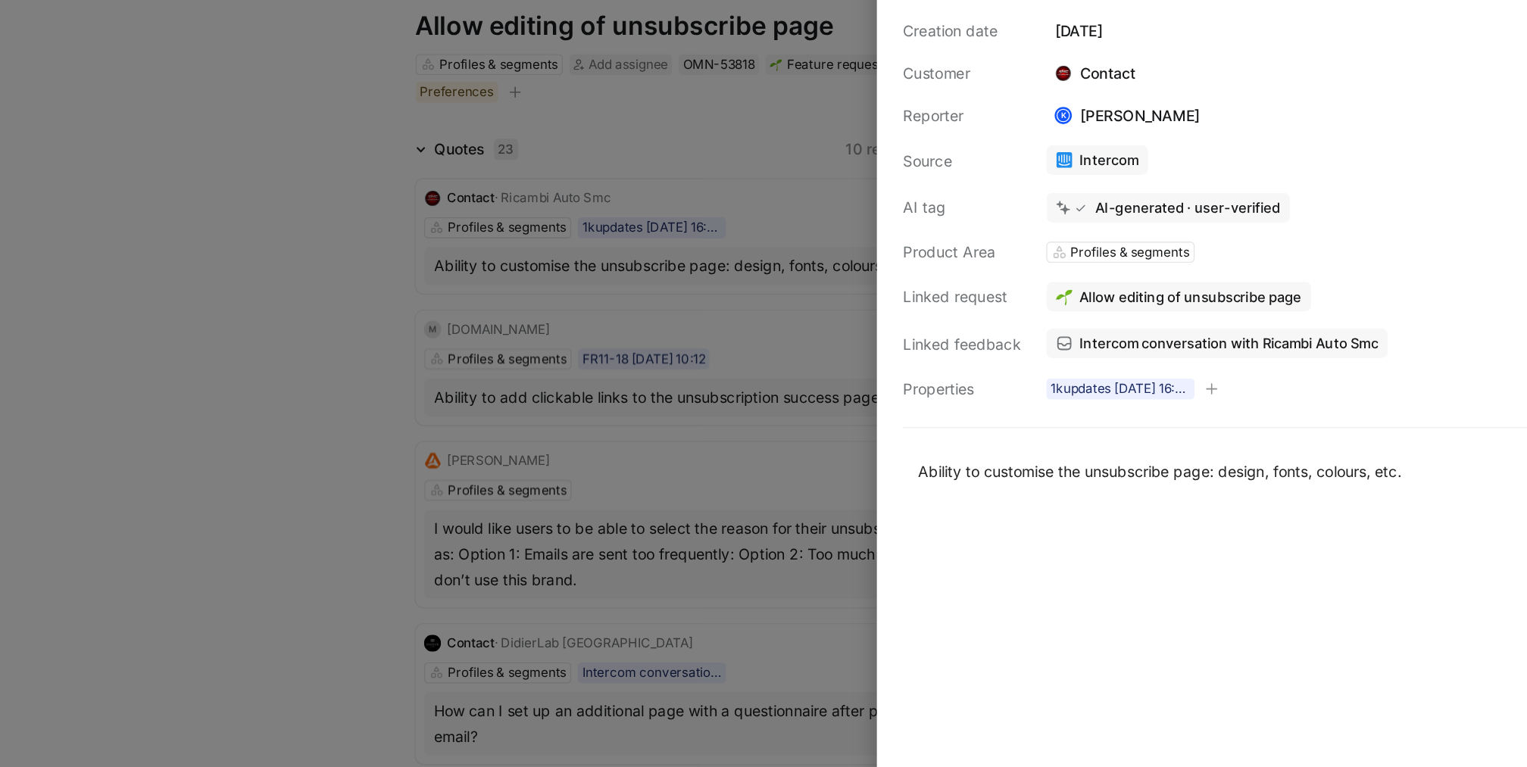
click at [1159, 325] on span "Intercom conversation with Ricambi Auto Smc" at bounding box center [1202, 330] width 214 height 14
click at [778, 301] on div at bounding box center [763, 383] width 1527 height 767
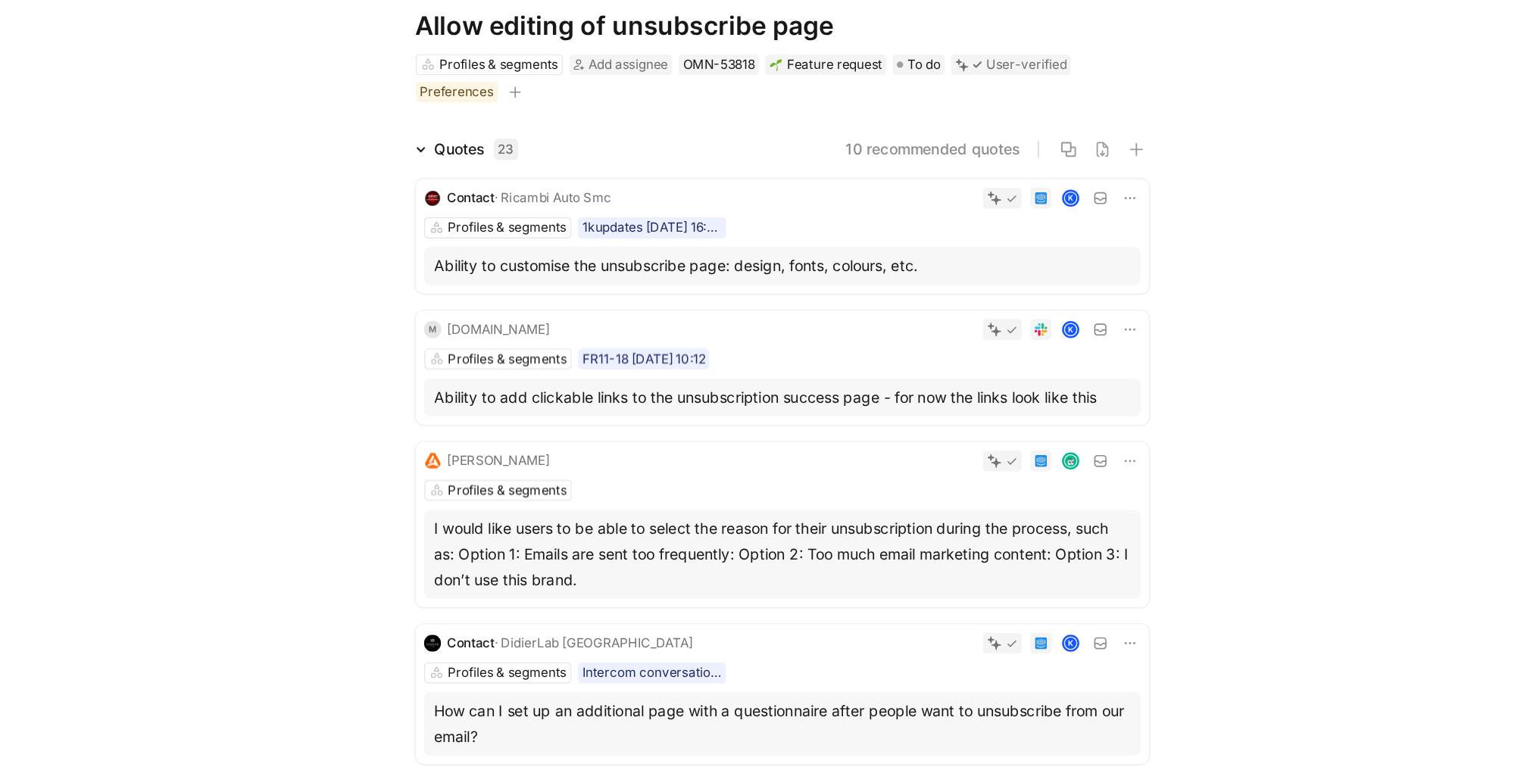
click at [837, 266] on div "Ability to customise the unsubscribe page: design, fonts, colours, etc." at bounding box center [883, 275] width 497 height 18
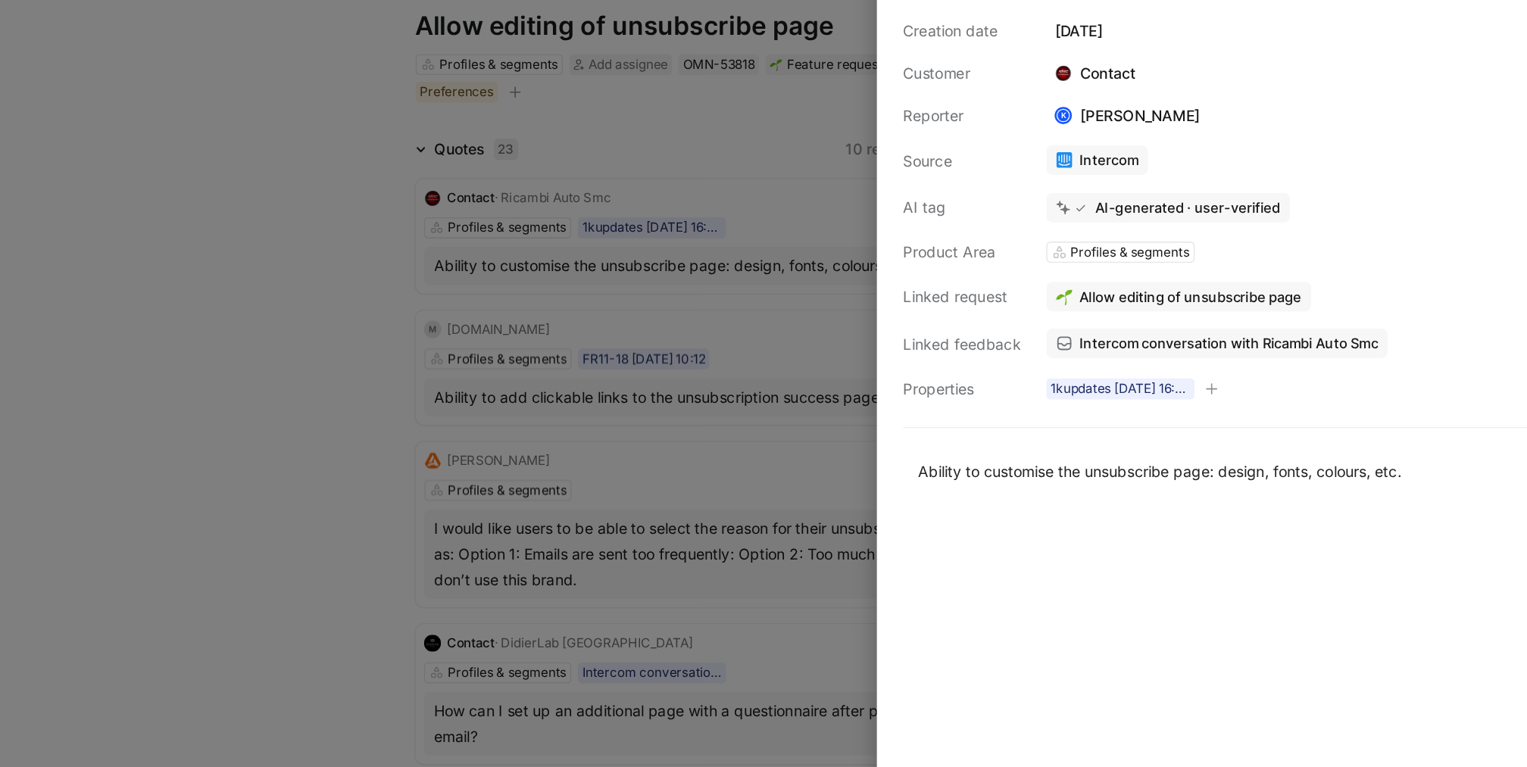
click at [1196, 321] on link "Intercom conversation with Ricambi Auto Smc" at bounding box center [1193, 330] width 244 height 21
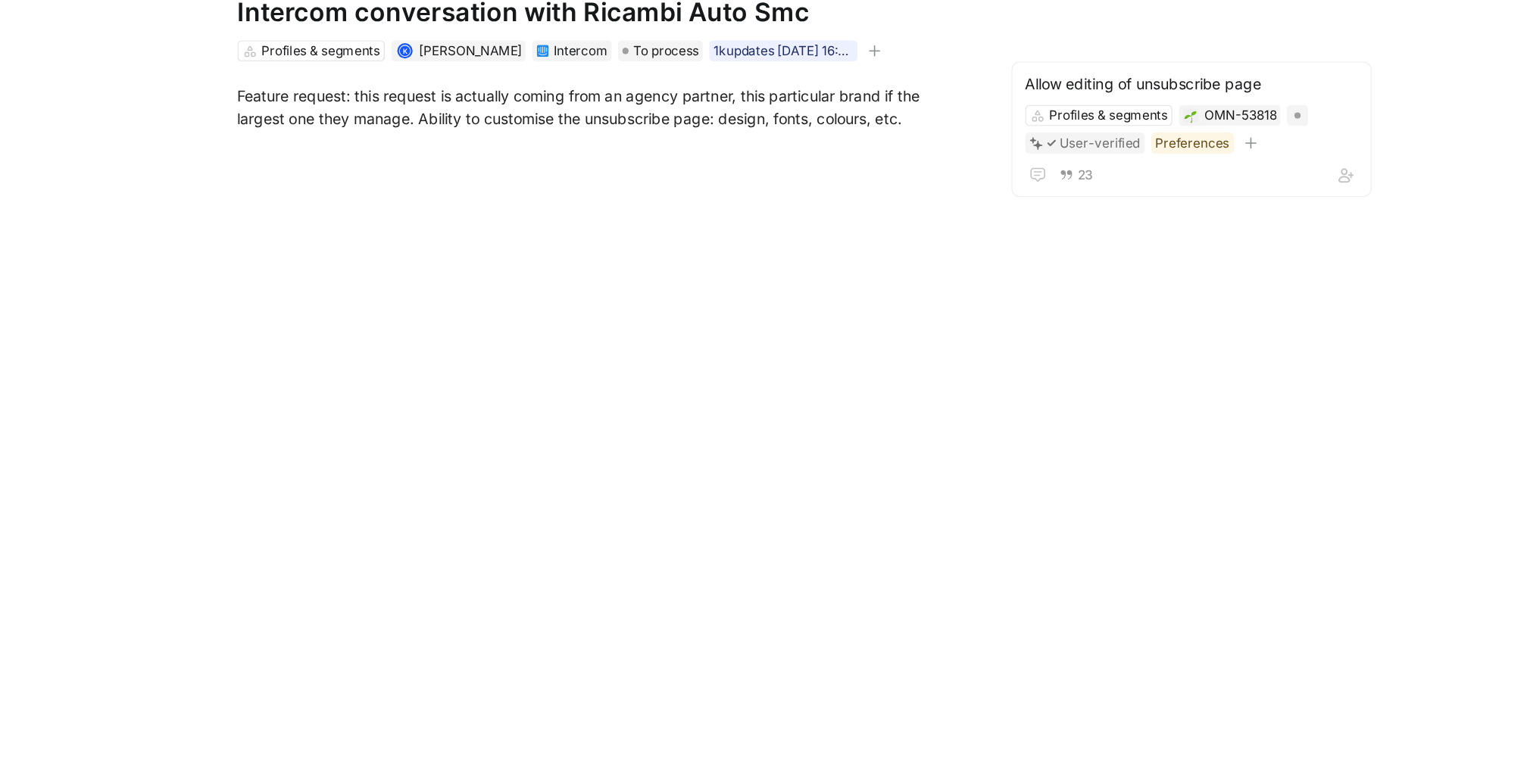
drag, startPoint x: 984, startPoint y: 171, endPoint x: 437, endPoint y: 129, distance: 549.1
click at [437, 129] on div "Feature request: this request is actually coming from an agency partner, this p…" at bounding box center [755, 161] width 969 height 65
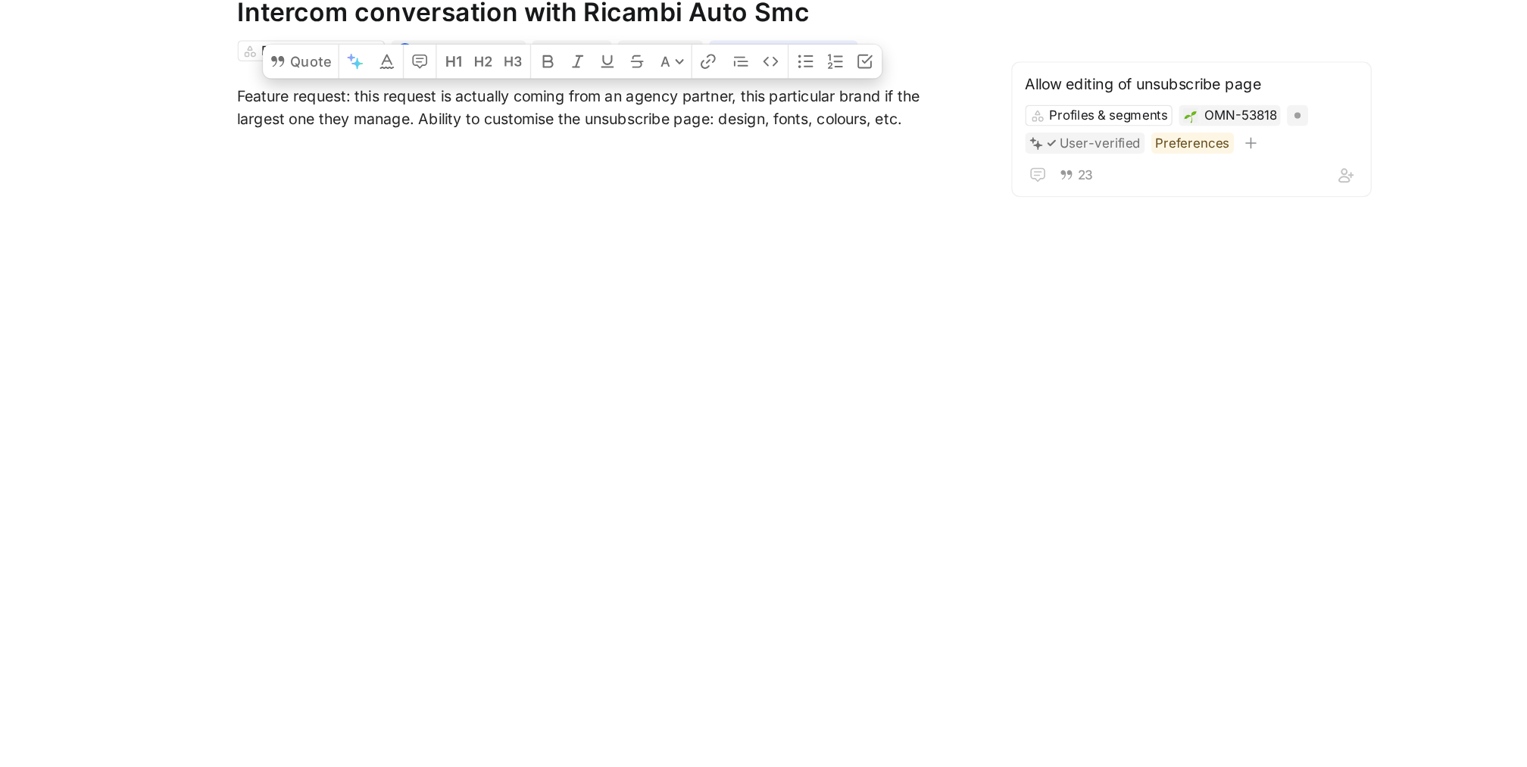
copy div "Feature request: this request is actually coming from an agency partner, this p…"
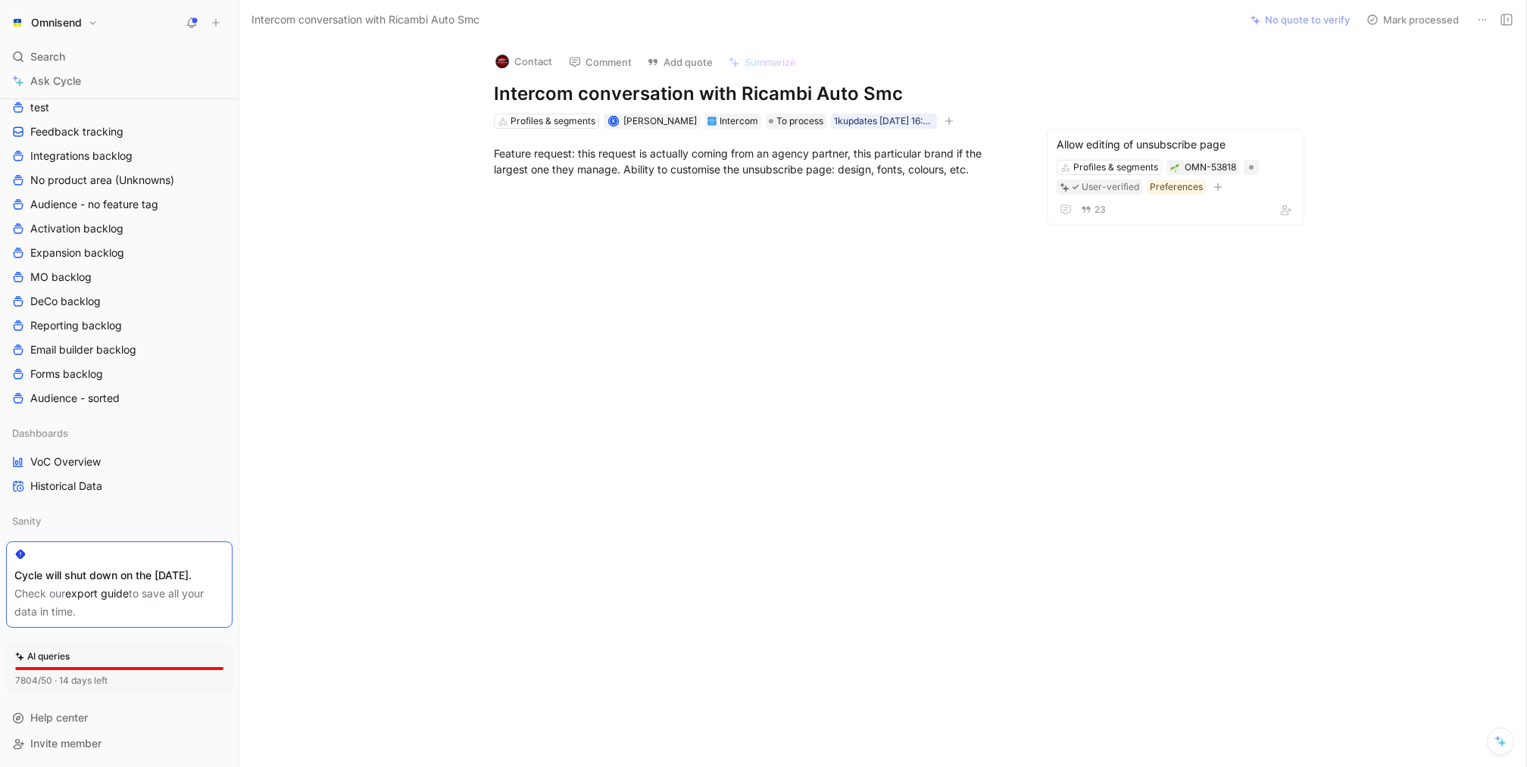
click at [769, 461] on div "Contact Comment Add quote Summarize Intercom conversation with Ricambi Auto Smc…" at bounding box center [882, 403] width 1287 height 728
